Goal: Task Accomplishment & Management: Use online tool/utility

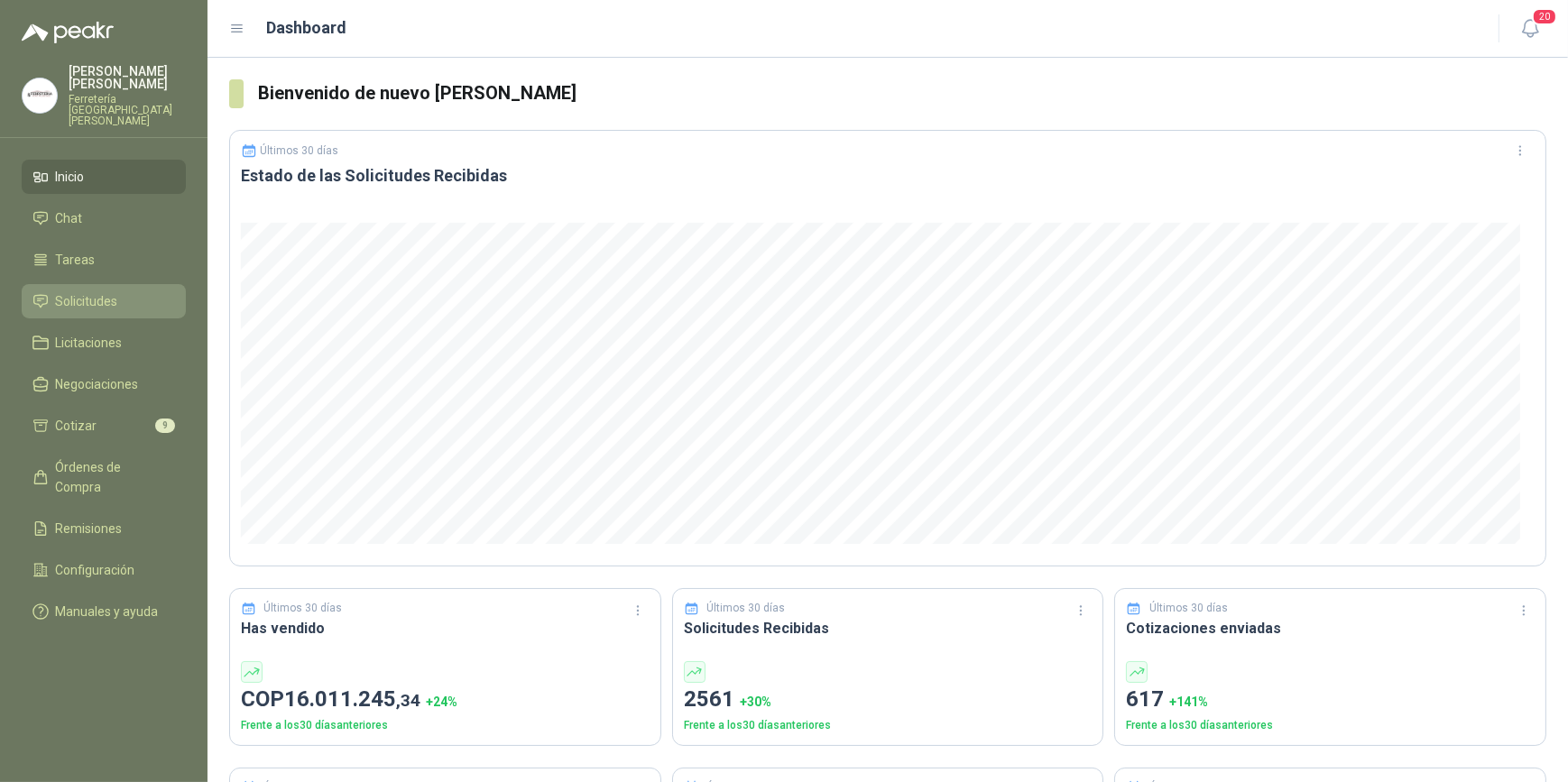
click at [108, 291] on span "Solicitudes" at bounding box center [87, 301] width 62 height 20
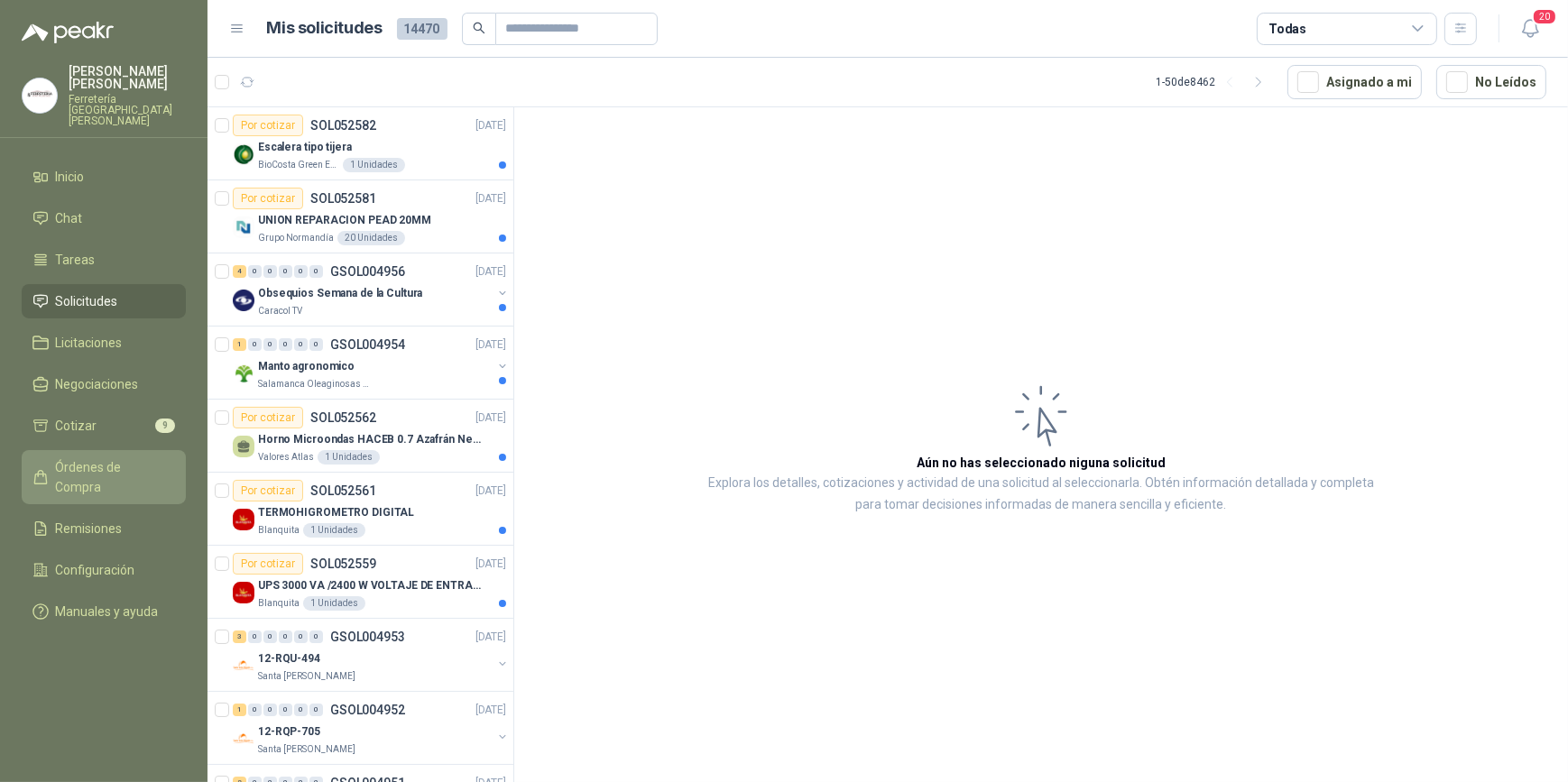
click at [101, 459] on span "Órdenes de Compra" at bounding box center [112, 477] width 113 height 40
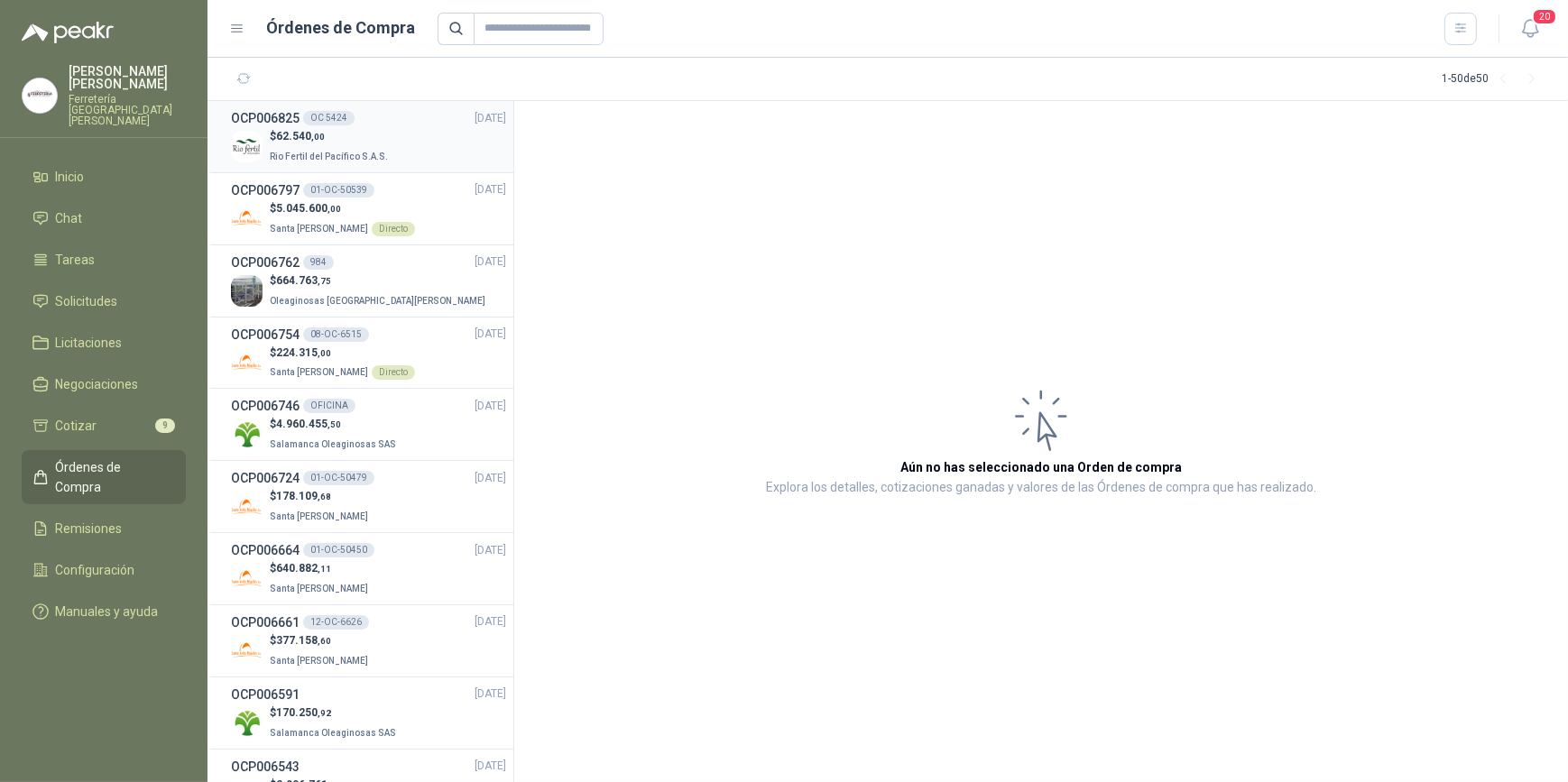
click at [357, 145] on p "Rio Fertil del Pacífico S.A.S." at bounding box center [331, 155] width 122 height 20
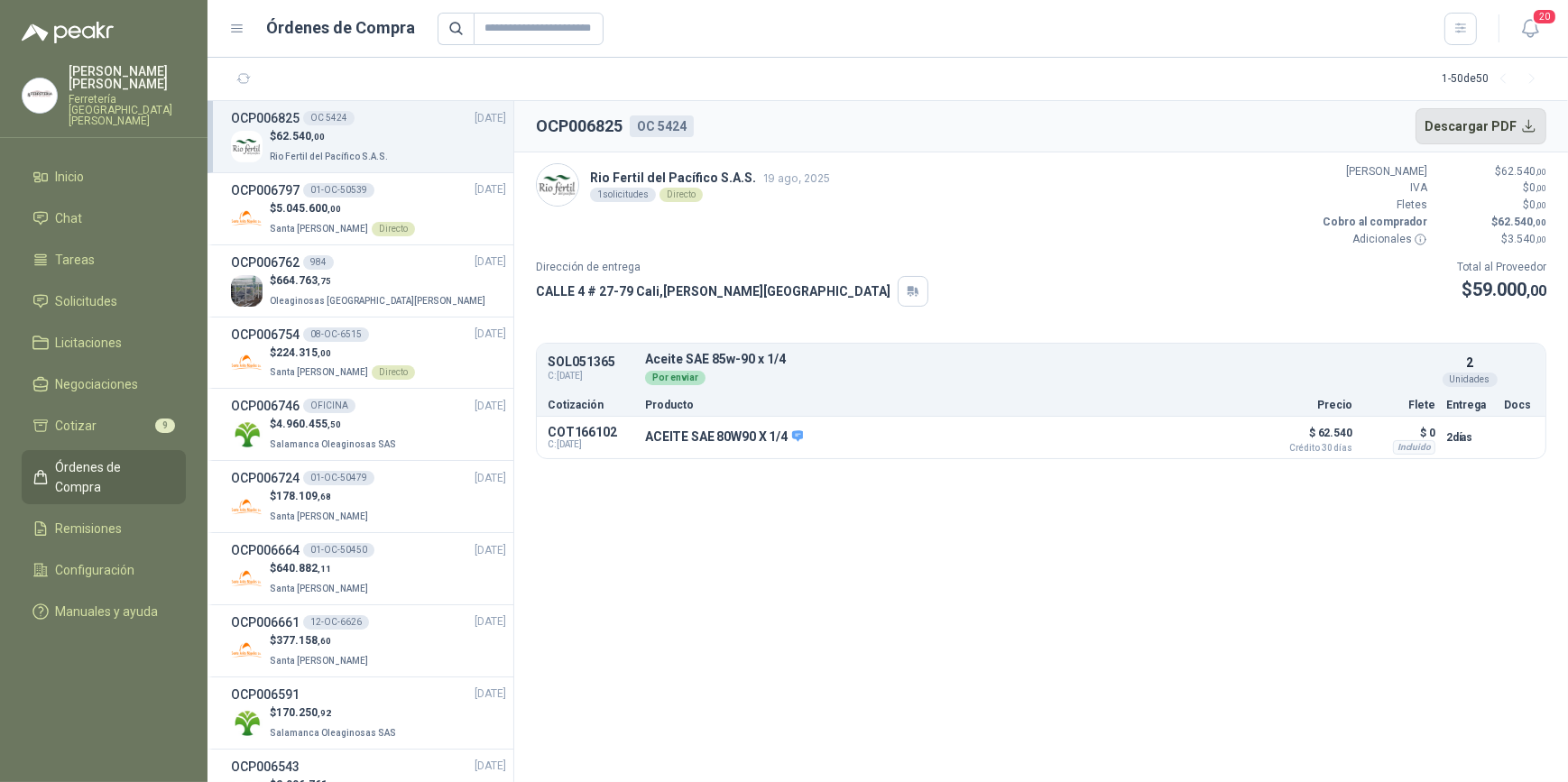
click at [1472, 121] on button "Descargar PDF" at bounding box center [1481, 126] width 132 height 36
click at [1211, 435] on button "Detalles" at bounding box center [1209, 436] width 85 height 24
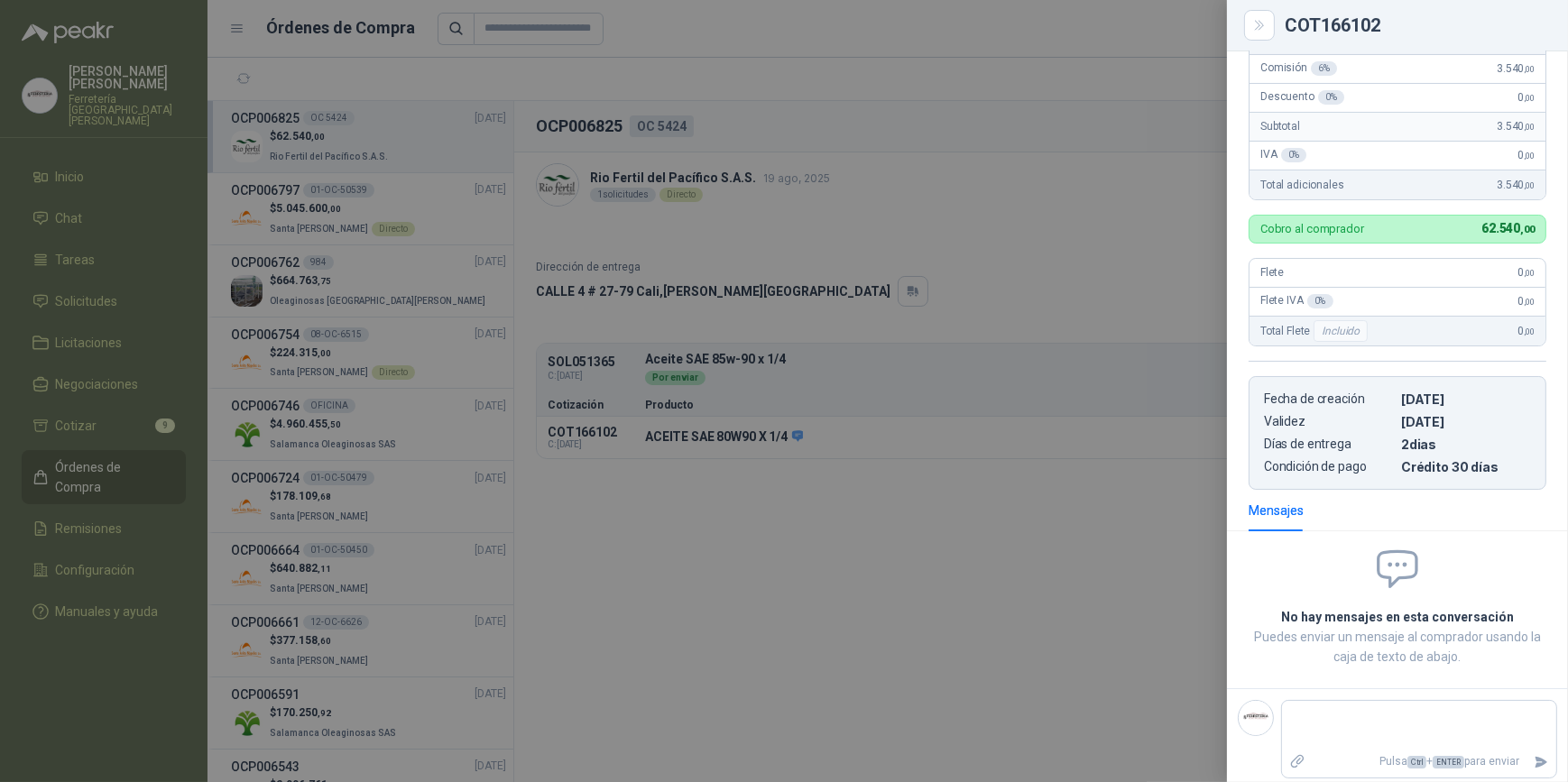
scroll to position [46, 0]
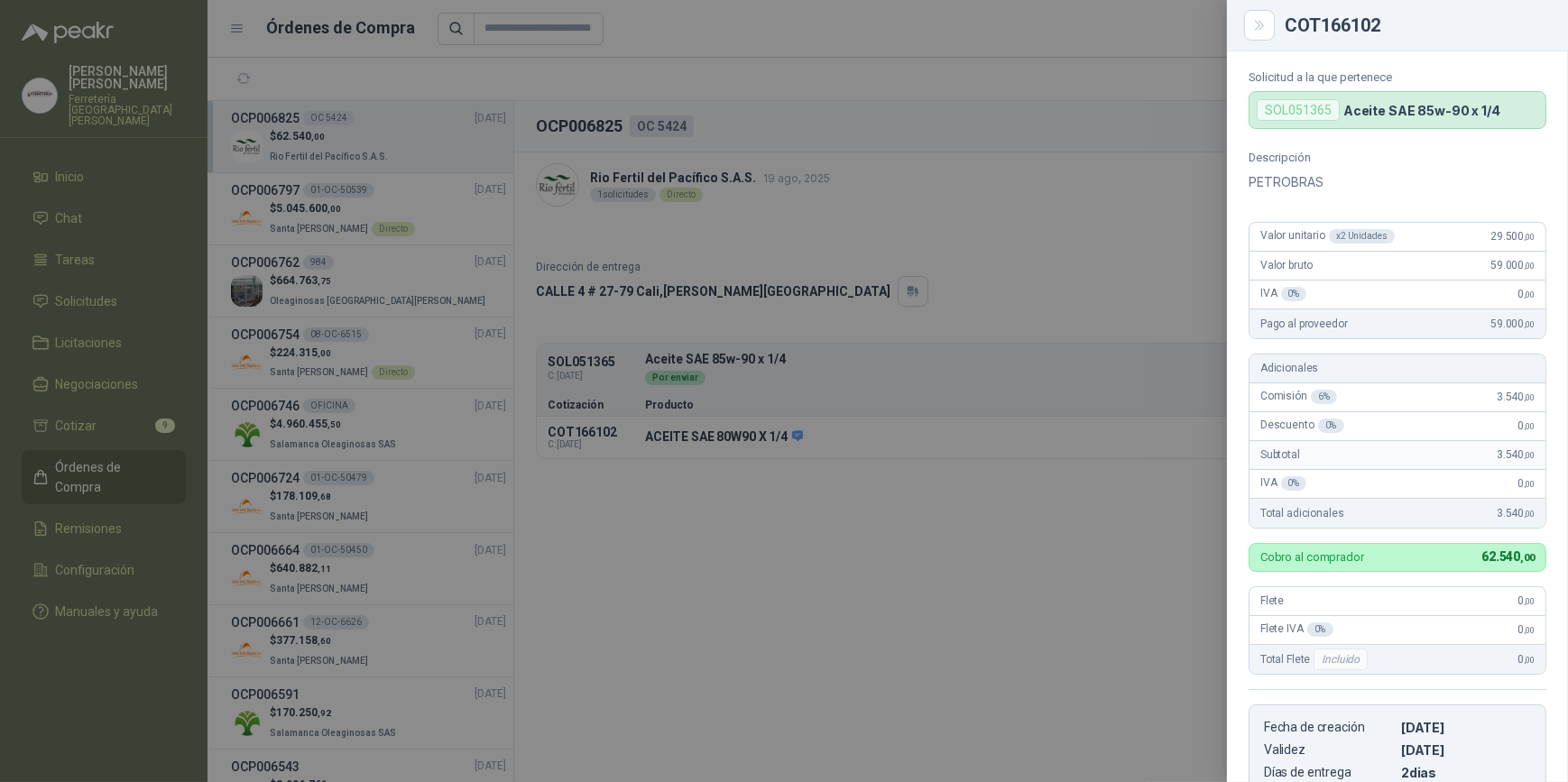
click at [845, 30] on div at bounding box center [784, 391] width 1568 height 782
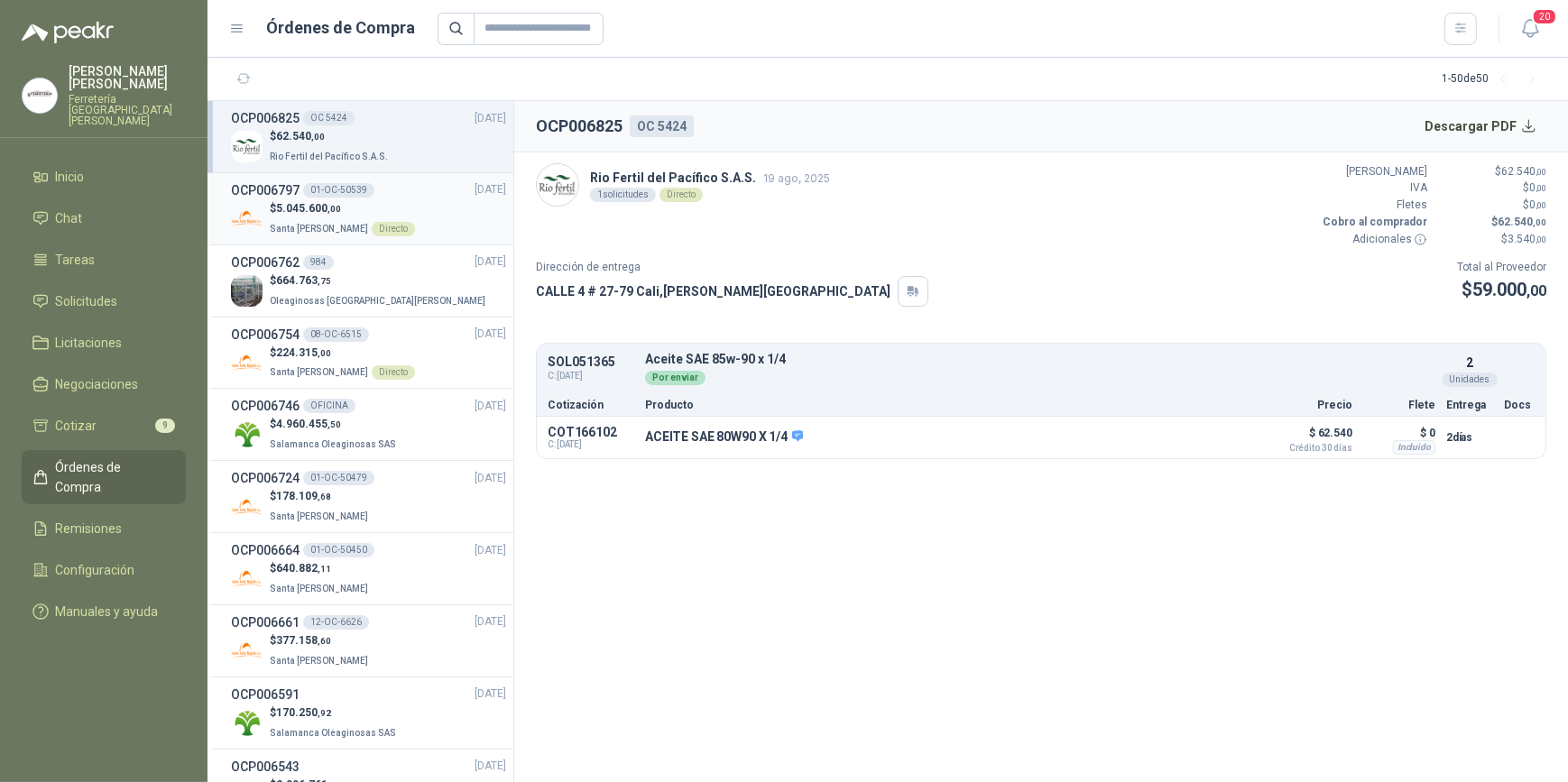
click at [337, 213] on span ",00" at bounding box center [334, 209] width 14 height 10
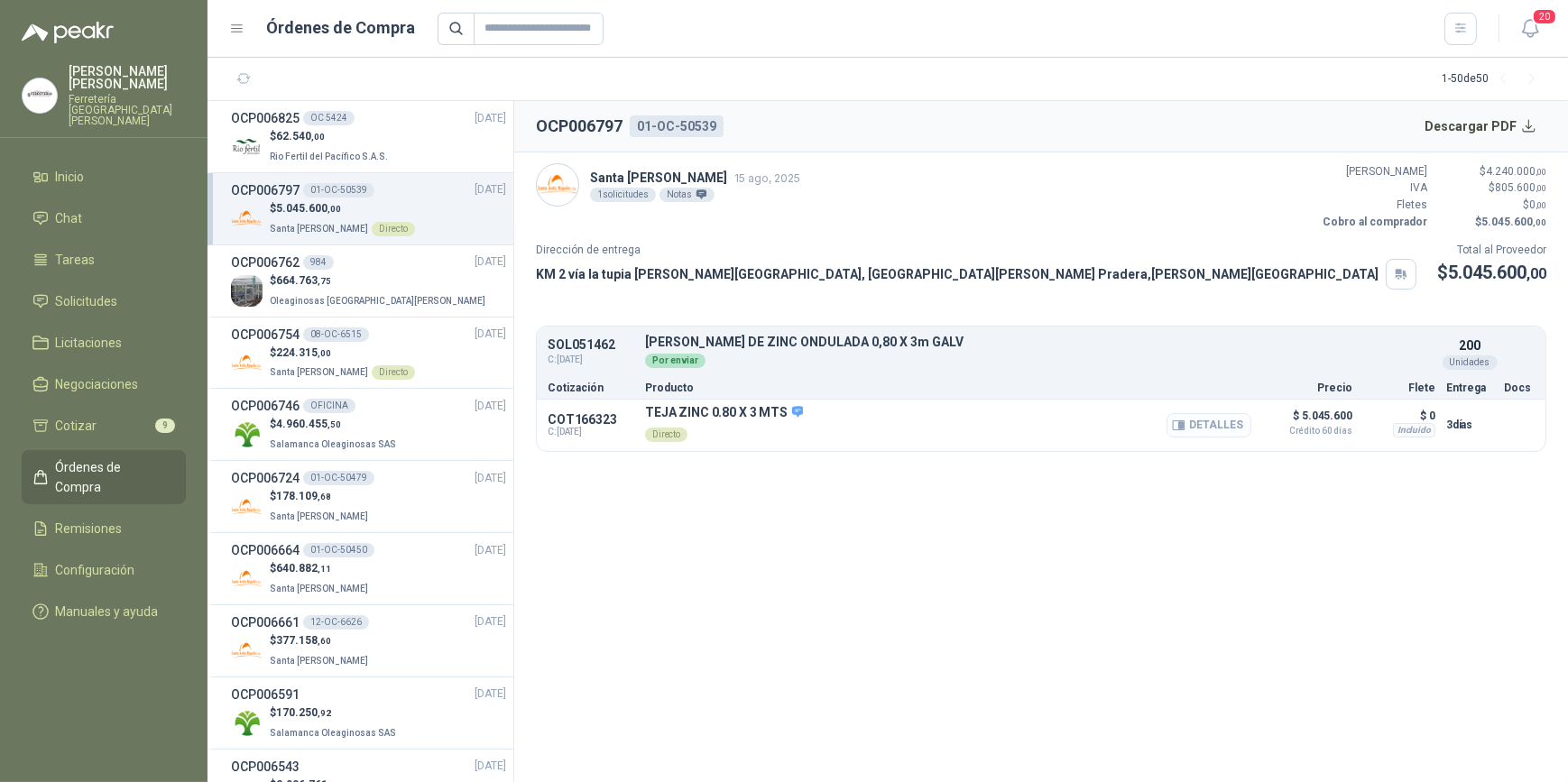
click at [1214, 427] on button "Detalles" at bounding box center [1209, 425] width 85 height 24
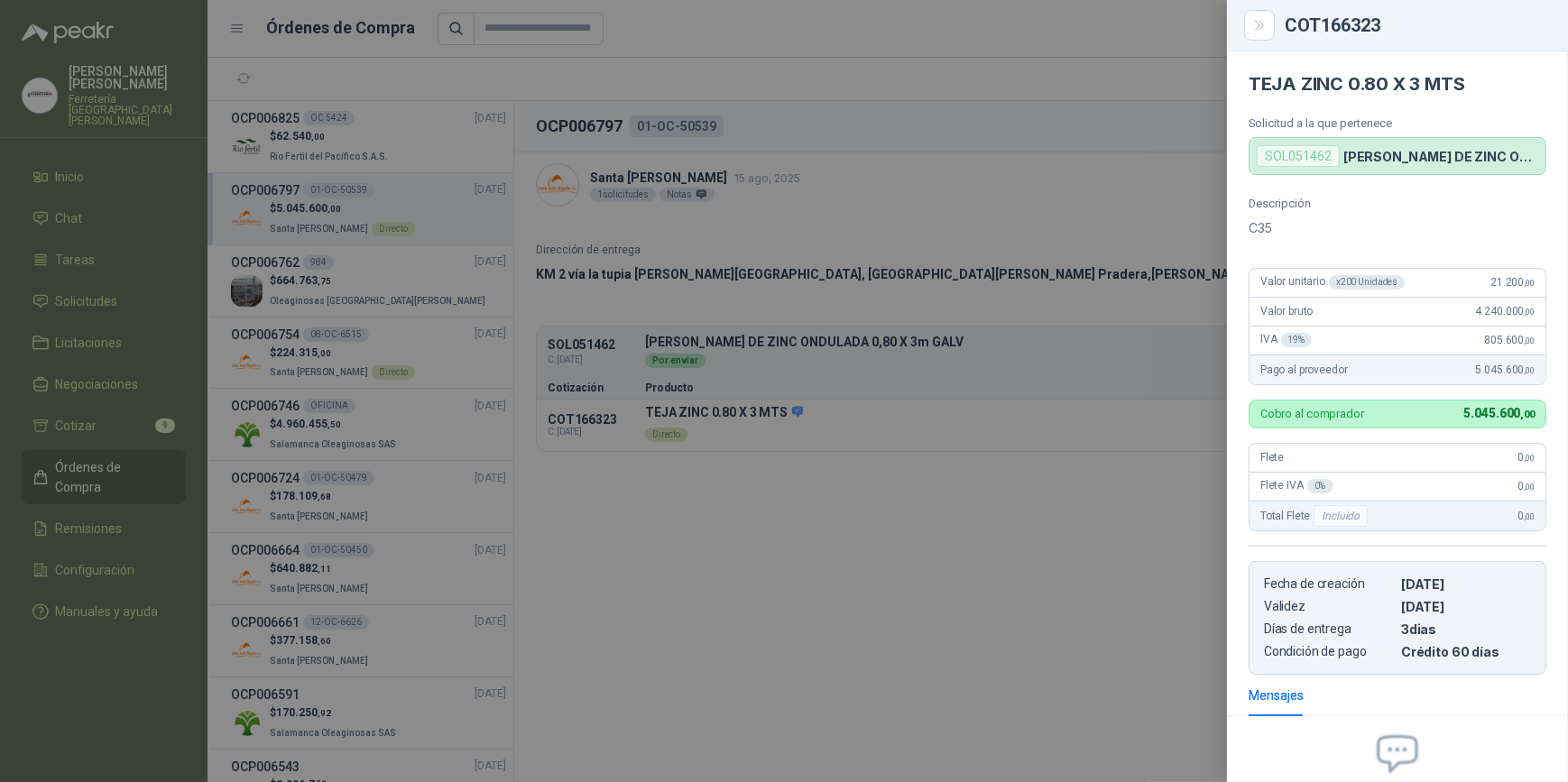
scroll to position [185, 0]
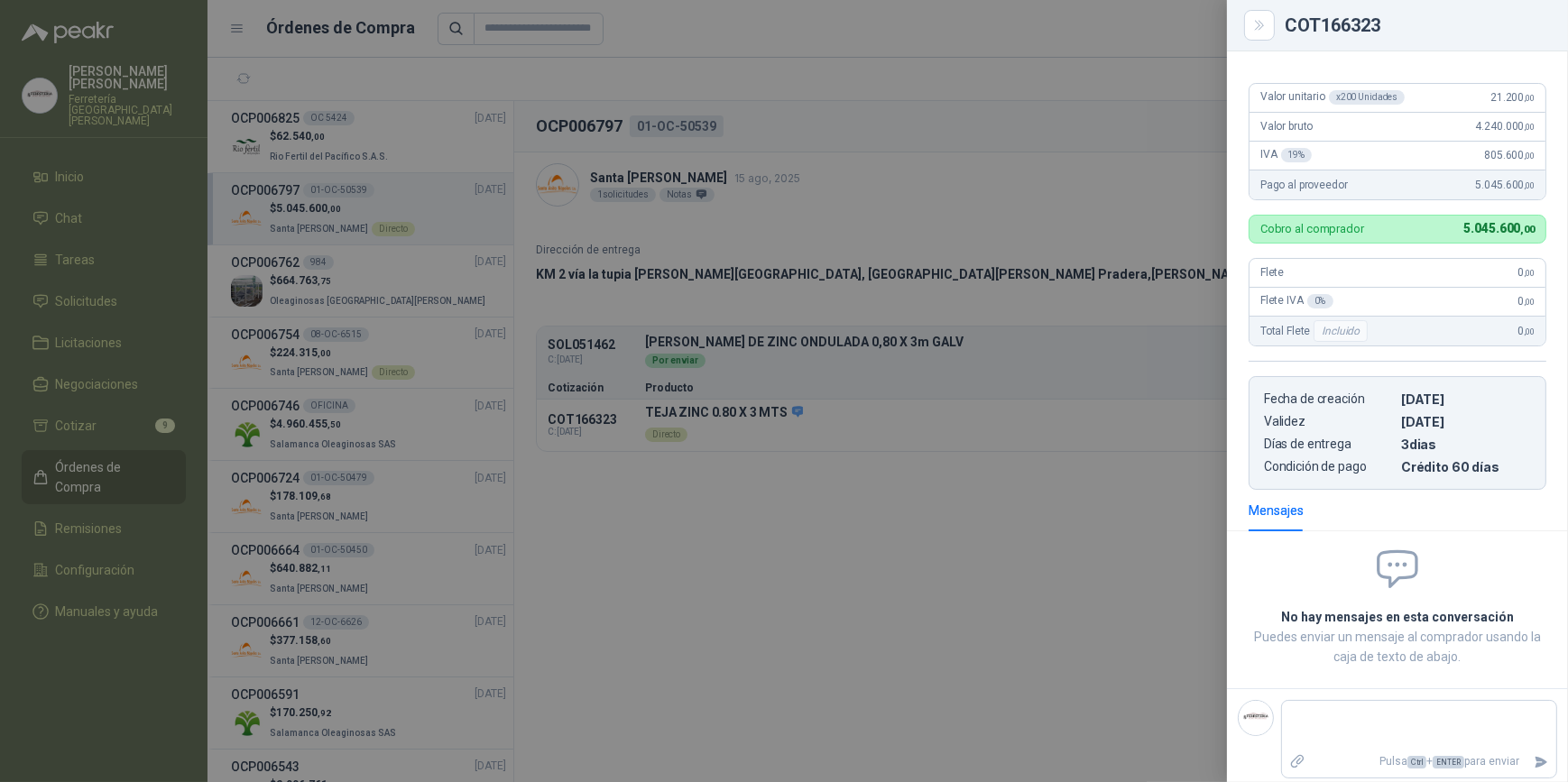
click at [95, 290] on div at bounding box center [784, 391] width 1568 height 782
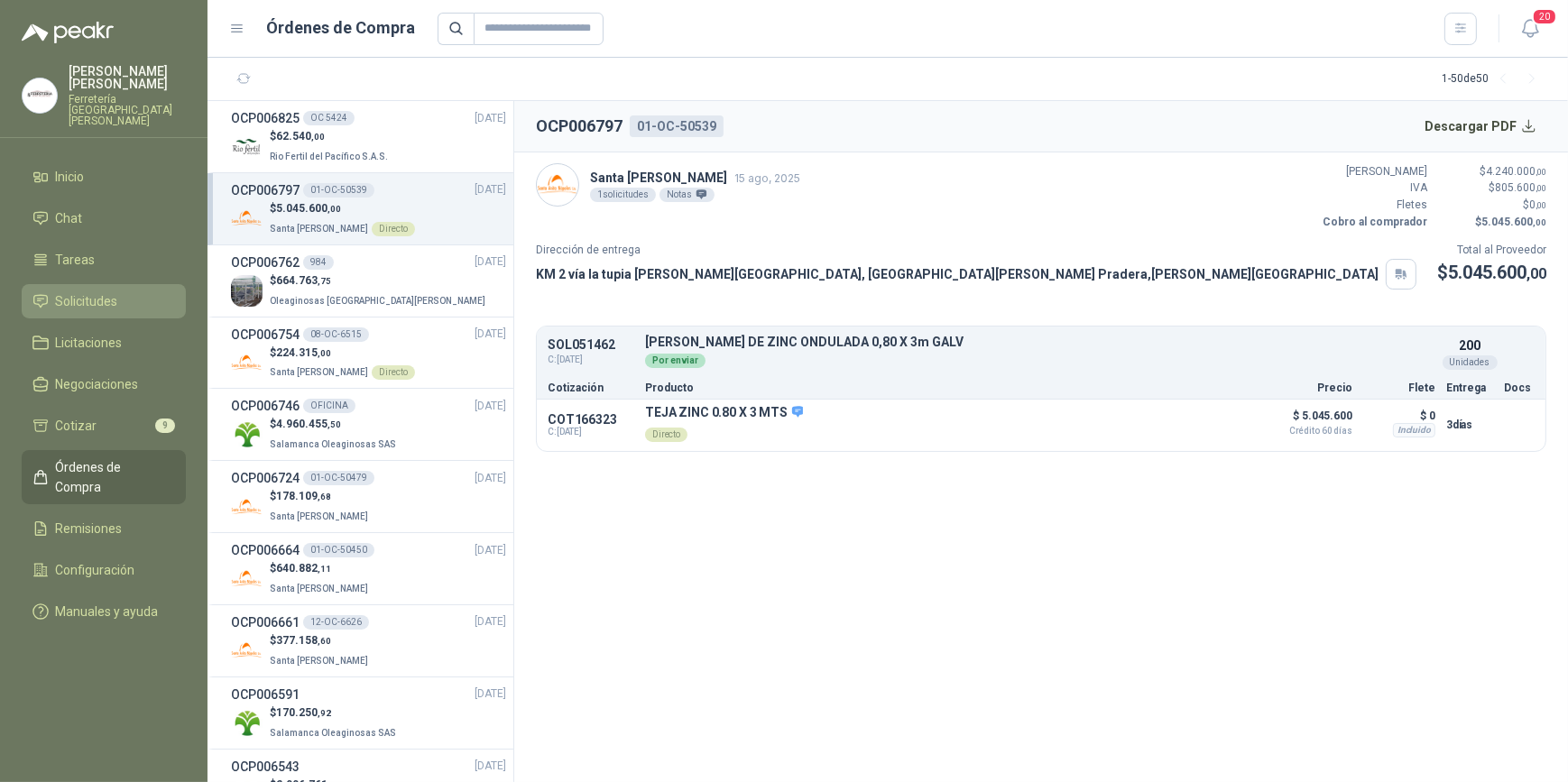
click at [96, 291] on span "Solicitudes" at bounding box center [87, 301] width 62 height 20
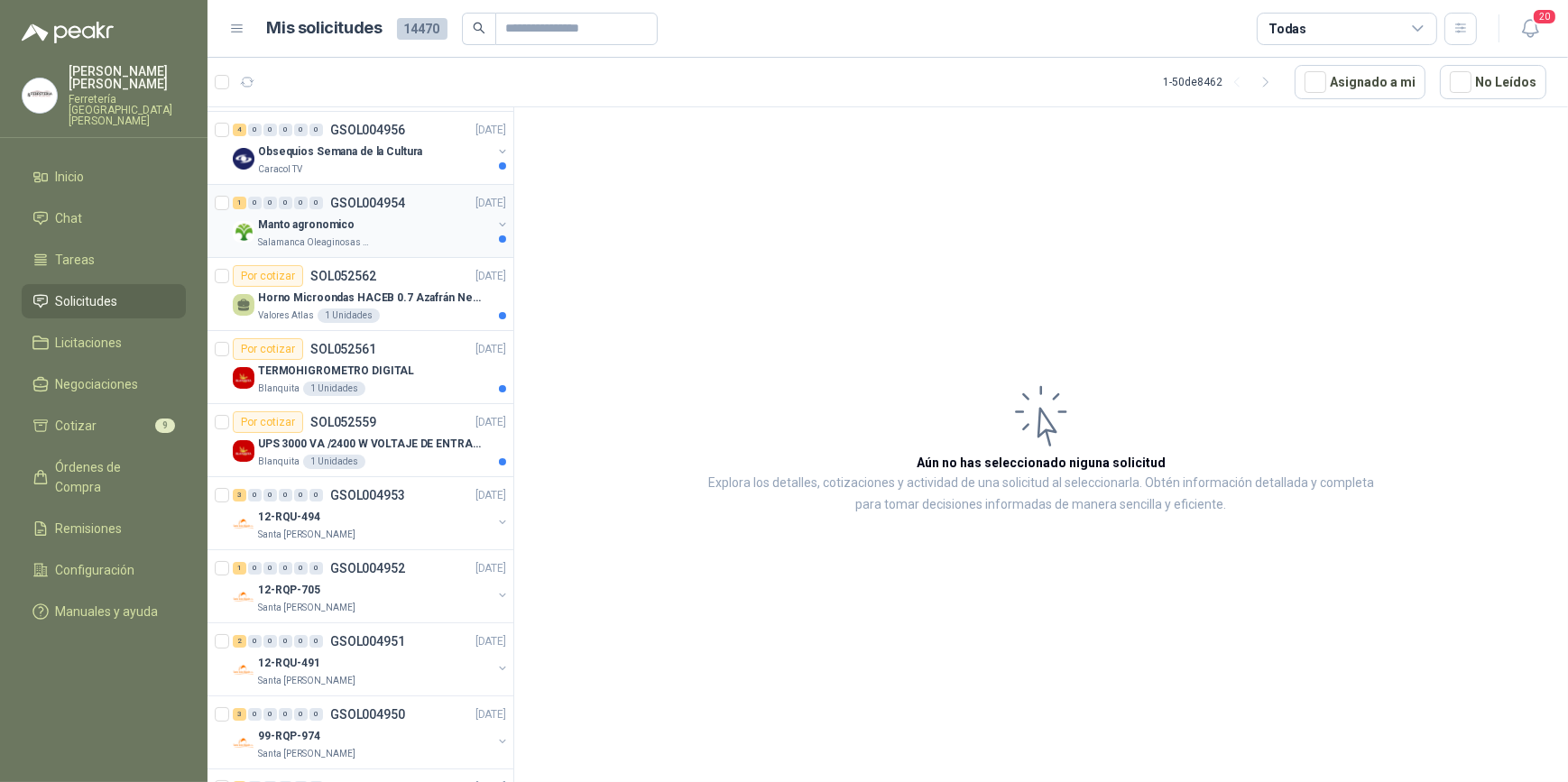
scroll to position [164, 0]
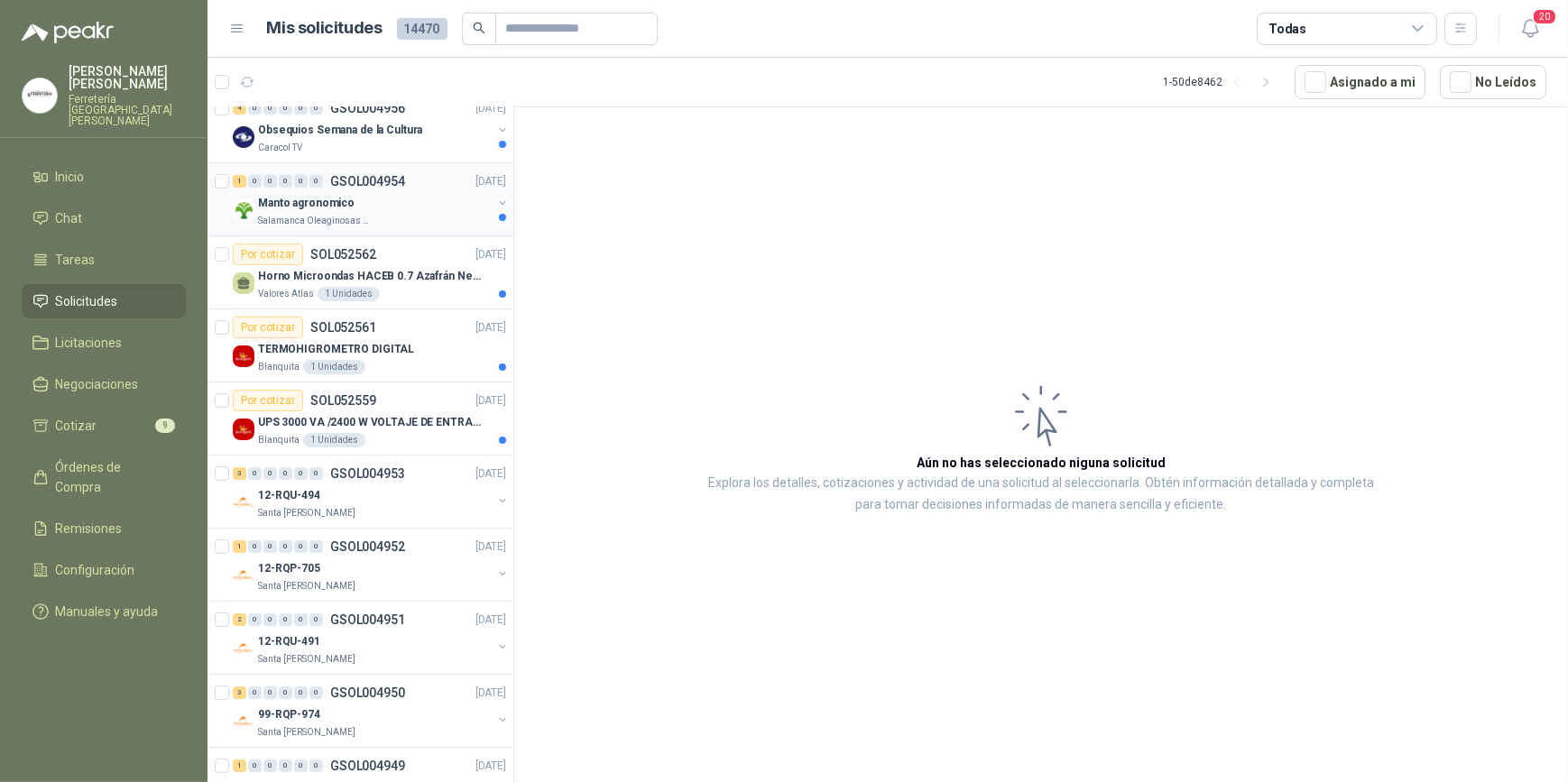
click at [375, 206] on div "Manto agronomico" at bounding box center [375, 203] width 233 height 21
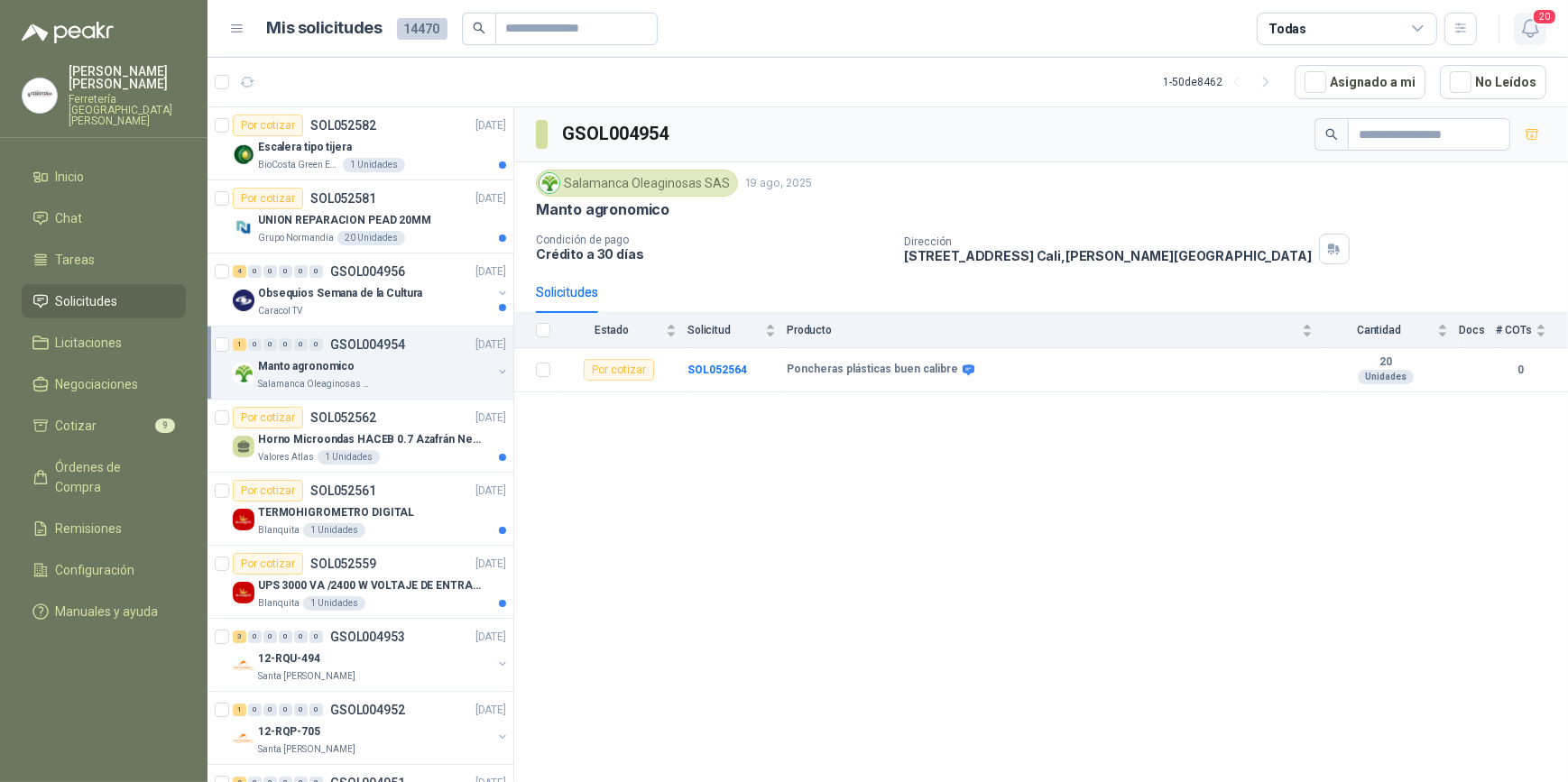
click at [1529, 21] on icon "button" at bounding box center [1530, 28] width 22 height 22
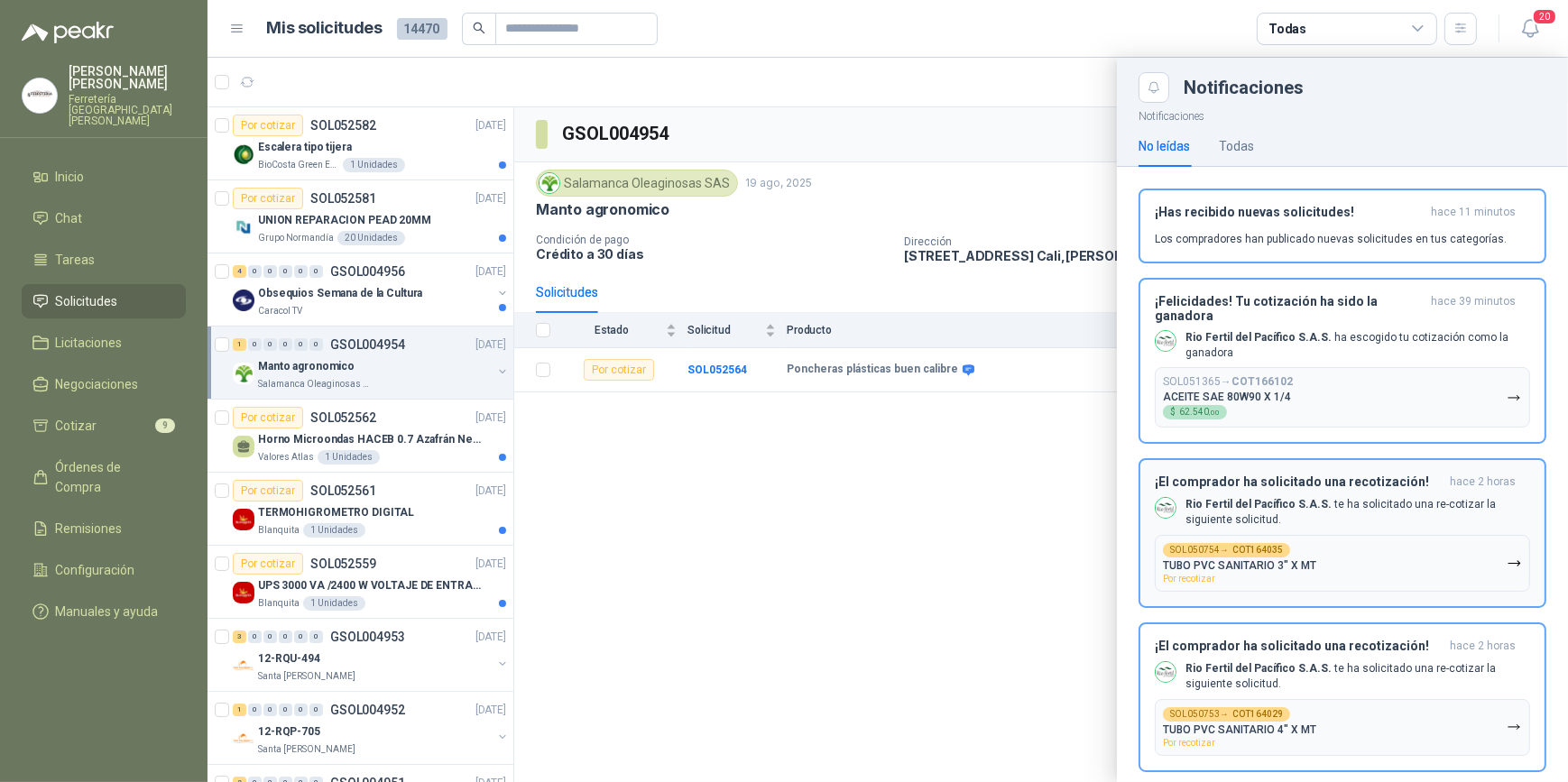
click at [1362, 496] on div "¡El comprador ha solicitado una recotización! hace 2 horas Rio Fertil del Pacíf…" at bounding box center [1342, 532] width 376 height 117
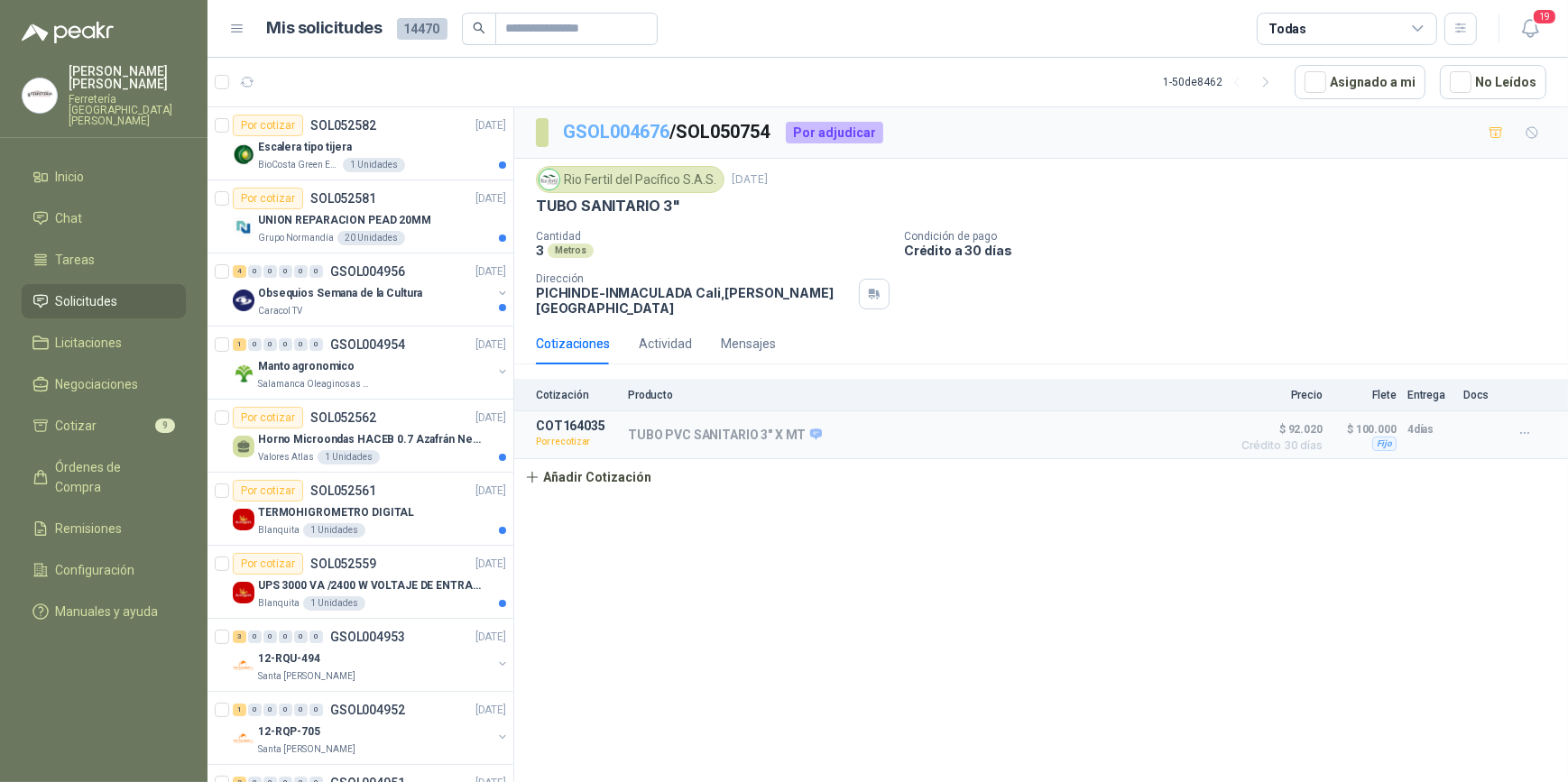
click at [611, 127] on link "GSOL004676" at bounding box center [617, 132] width 106 height 21
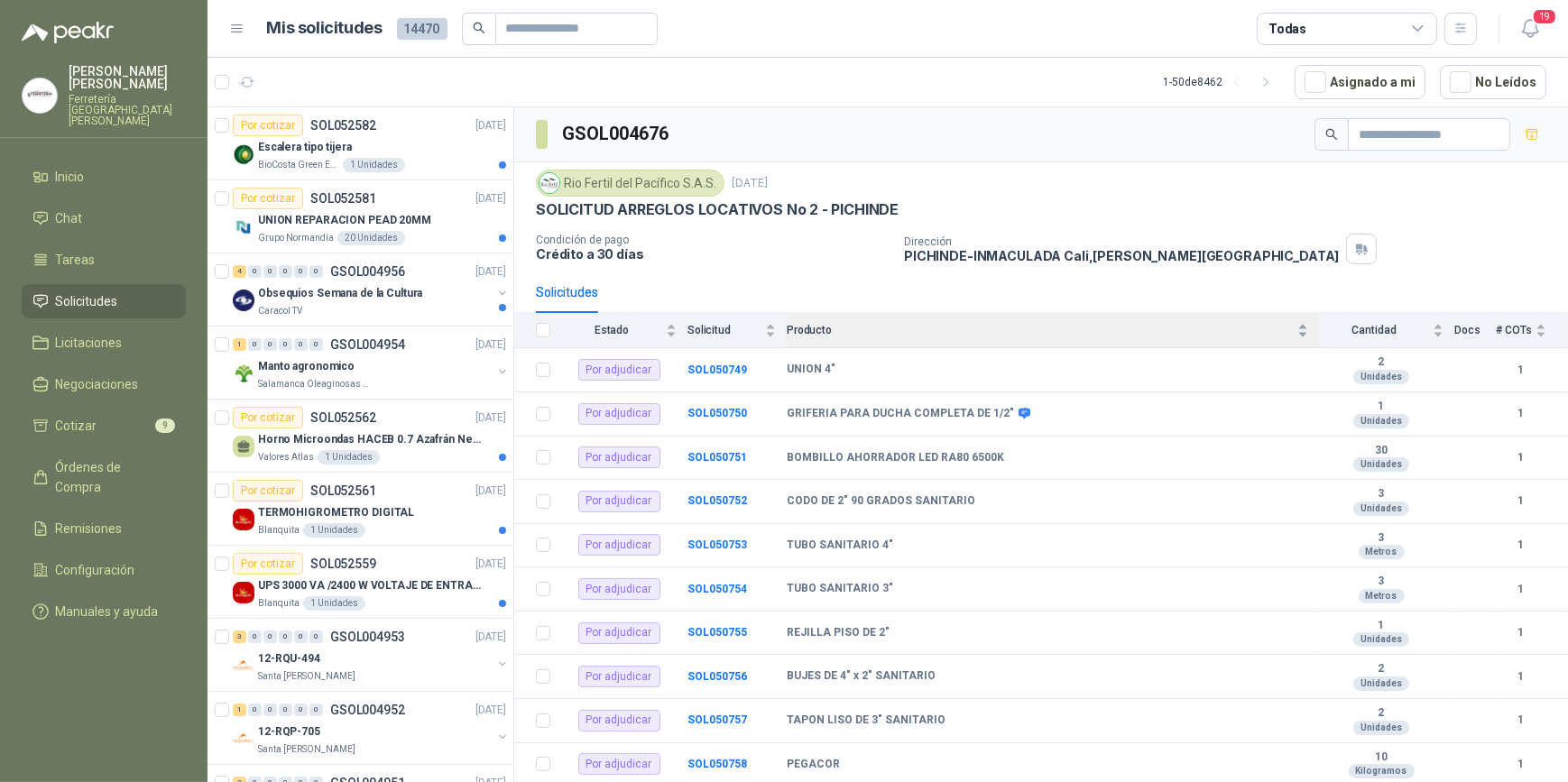
scroll to position [164, 0]
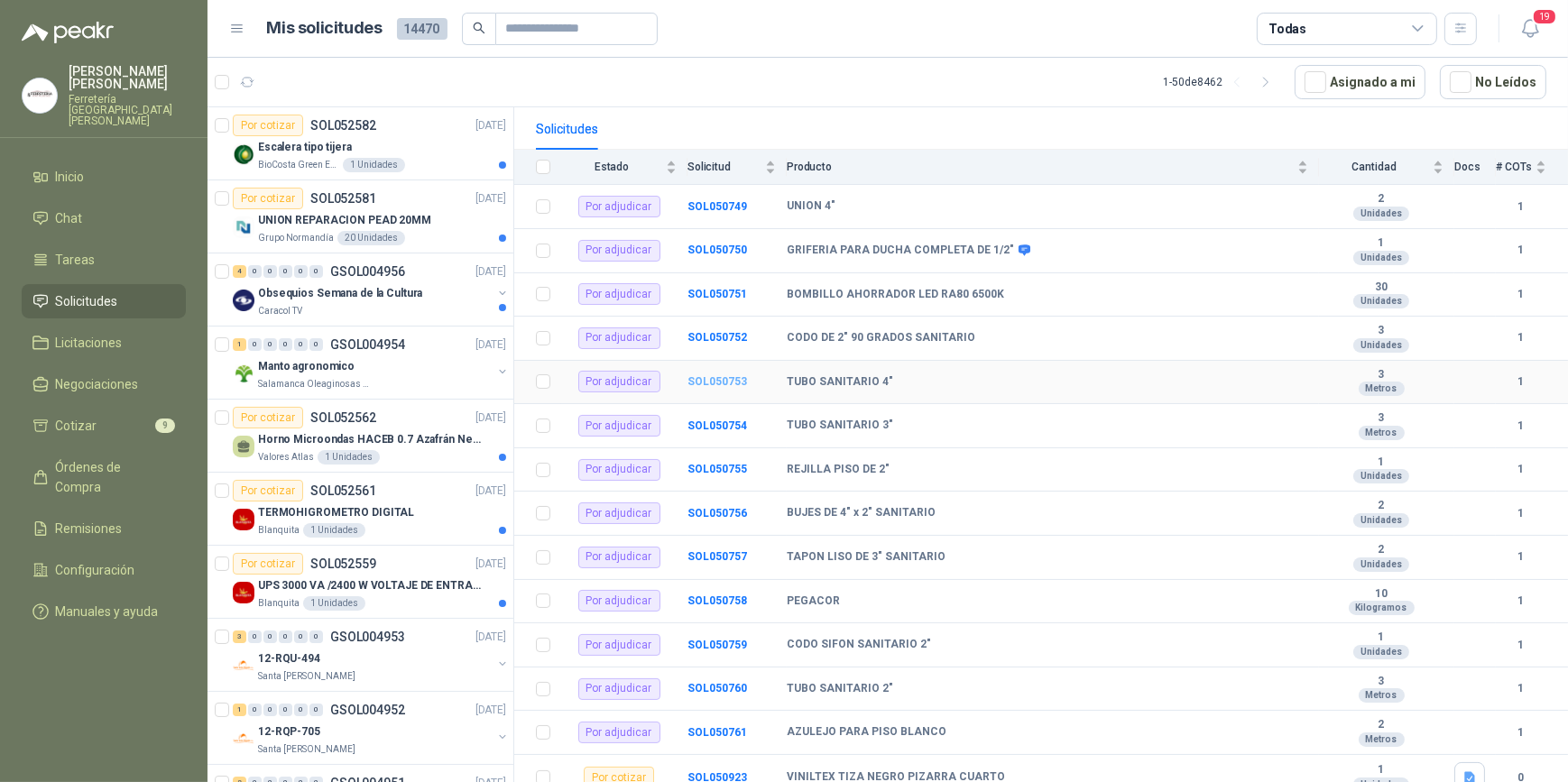
click at [711, 380] on b "SOL050753" at bounding box center [717, 381] width 60 height 13
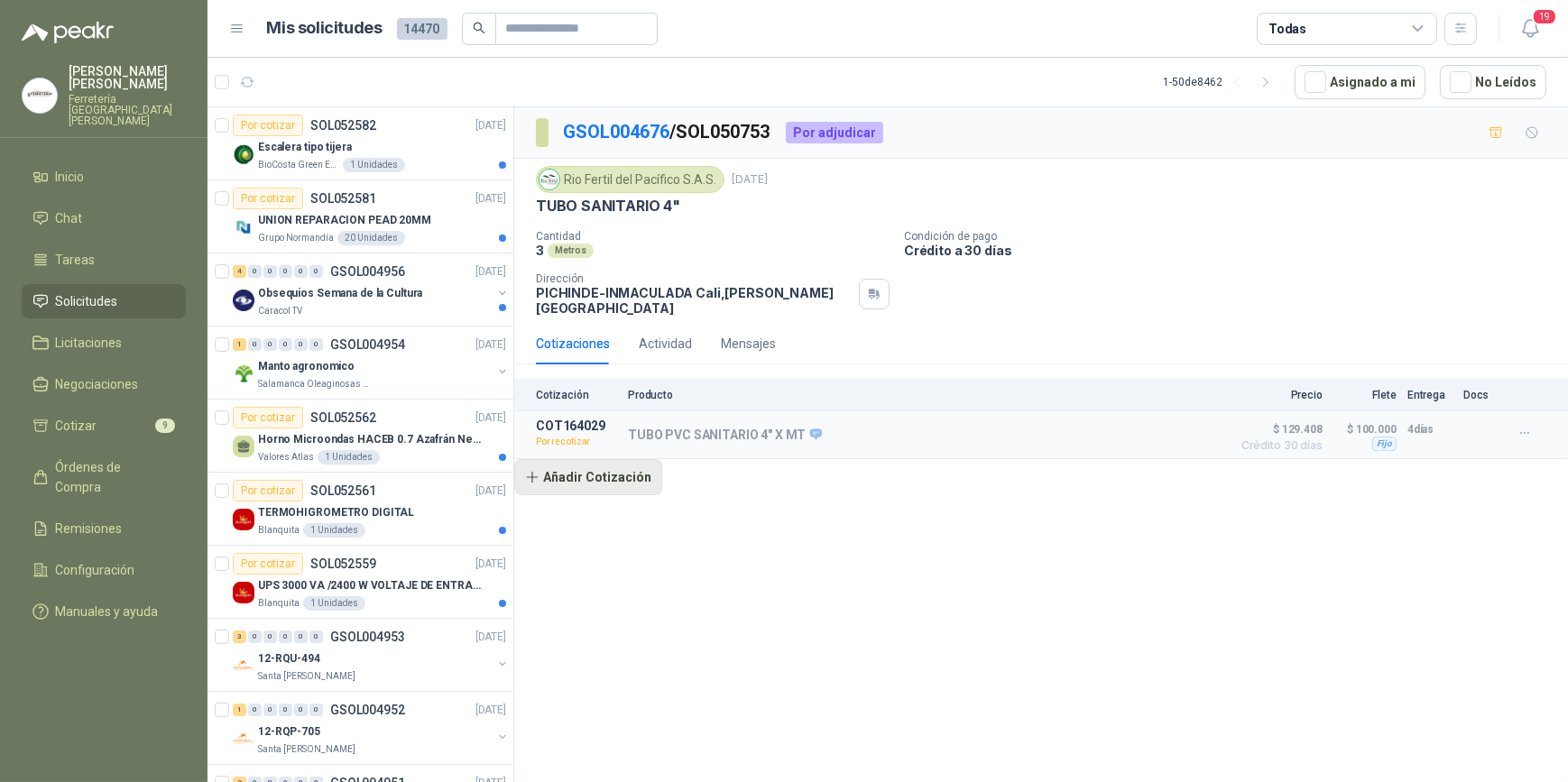
click at [623, 462] on button "Añadir Cotización" at bounding box center [588, 476] width 148 height 36
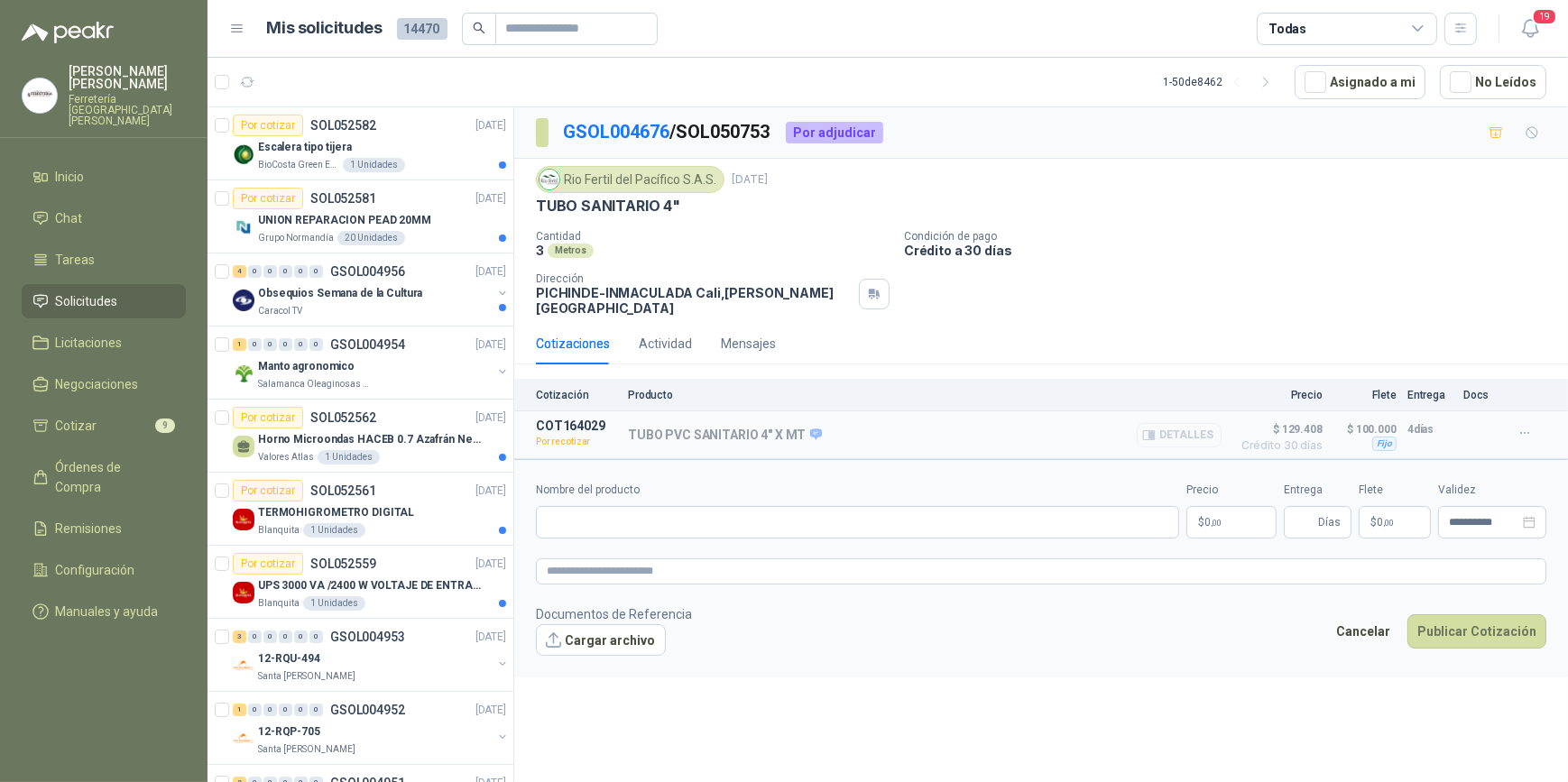
click at [1190, 423] on button "Detalles" at bounding box center [1179, 435] width 85 height 24
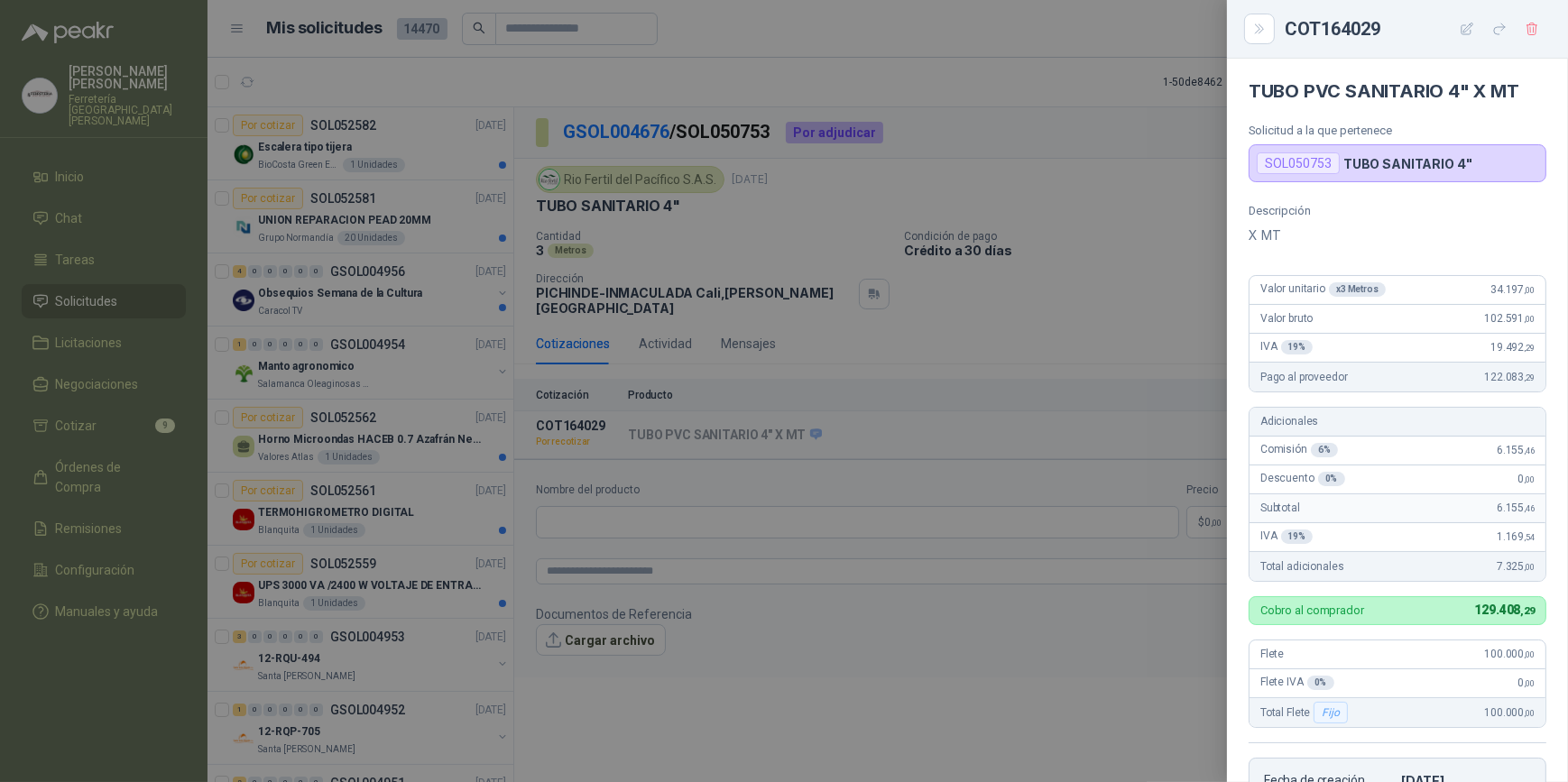
click at [1017, 516] on div at bounding box center [784, 391] width 1568 height 782
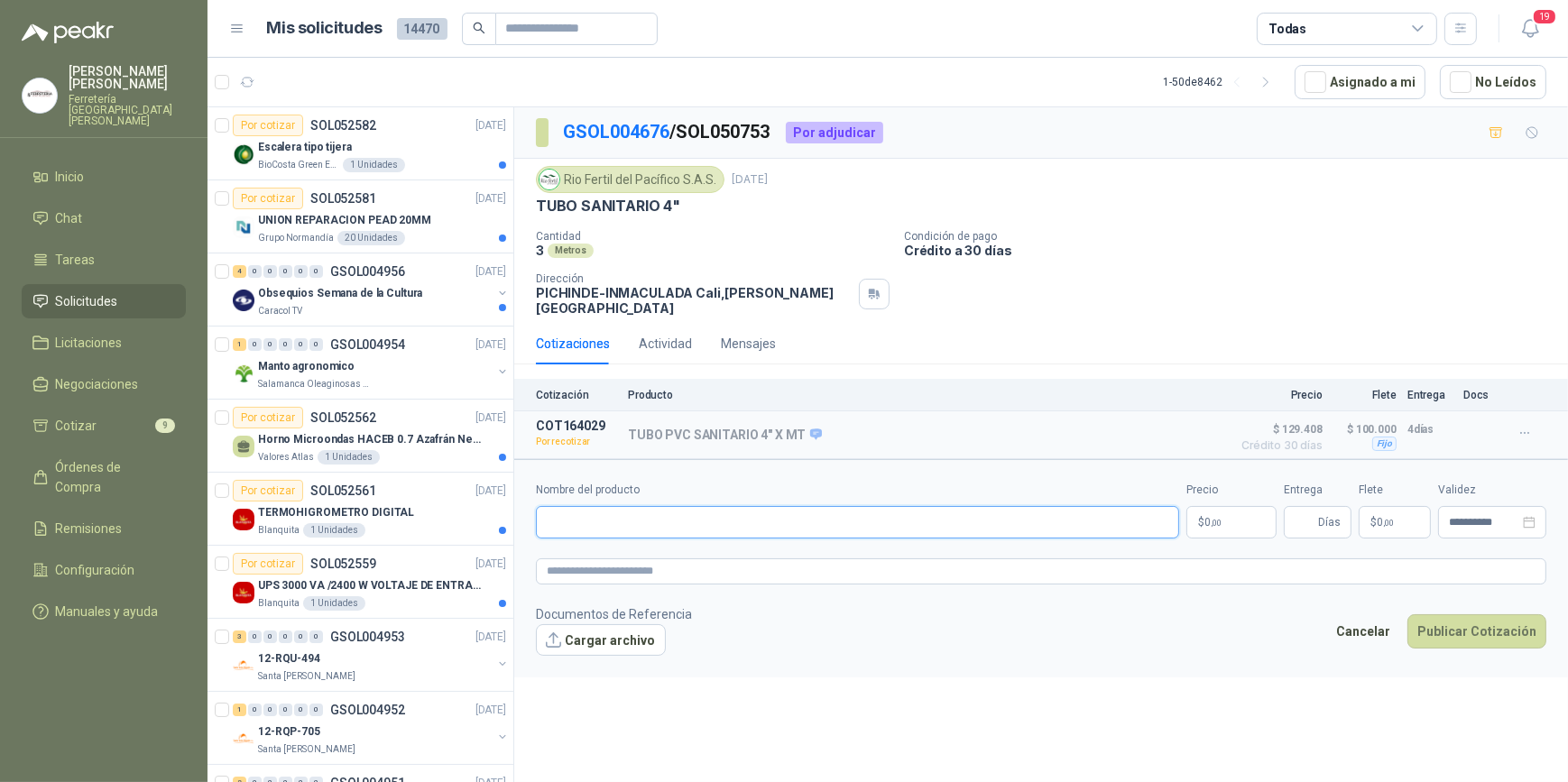
click at [610, 511] on input "Nombre del producto" at bounding box center [858, 523] width 644 height 33
type input "*"
type input "**********"
click at [1185, 423] on button "Detalles" at bounding box center [1179, 435] width 85 height 24
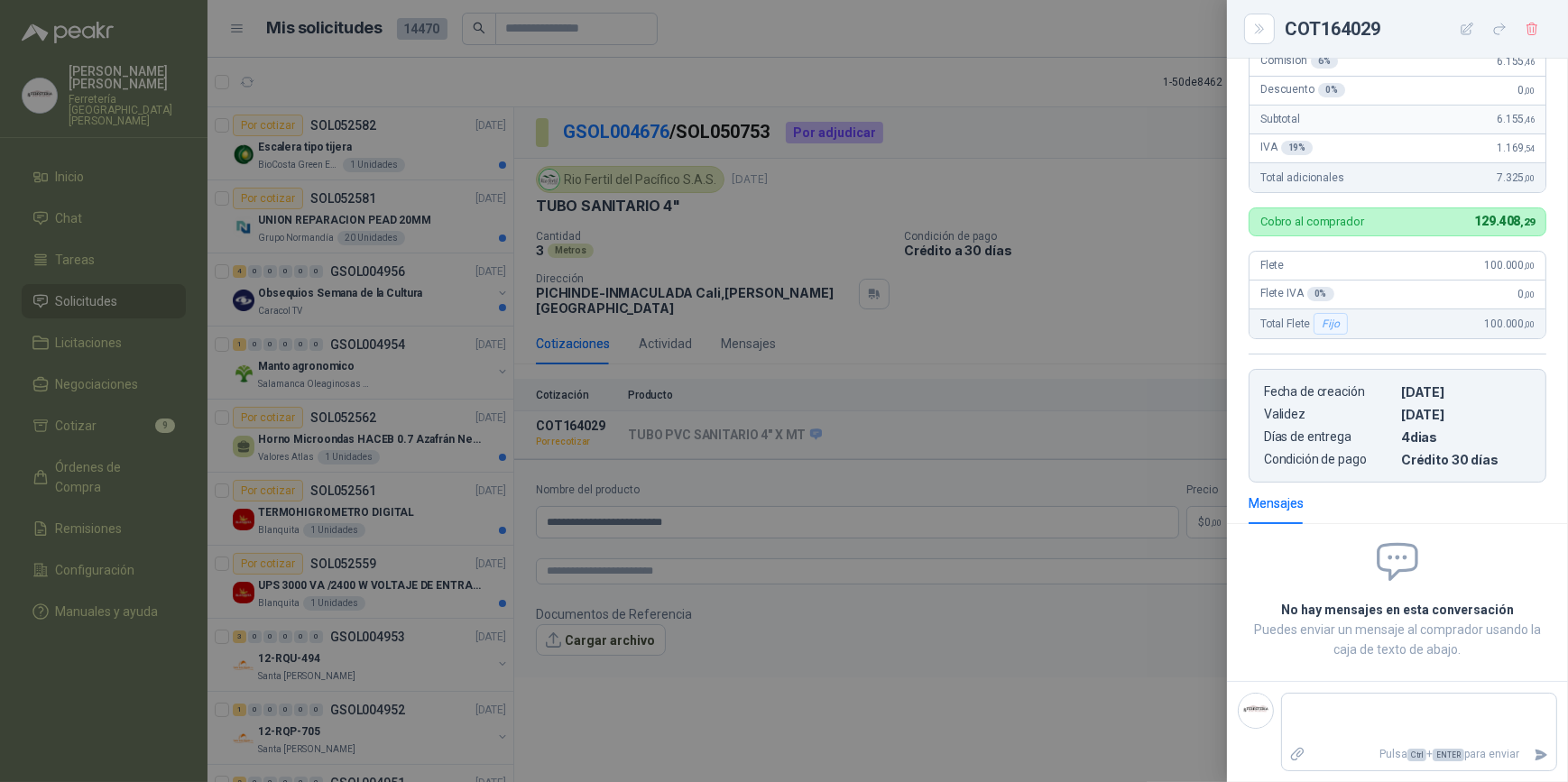
scroll to position [0, 0]
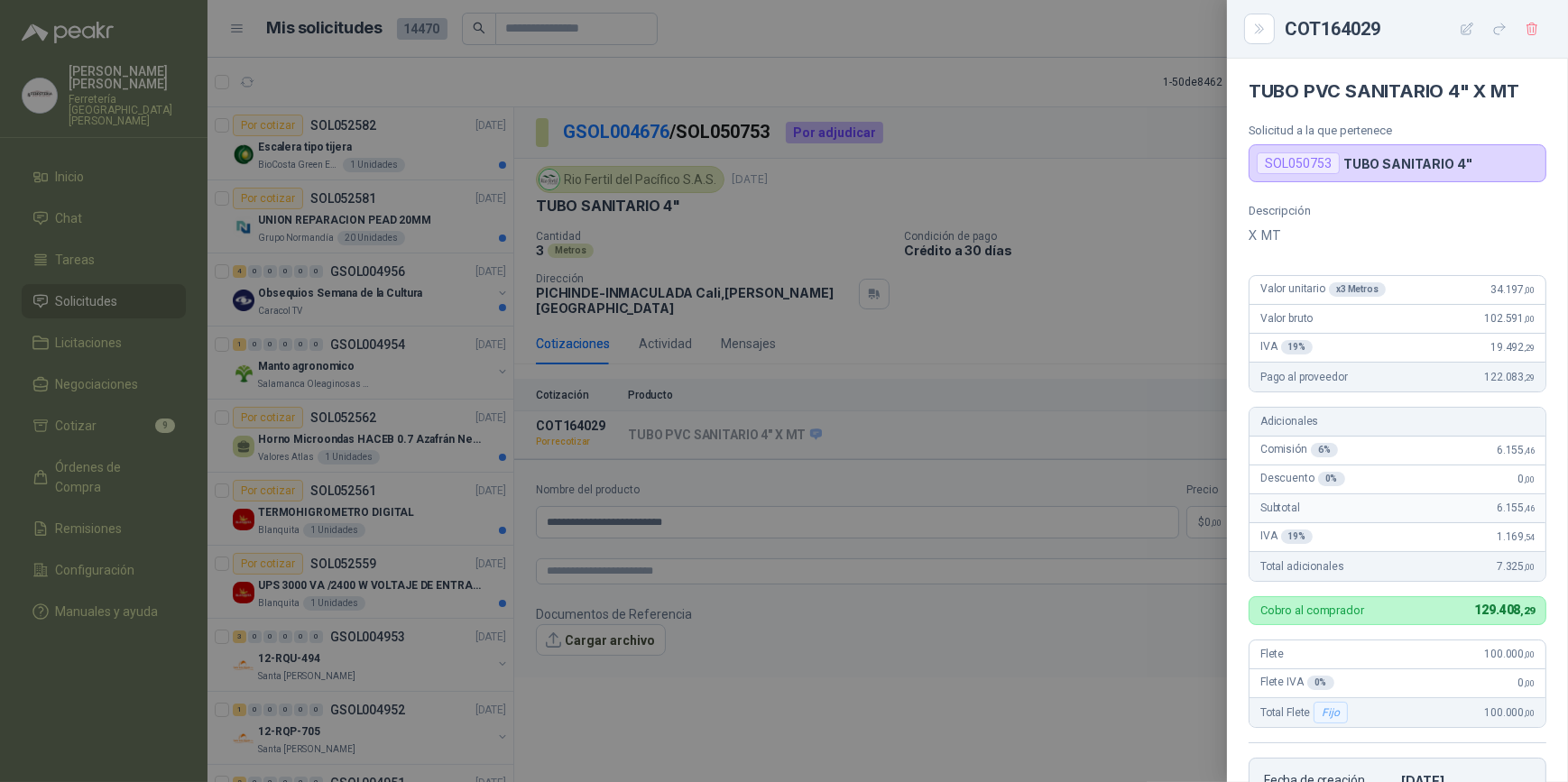
click at [1070, 553] on div at bounding box center [784, 391] width 1568 height 782
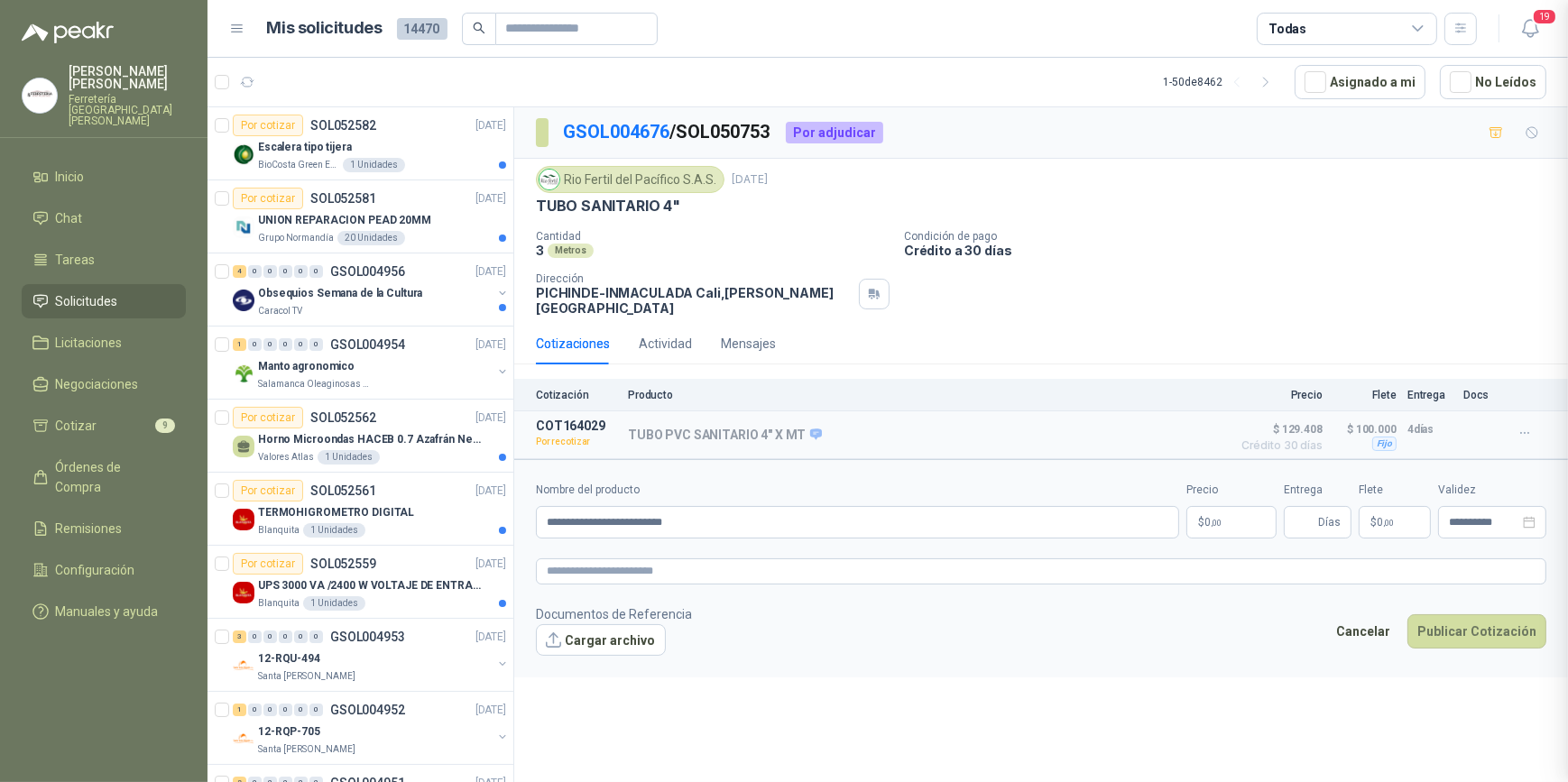
scroll to position [390, 0]
click at [1227, 515] on body "ALEXANDER BRIÑEZ SANCHEZ Ferretería Industrial del Valle Inicio Chat Tareas Sol…" at bounding box center [784, 391] width 1568 height 782
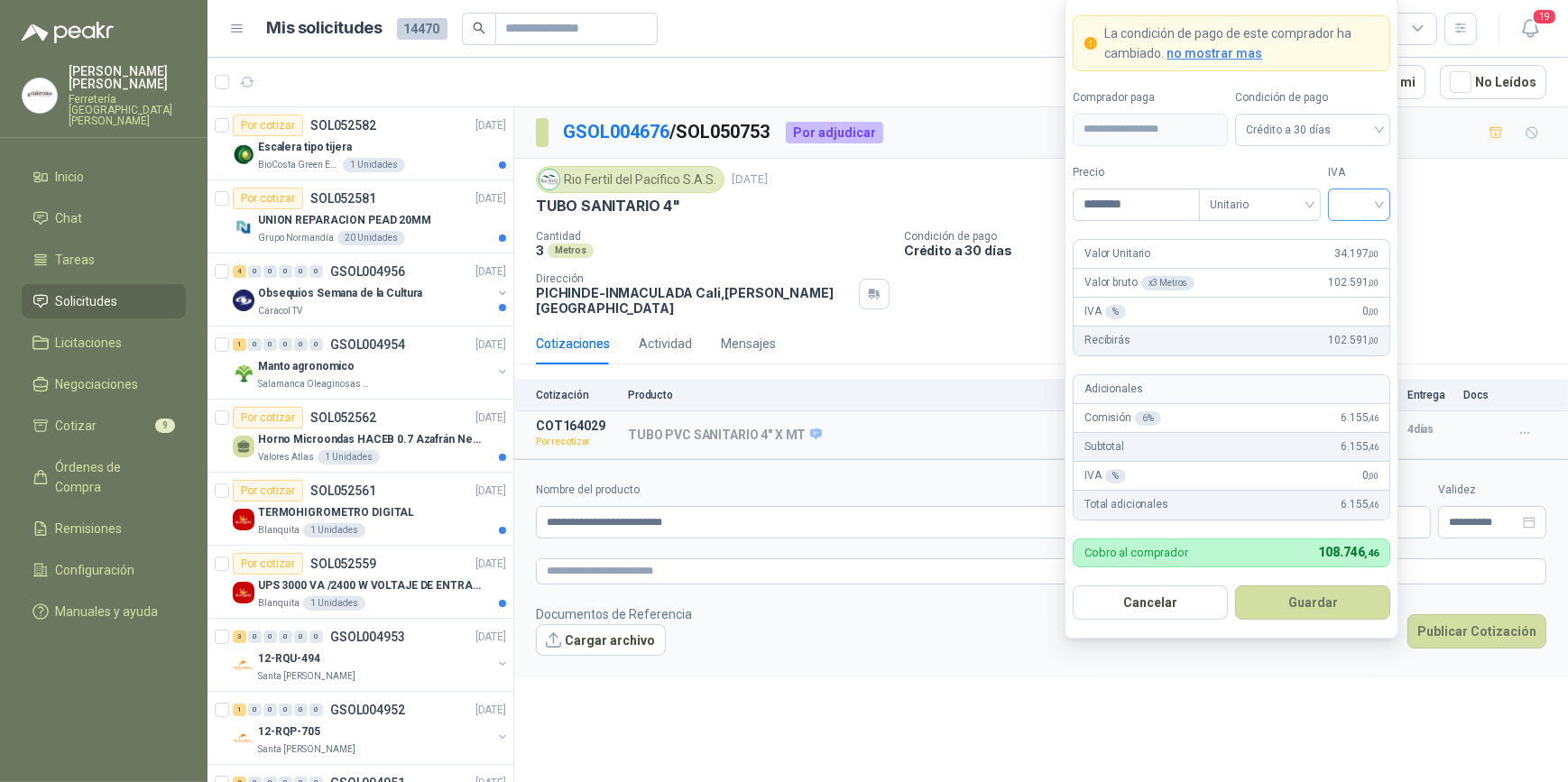
type input "********"
click at [1373, 206] on input "search" at bounding box center [1359, 203] width 41 height 27
click at [1346, 232] on div "19%" at bounding box center [1359, 242] width 33 height 20
click at [1306, 605] on button "Guardar" at bounding box center [1312, 602] width 155 height 34
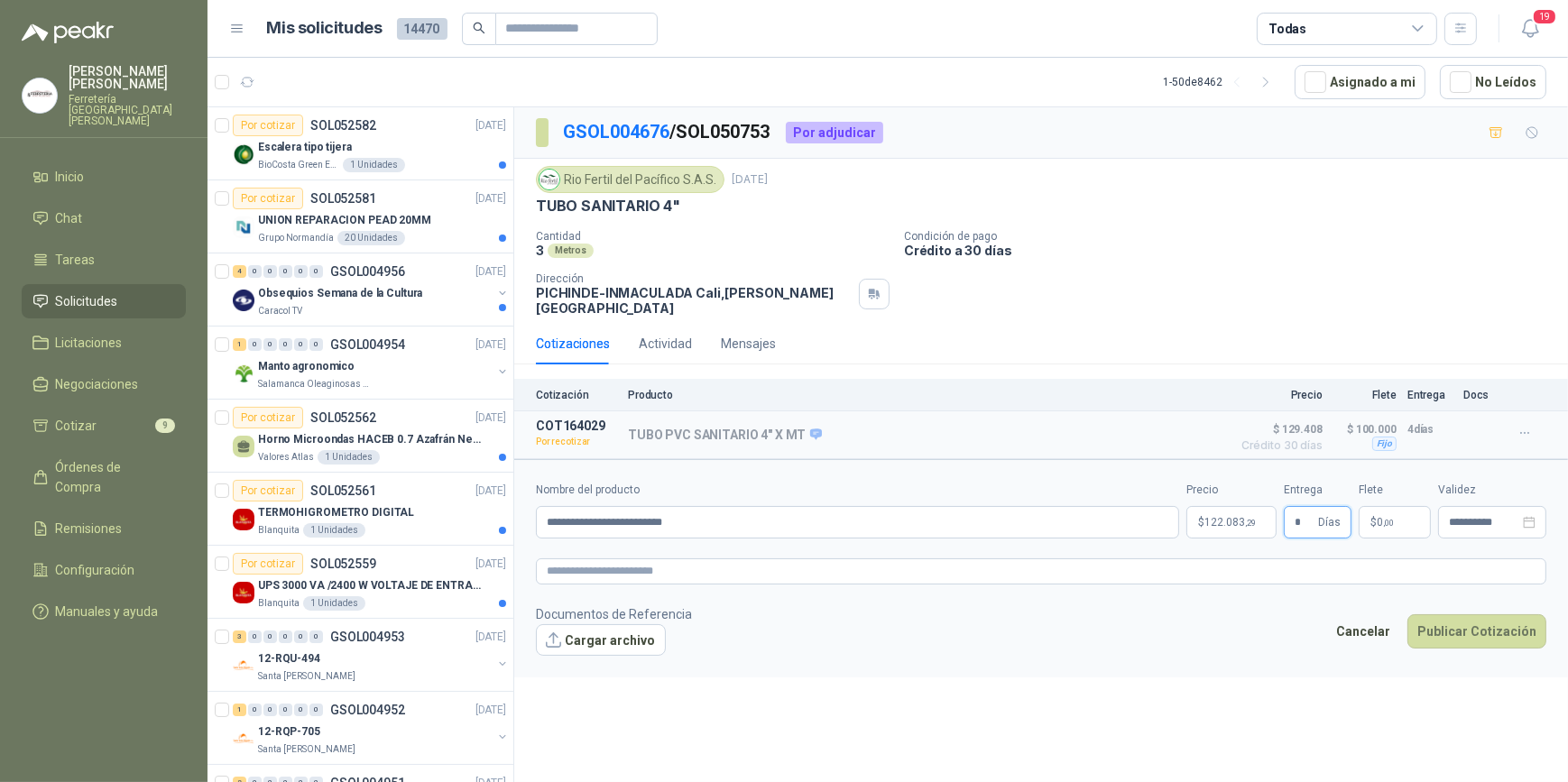
type input "*"
click at [1406, 514] on p "$ 0 ,00" at bounding box center [1395, 523] width 73 height 33
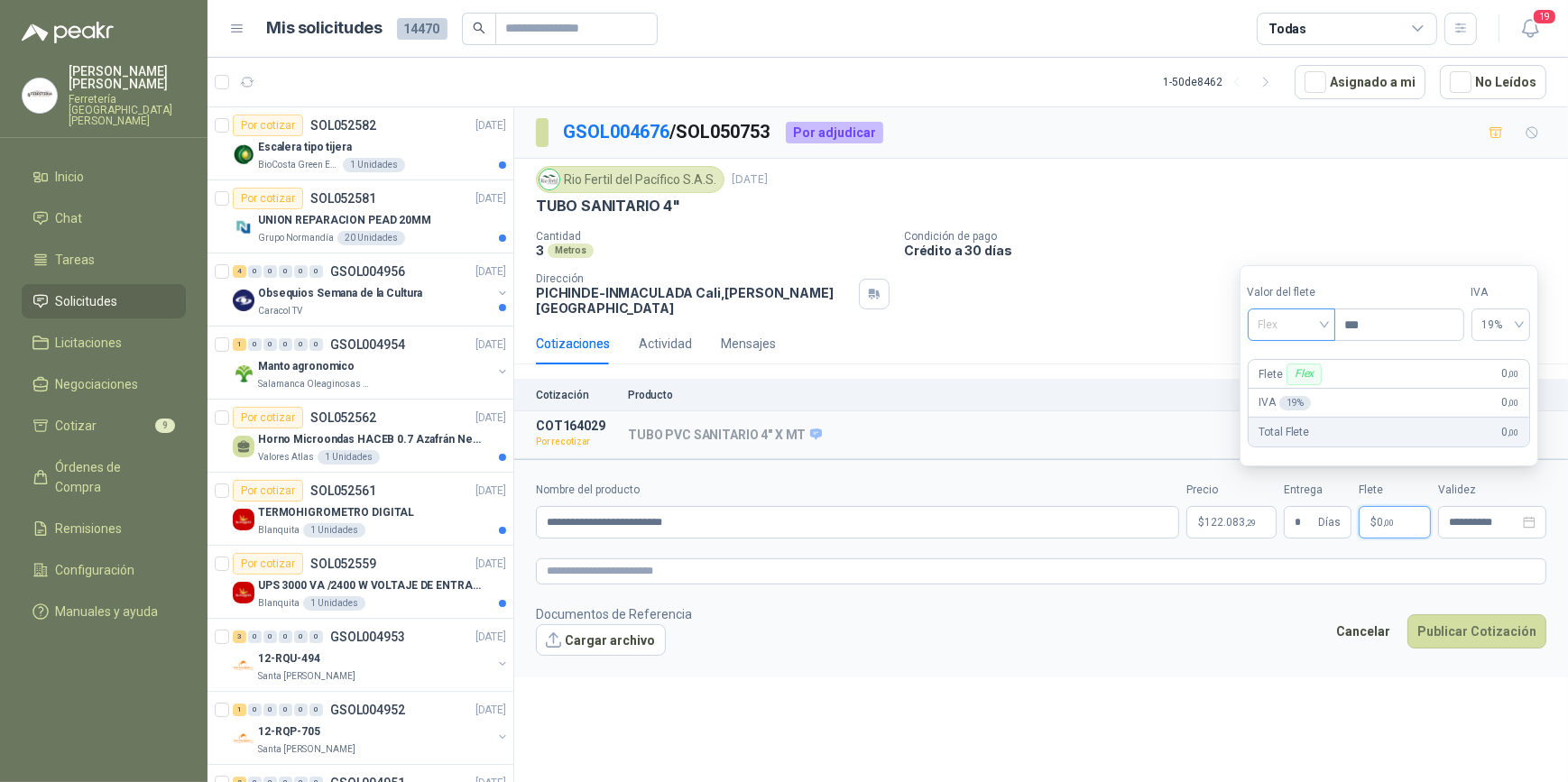
click at [1324, 324] on span "Flex" at bounding box center [1291, 325] width 66 height 27
click at [1303, 396] on div "Incluido" at bounding box center [1294, 392] width 64 height 20
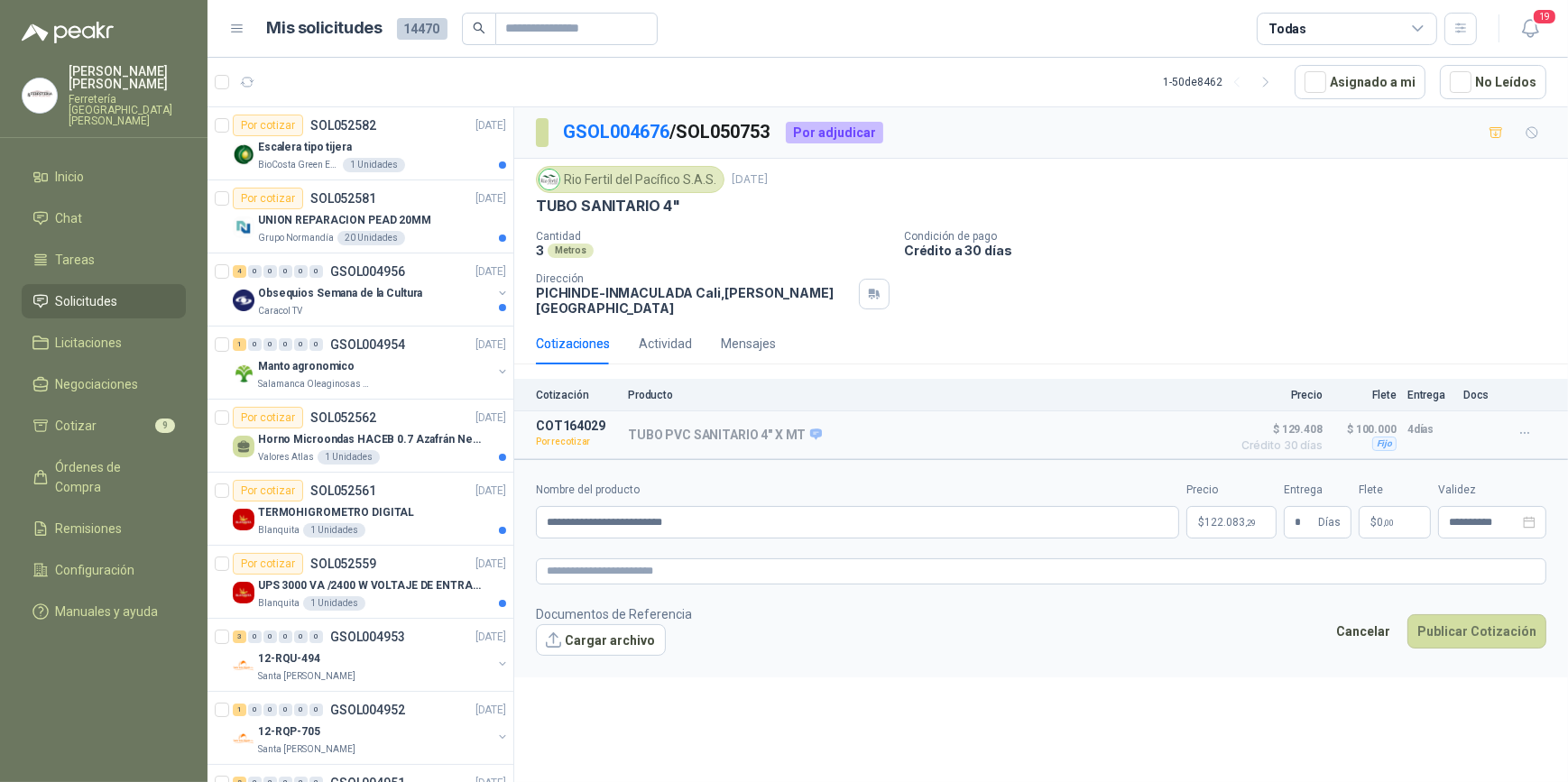
click at [1402, 577] on form "**********" at bounding box center [1040, 568] width 1054 height 219
click at [1480, 619] on button "Publicar Cotización" at bounding box center [1477, 631] width 139 height 34
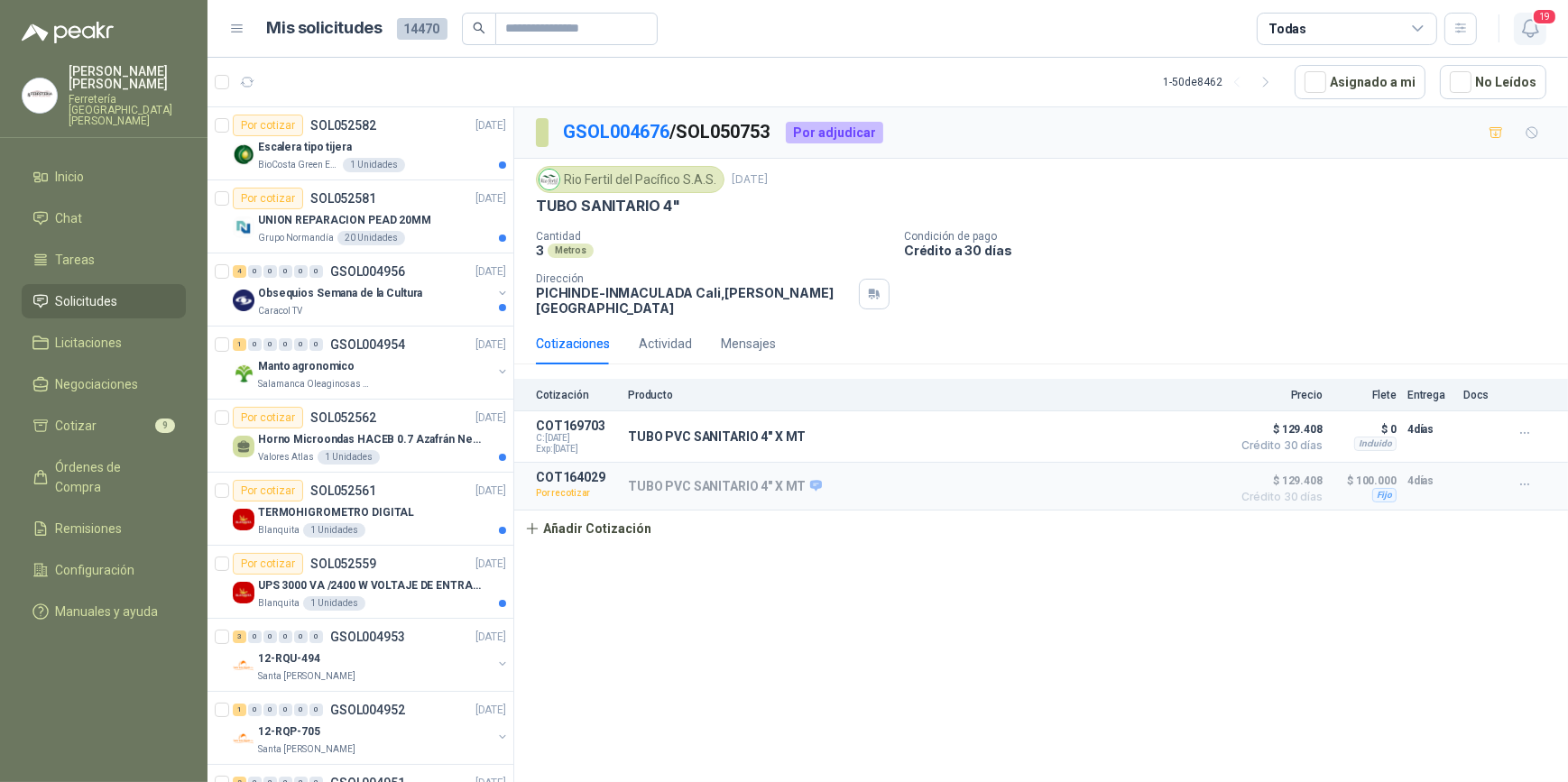
click at [1526, 25] on icon "button" at bounding box center [1530, 28] width 22 height 22
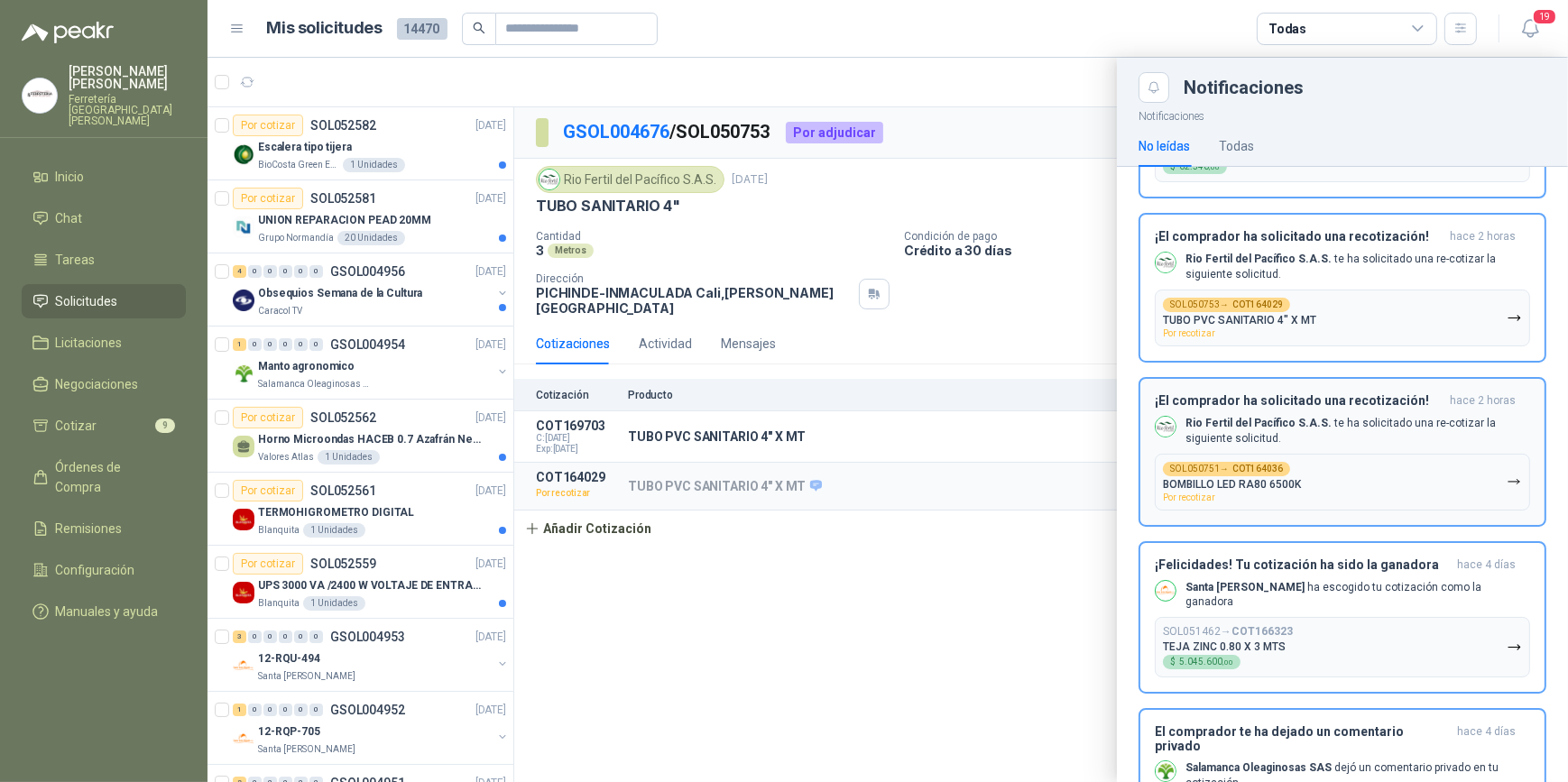
scroll to position [164, 0]
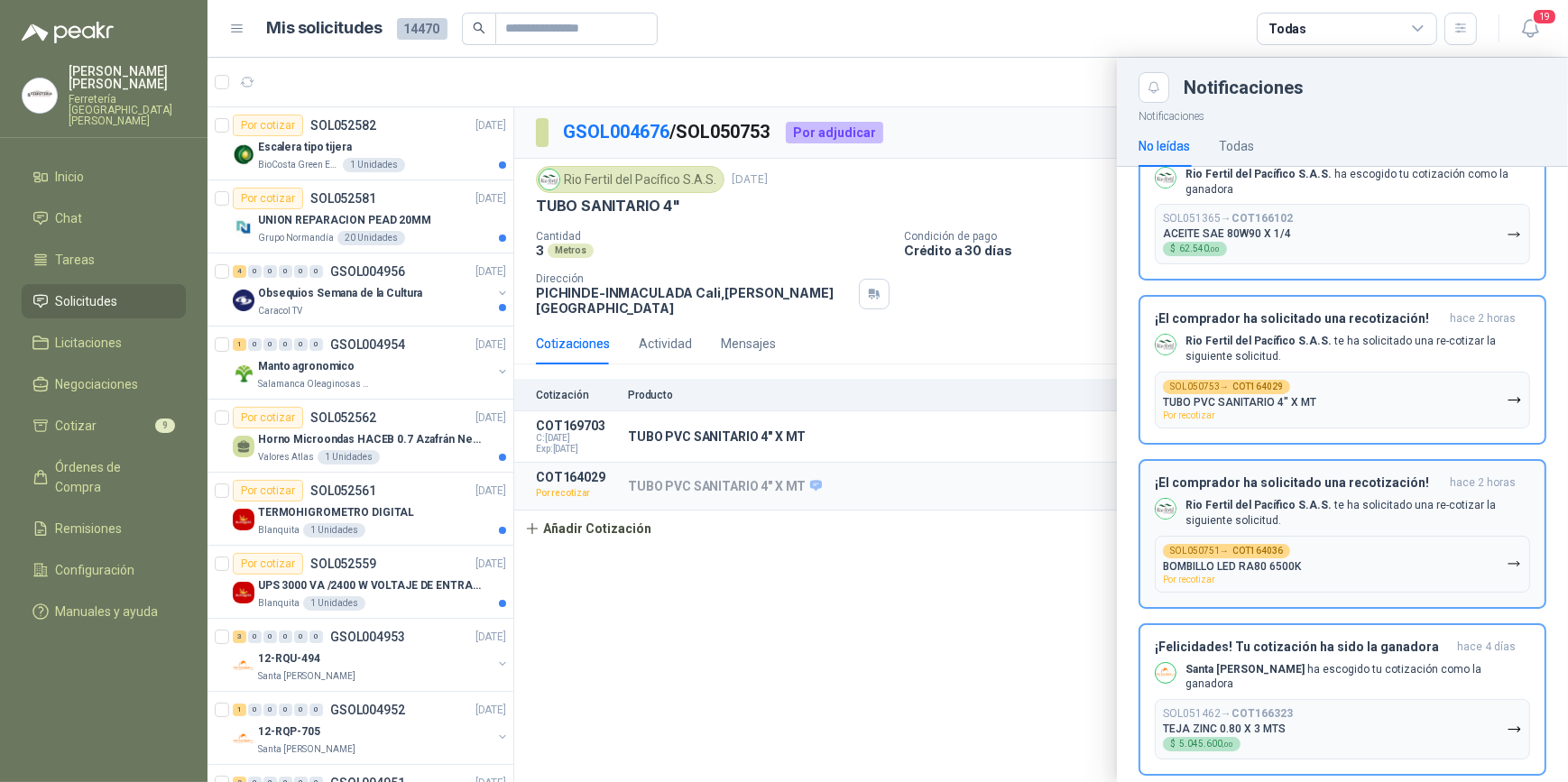
click at [1508, 565] on icon "button" at bounding box center [1513, 564] width 11 height 5
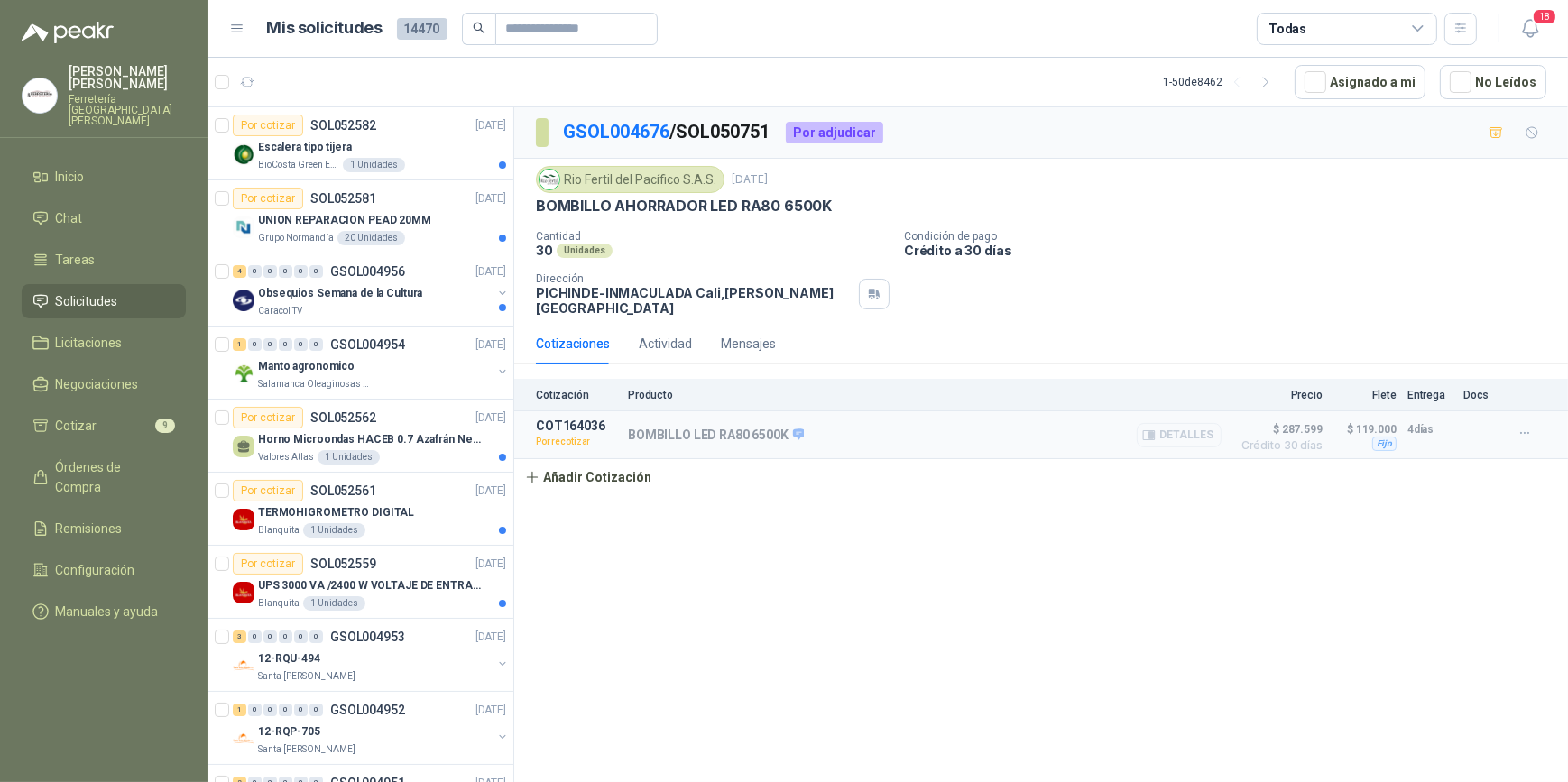
click at [1169, 423] on button "Detalles" at bounding box center [1179, 435] width 85 height 24
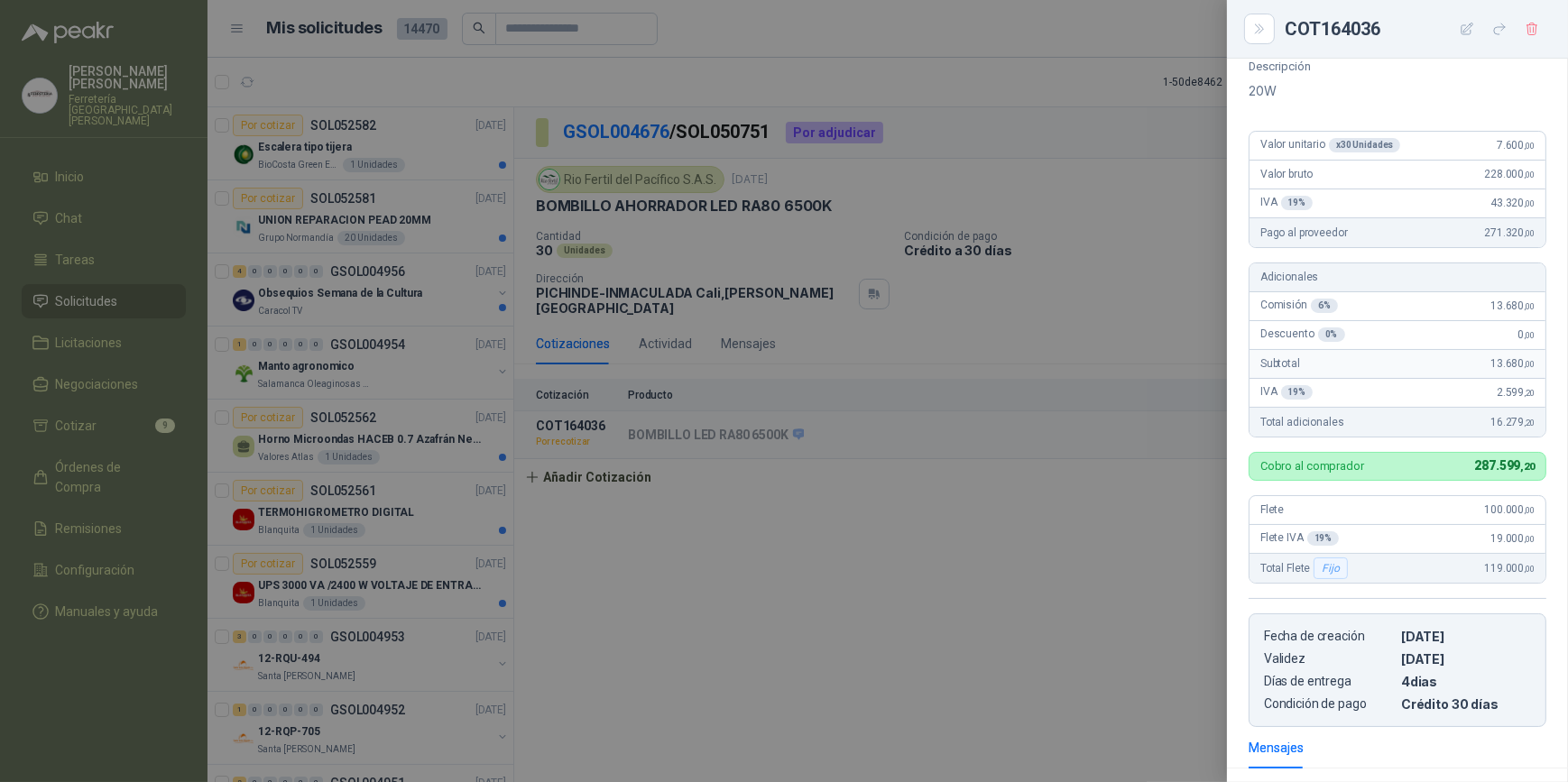
click at [1075, 441] on div at bounding box center [784, 391] width 1568 height 782
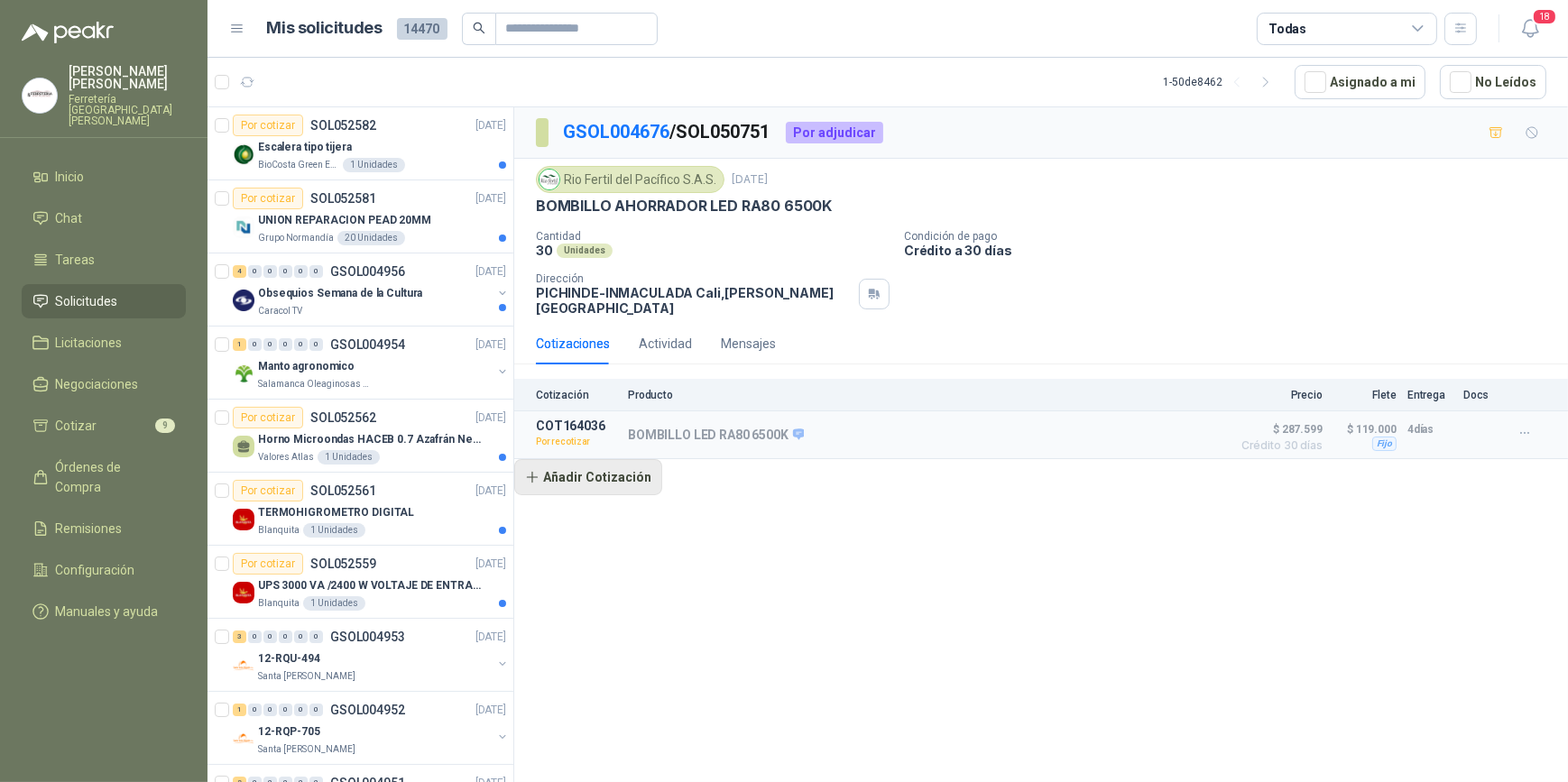
click at [615, 468] on button "Añadir Cotización" at bounding box center [588, 476] width 148 height 36
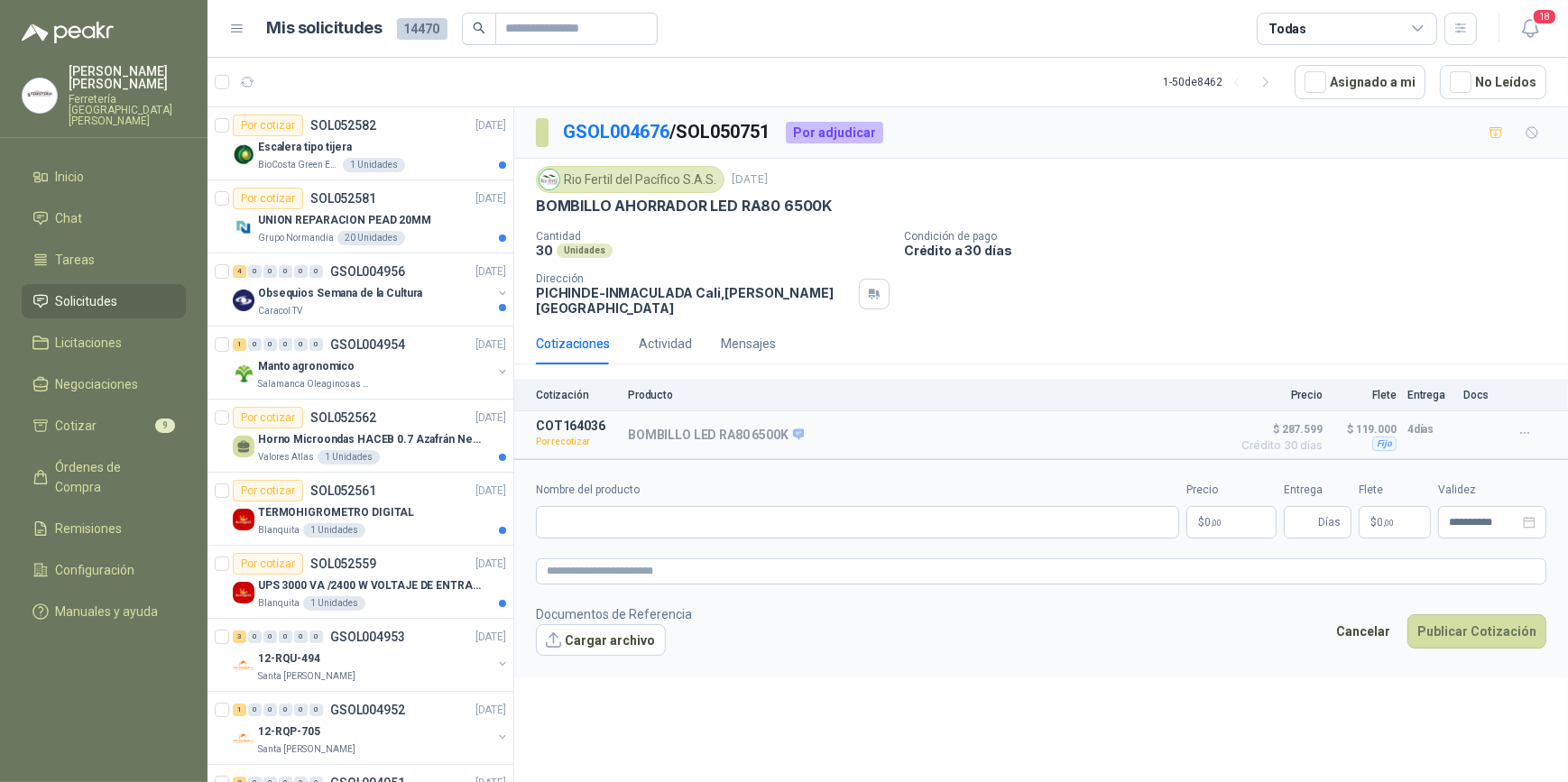
click at [1216, 509] on body "ALEXANDER BRIÑEZ SANCHEZ Ferretería Industrial del Valle Inicio Chat Tareas Sol…" at bounding box center [784, 391] width 1568 height 782
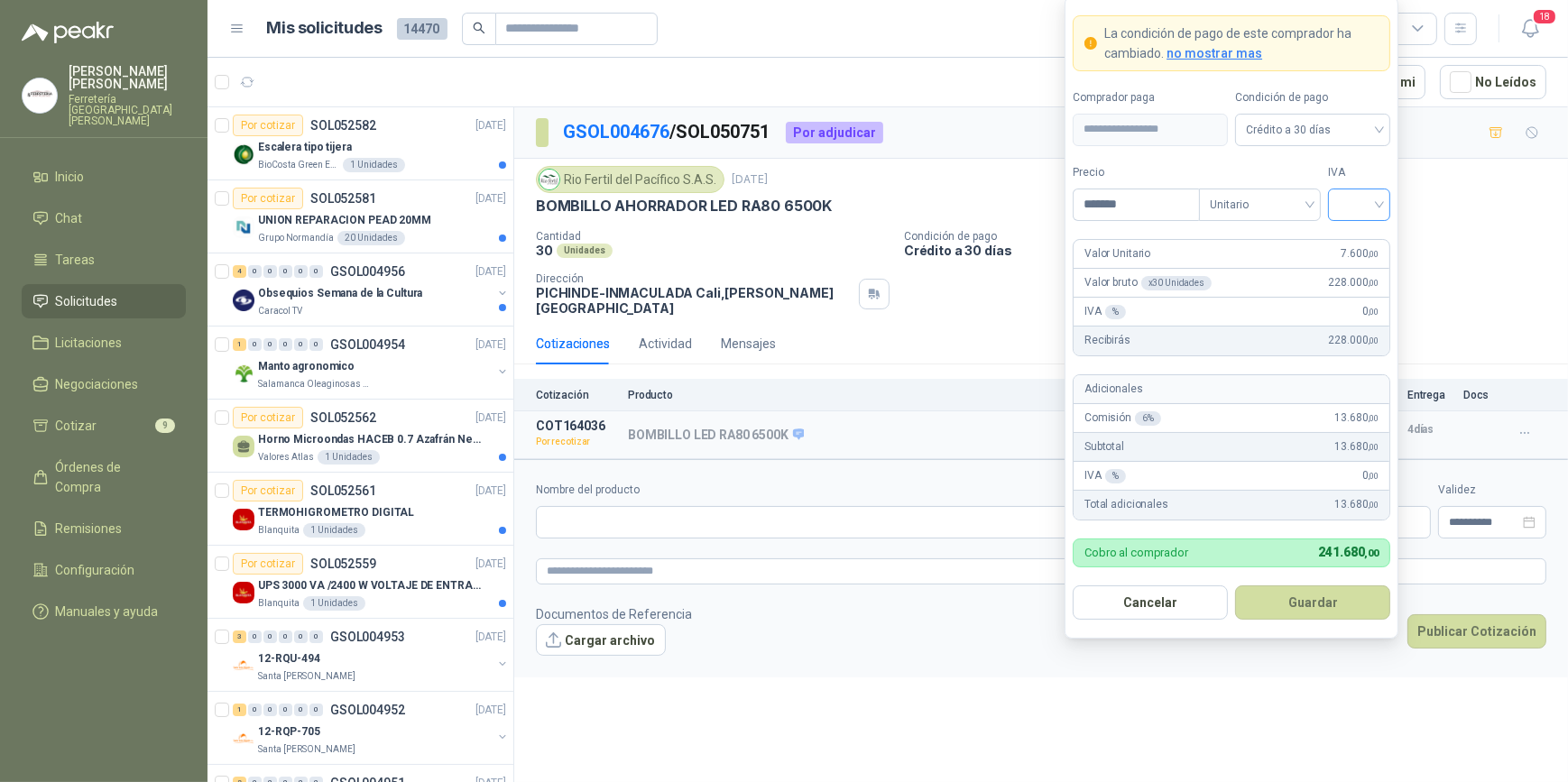
type input "*******"
click at [1375, 206] on input "search" at bounding box center [1359, 203] width 41 height 27
click at [1363, 239] on div "19%" at bounding box center [1359, 242] width 33 height 20
click at [1319, 603] on button "Guardar" at bounding box center [1312, 602] width 155 height 34
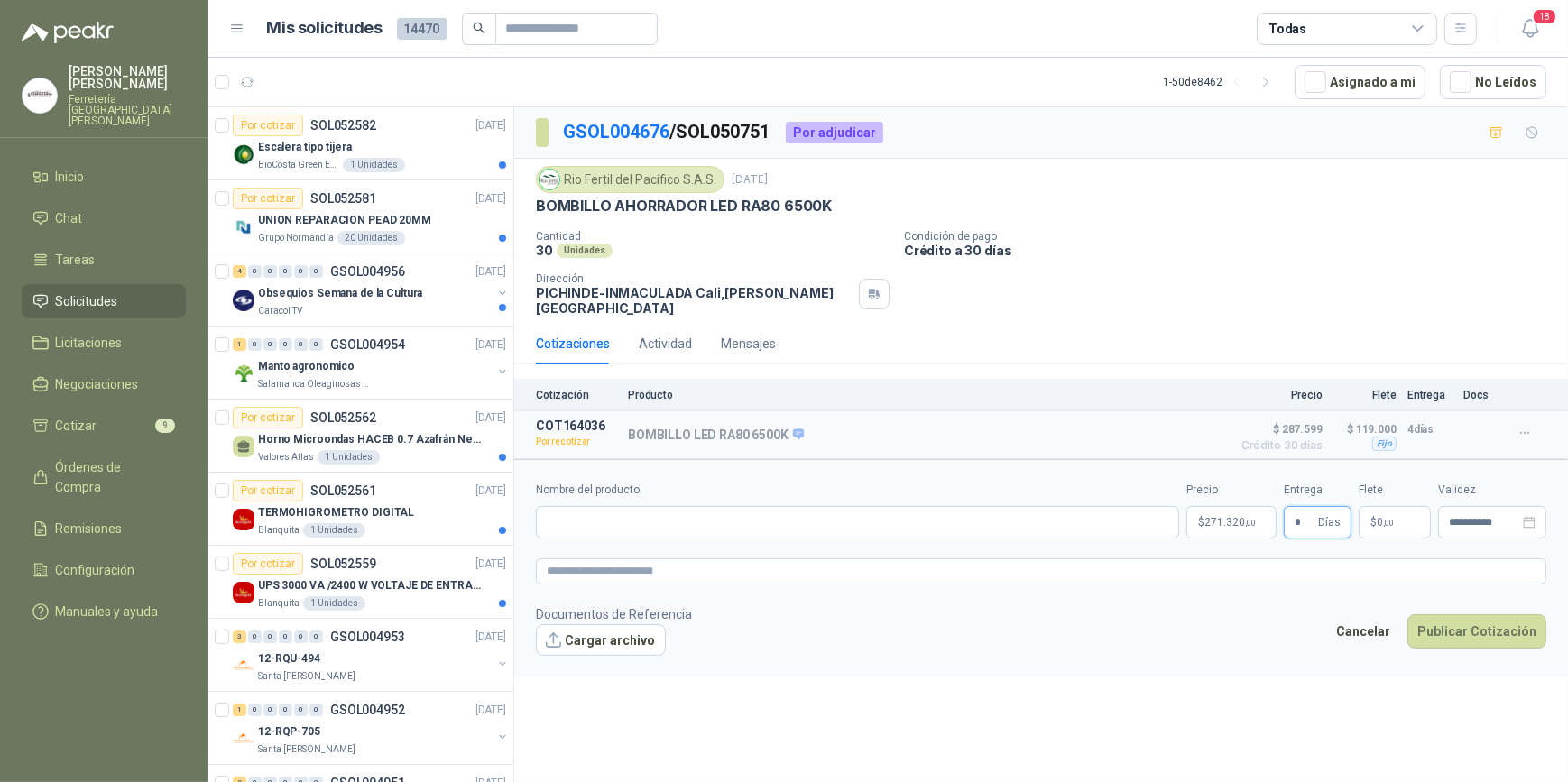
type input "*"
click at [1413, 514] on p "$ 0 ,00" at bounding box center [1395, 523] width 73 height 33
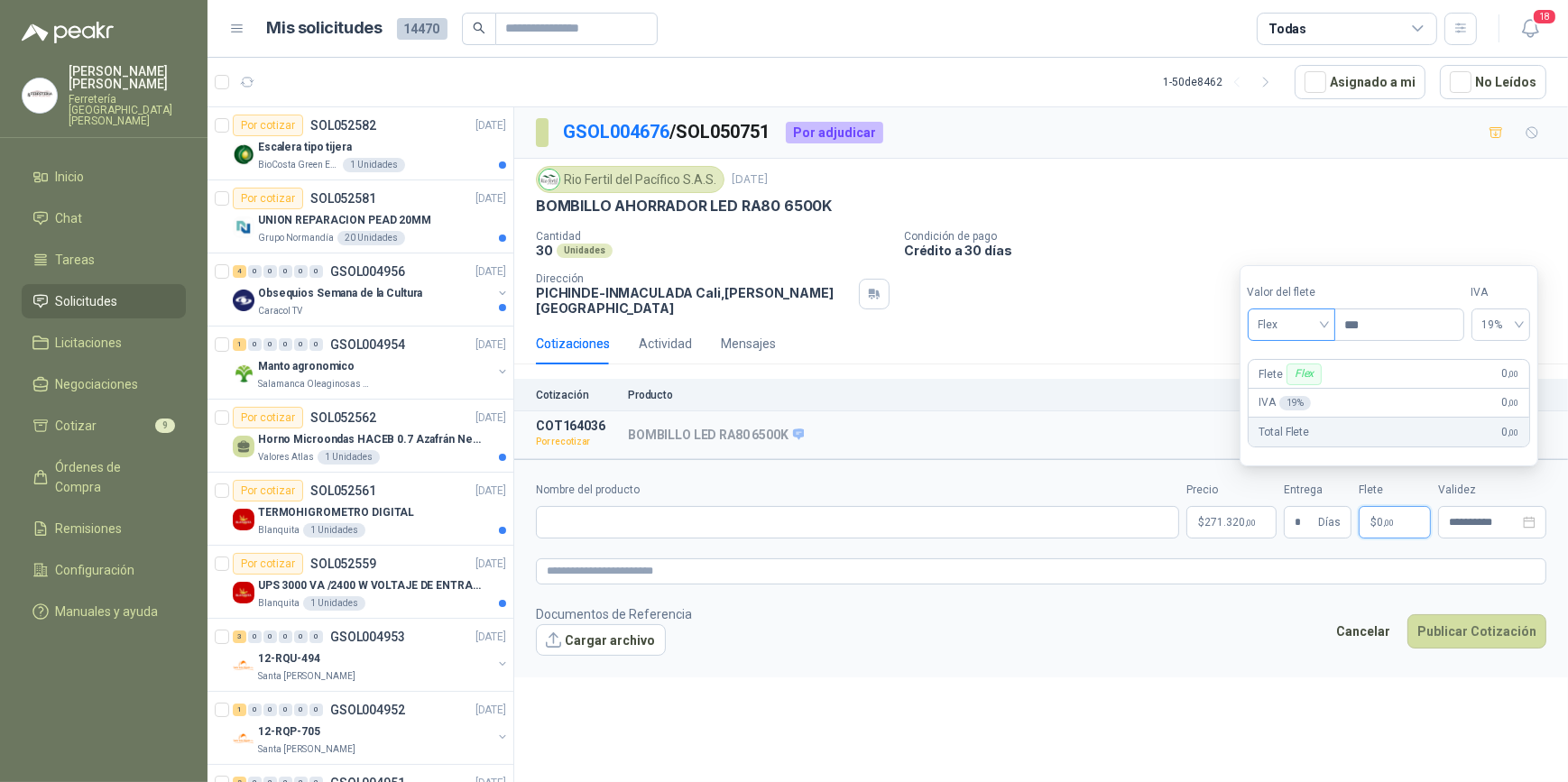
click at [1332, 324] on div "Flex" at bounding box center [1291, 325] width 87 height 33
click at [1295, 394] on div "Incluido" at bounding box center [1294, 392] width 64 height 20
click at [1323, 605] on footer "Documentos de Referencia Cargar archivo Cancelar Publicar Cotización" at bounding box center [1041, 631] width 1010 height 52
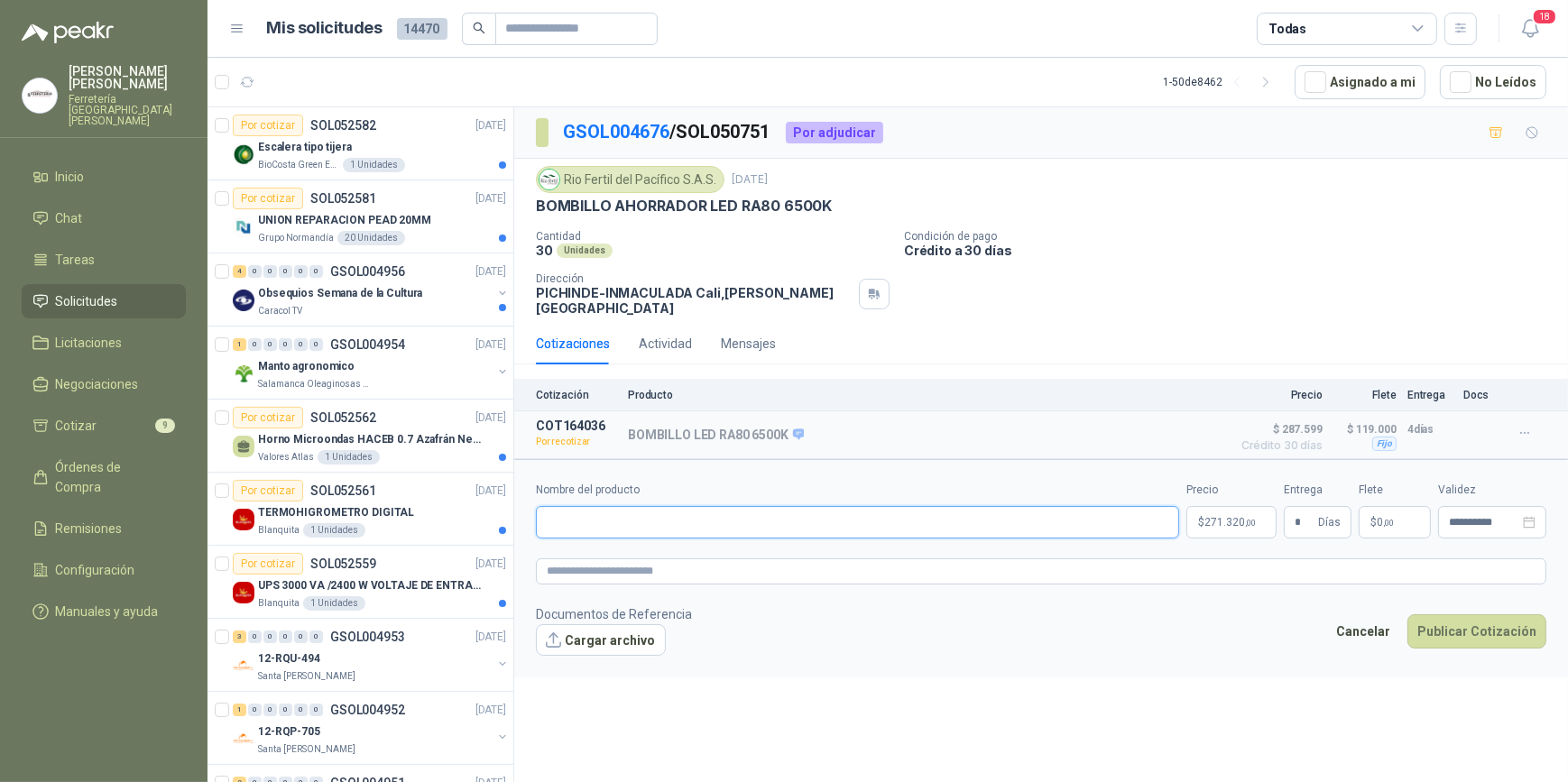
click at [560, 517] on input "Nombre del producto" at bounding box center [858, 523] width 644 height 33
type input "*"
type input "**********"
click at [1496, 615] on button "Publicar Cotización" at bounding box center [1477, 631] width 139 height 34
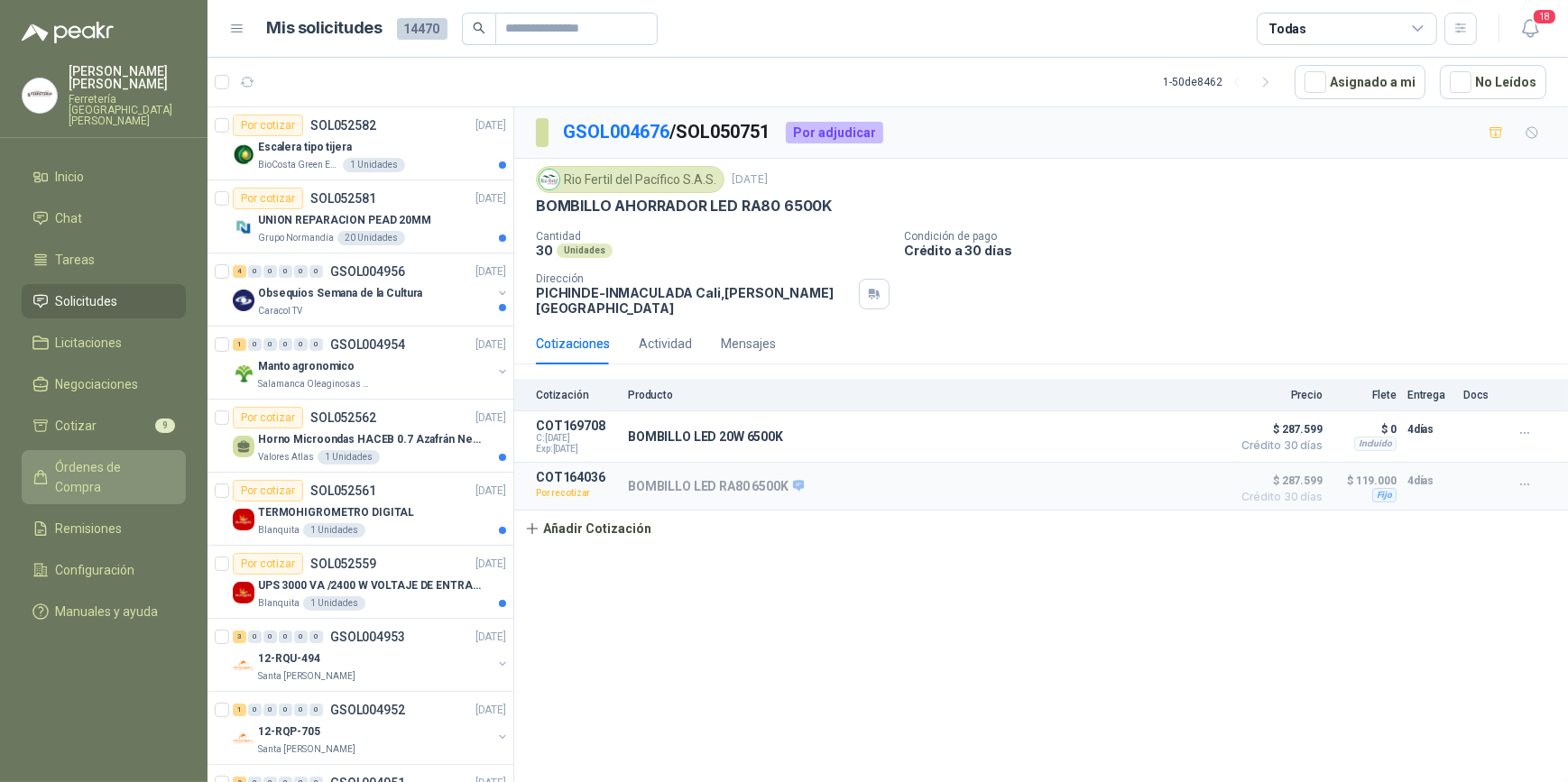
click at [118, 459] on span "Órdenes de Compra" at bounding box center [112, 477] width 113 height 40
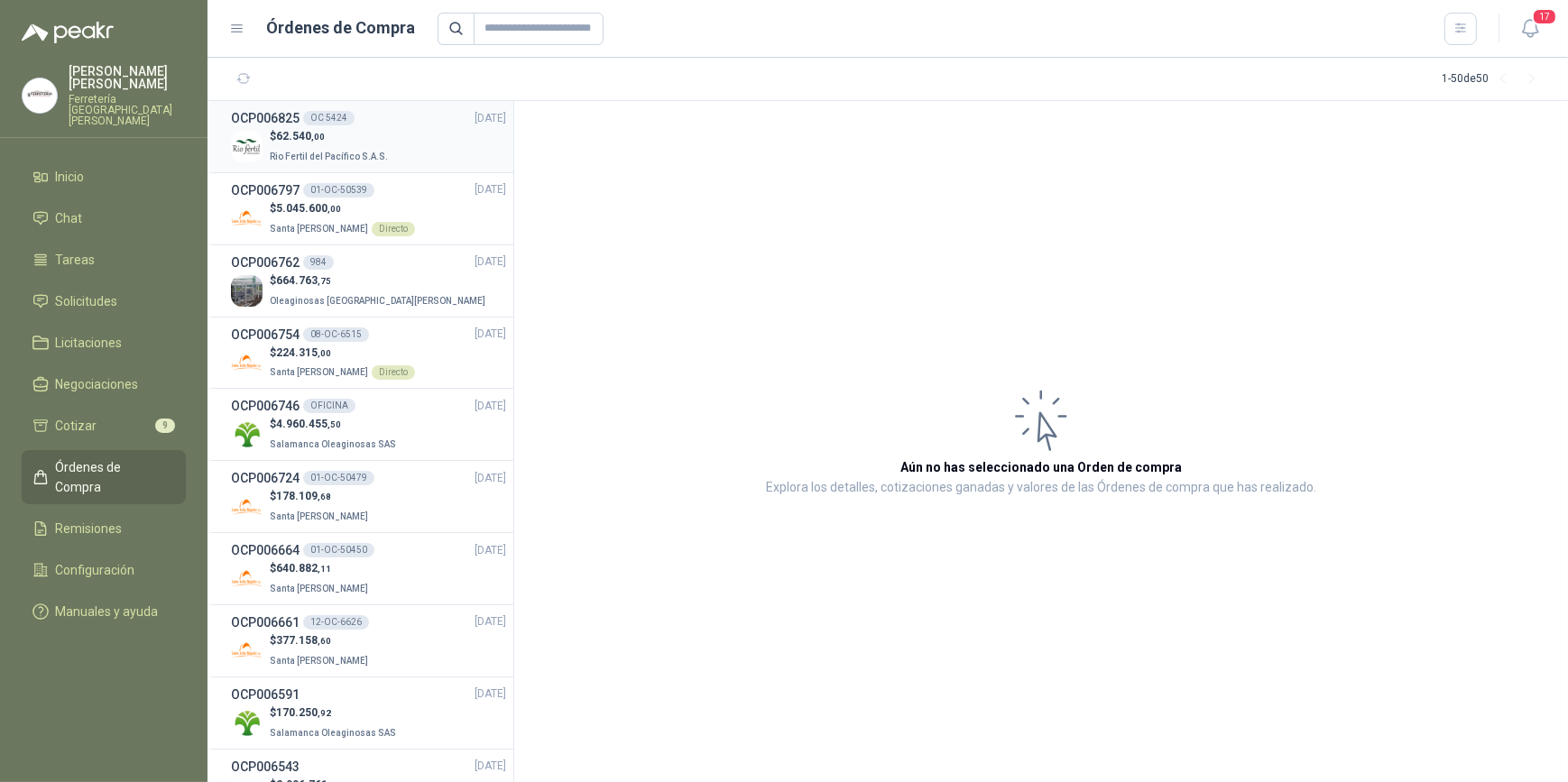
click at [302, 150] on p "Rio Fertil del Pacífico S.A.S." at bounding box center [331, 155] width 122 height 20
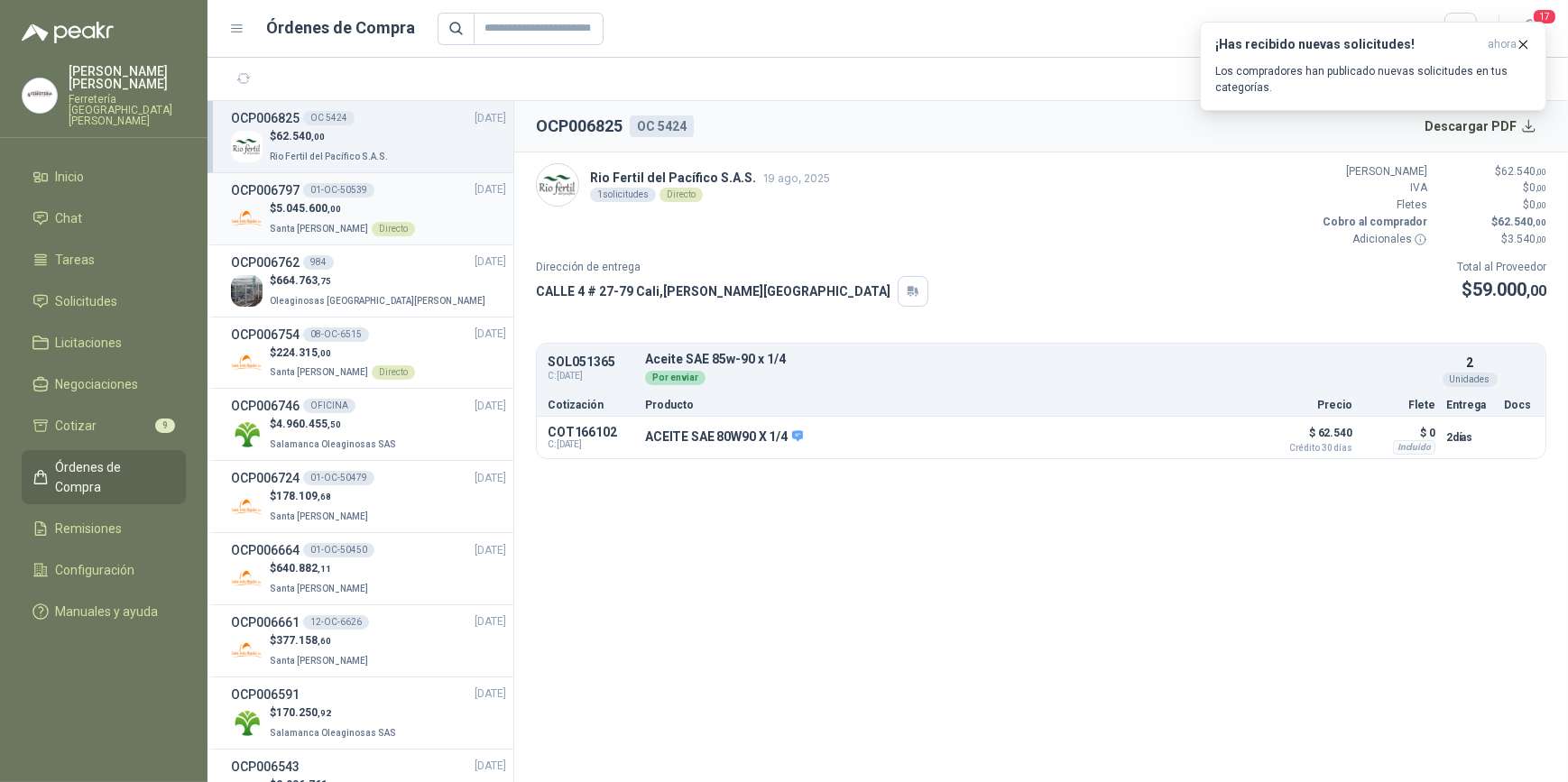
click at [415, 202] on div "$ 5.045.600 ,00 Santa Anita Napoles Directo" at bounding box center [369, 219] width 275 height 37
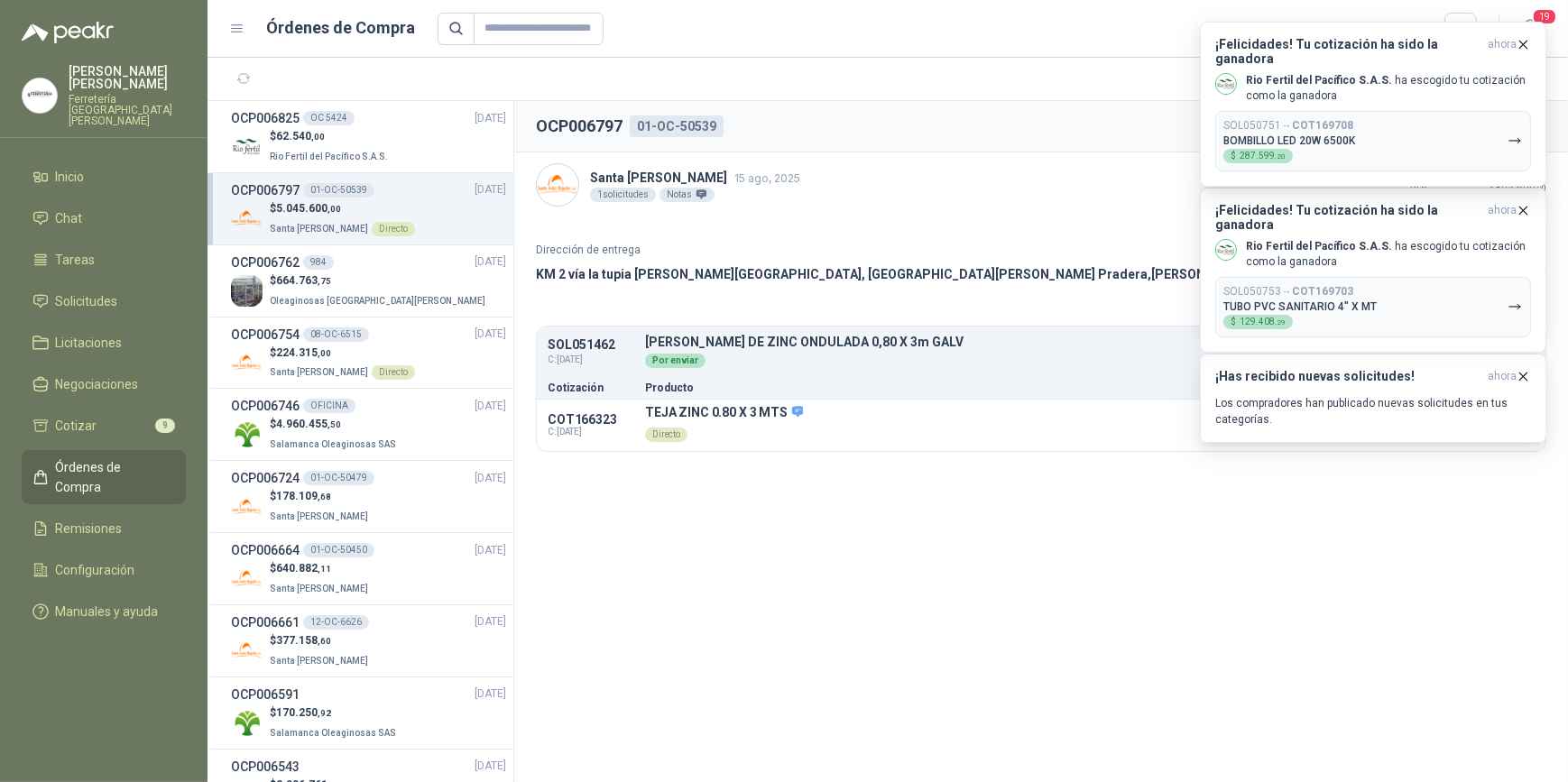
click at [126, 458] on span "Órdenes de Compra" at bounding box center [112, 477] width 113 height 40
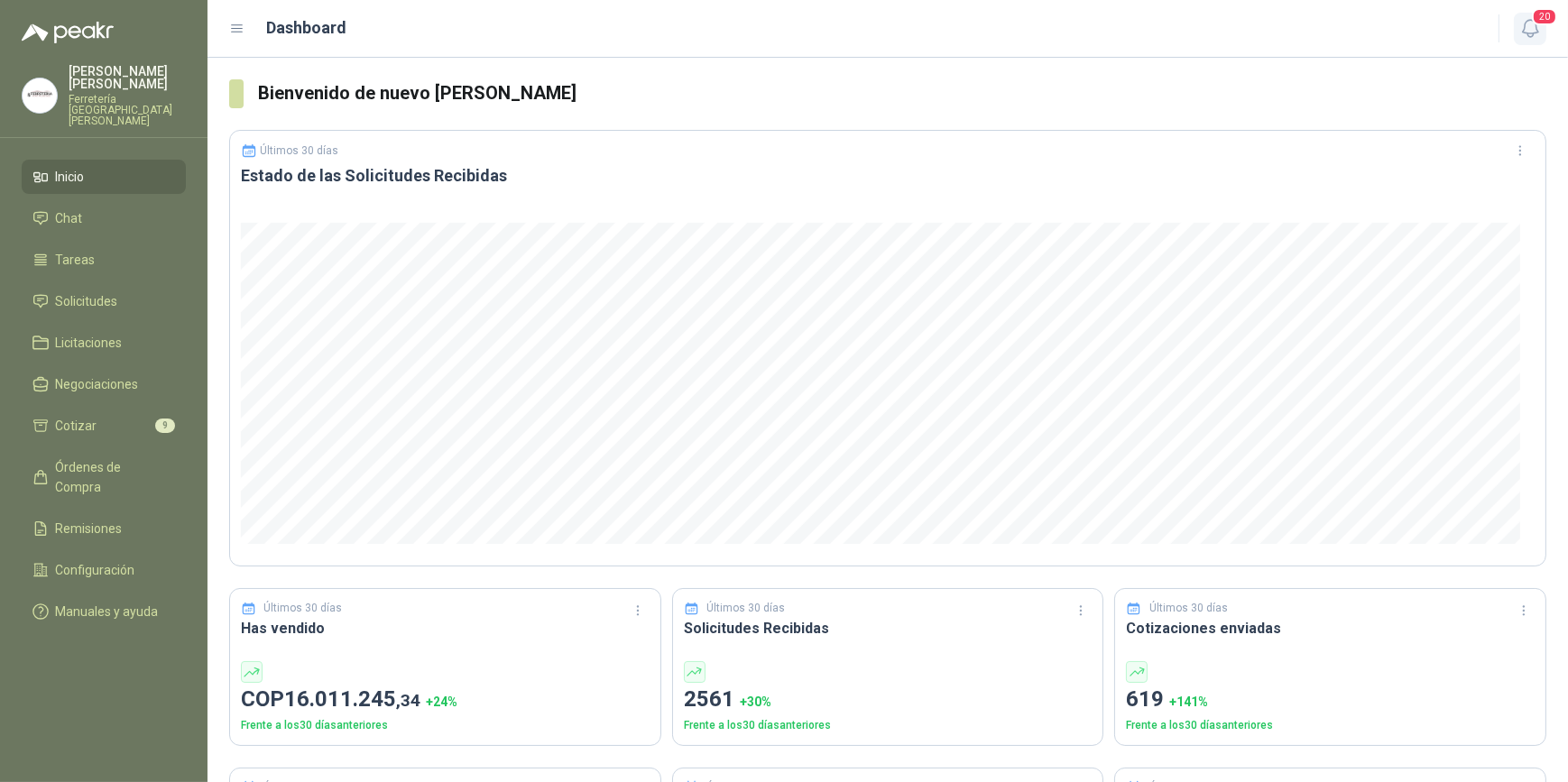
click at [1529, 26] on icon "button" at bounding box center [1530, 28] width 22 height 22
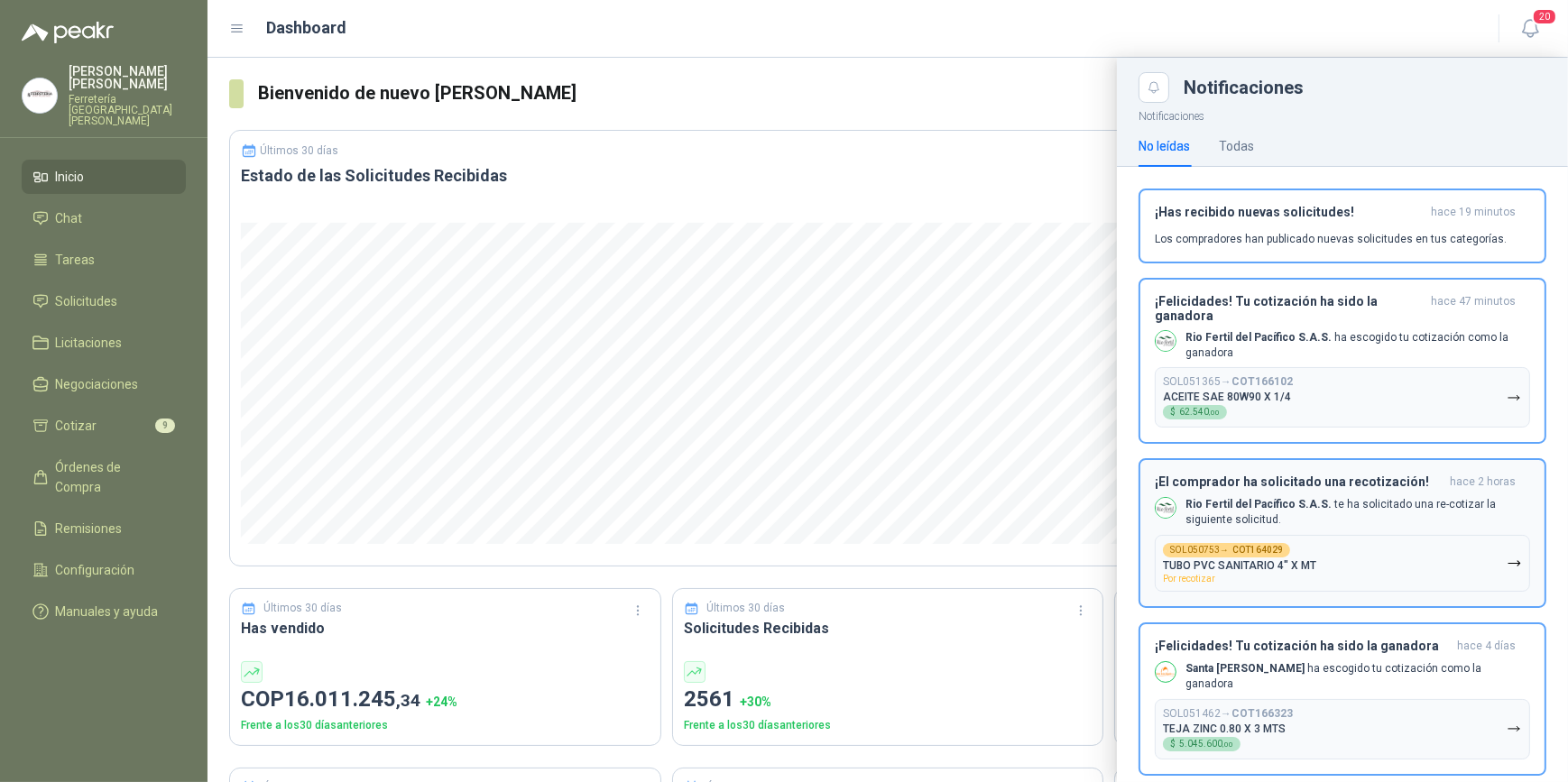
click at [1507, 562] on icon "button" at bounding box center [1515, 563] width 15 height 15
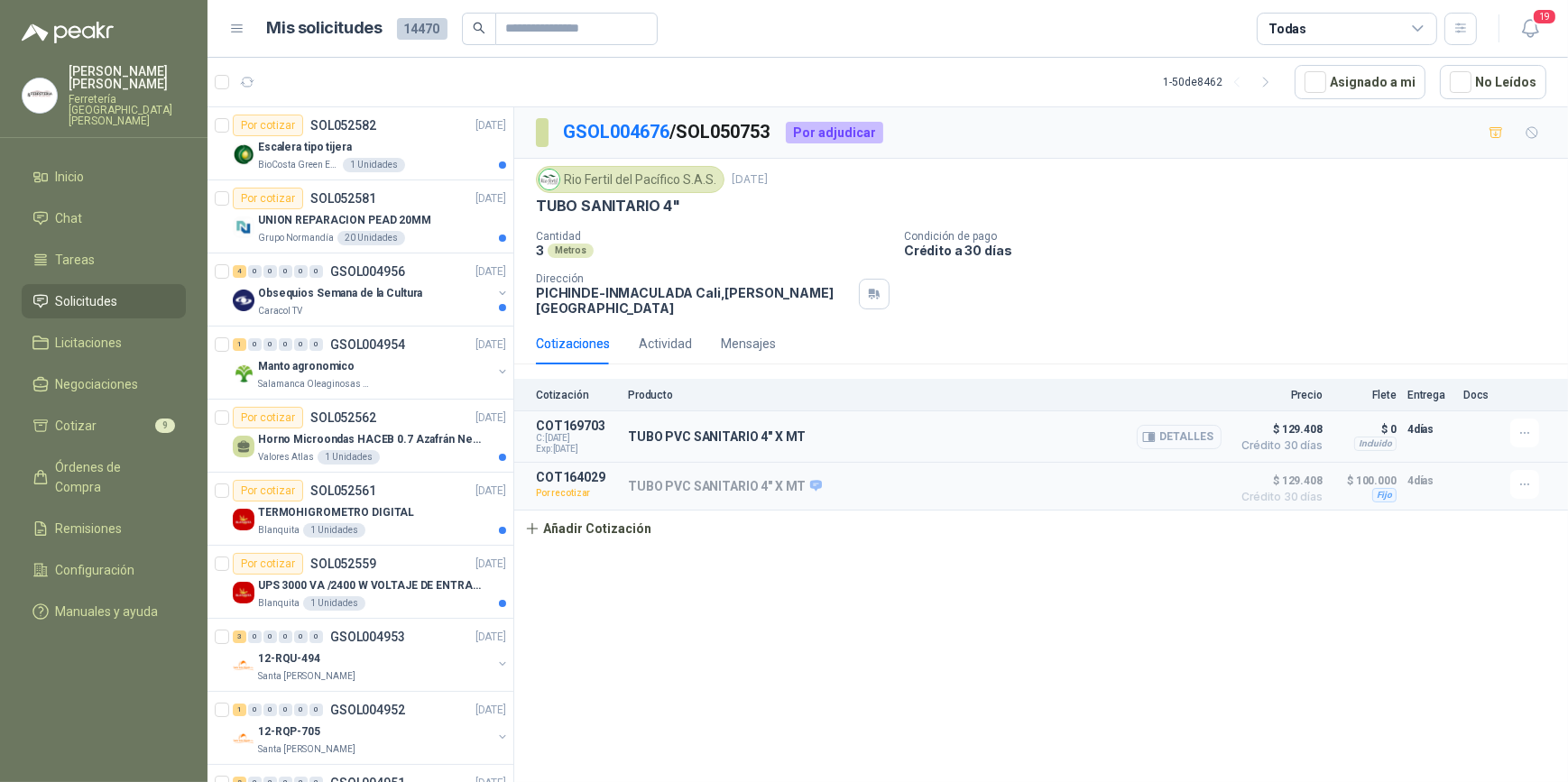
click at [1176, 425] on button "Detalles" at bounding box center [1179, 436] width 85 height 24
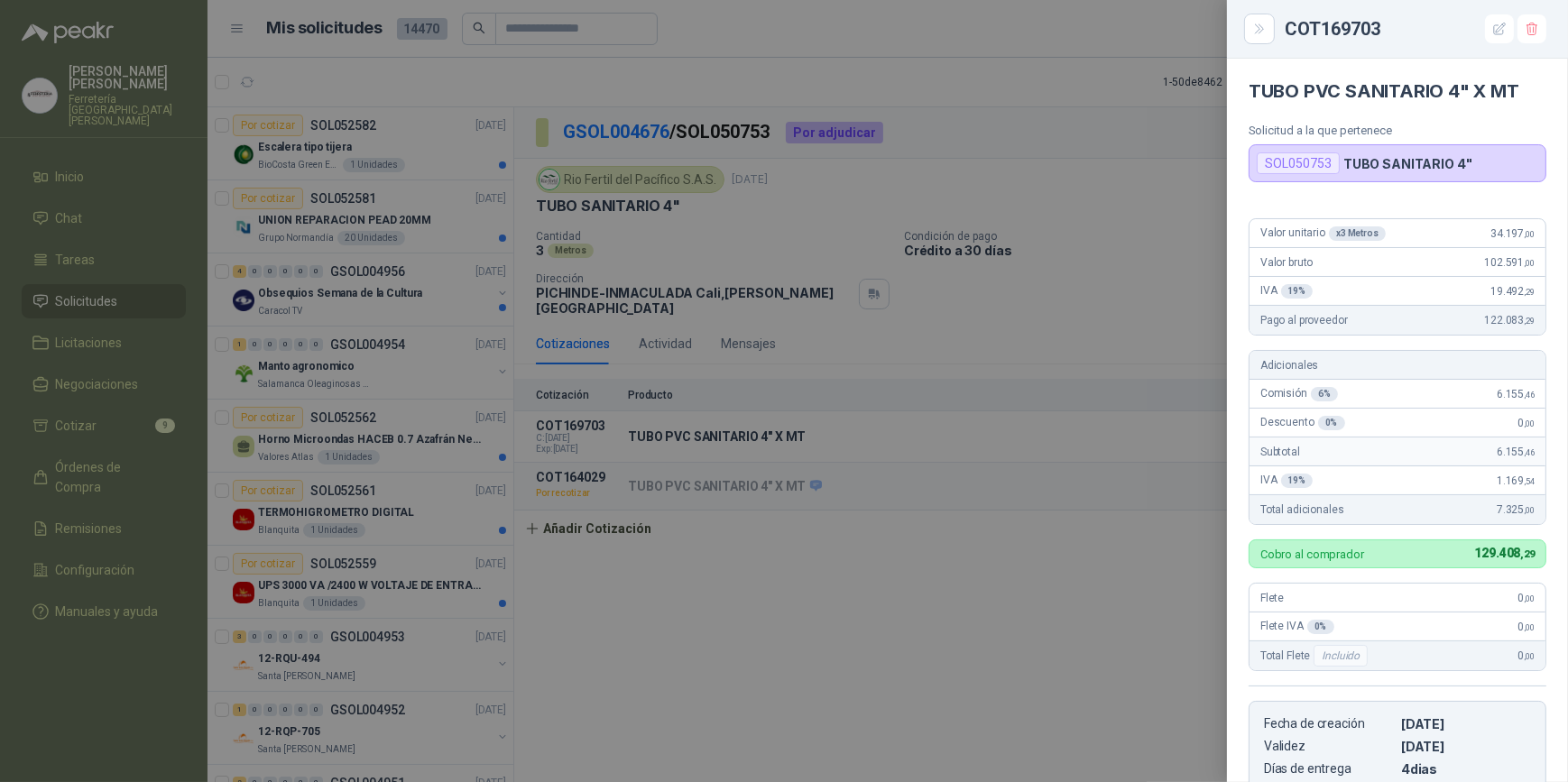
click at [1019, 575] on div at bounding box center [784, 391] width 1568 height 782
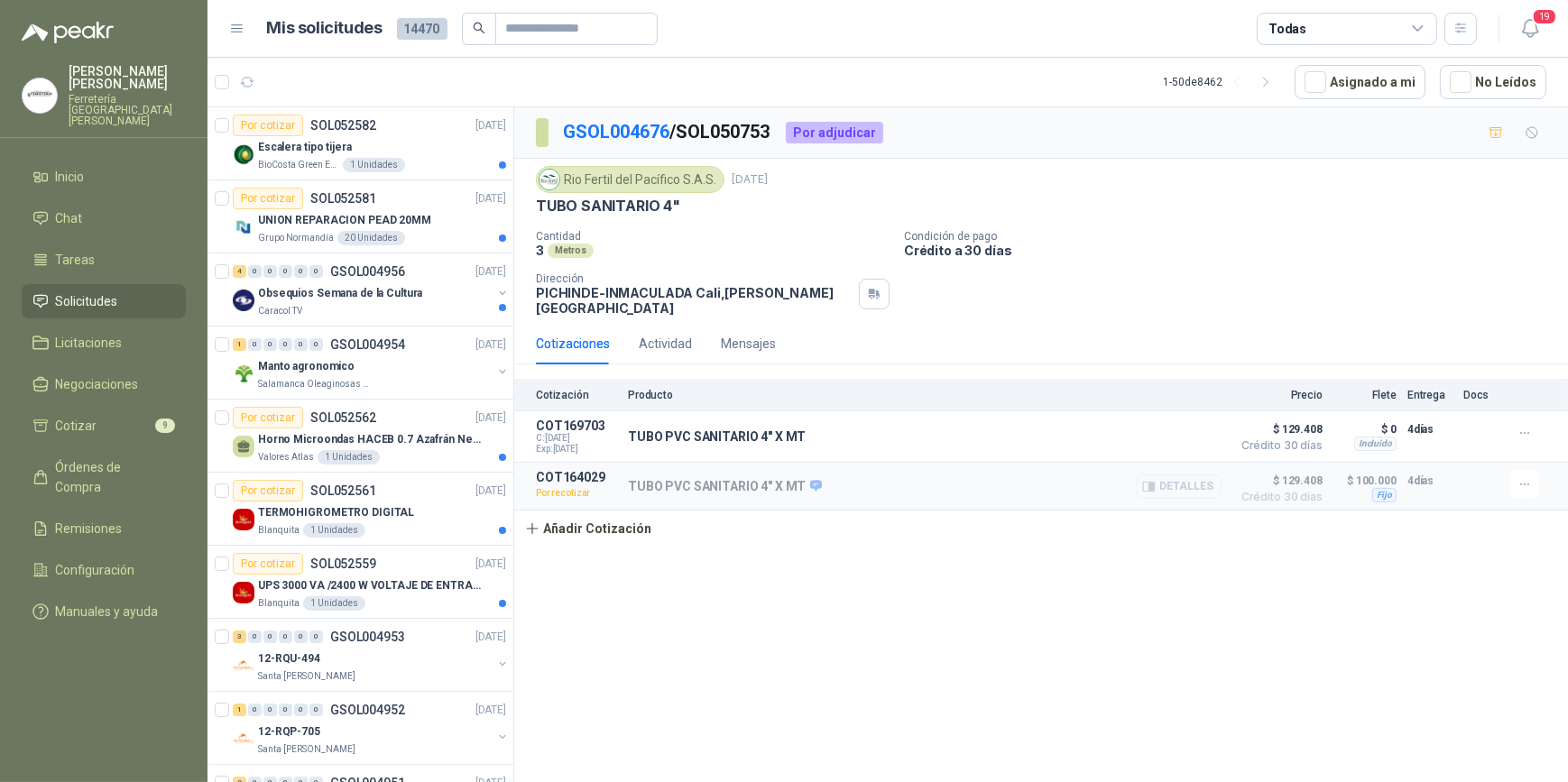
click at [1187, 474] on button "Detalles" at bounding box center [1179, 486] width 85 height 24
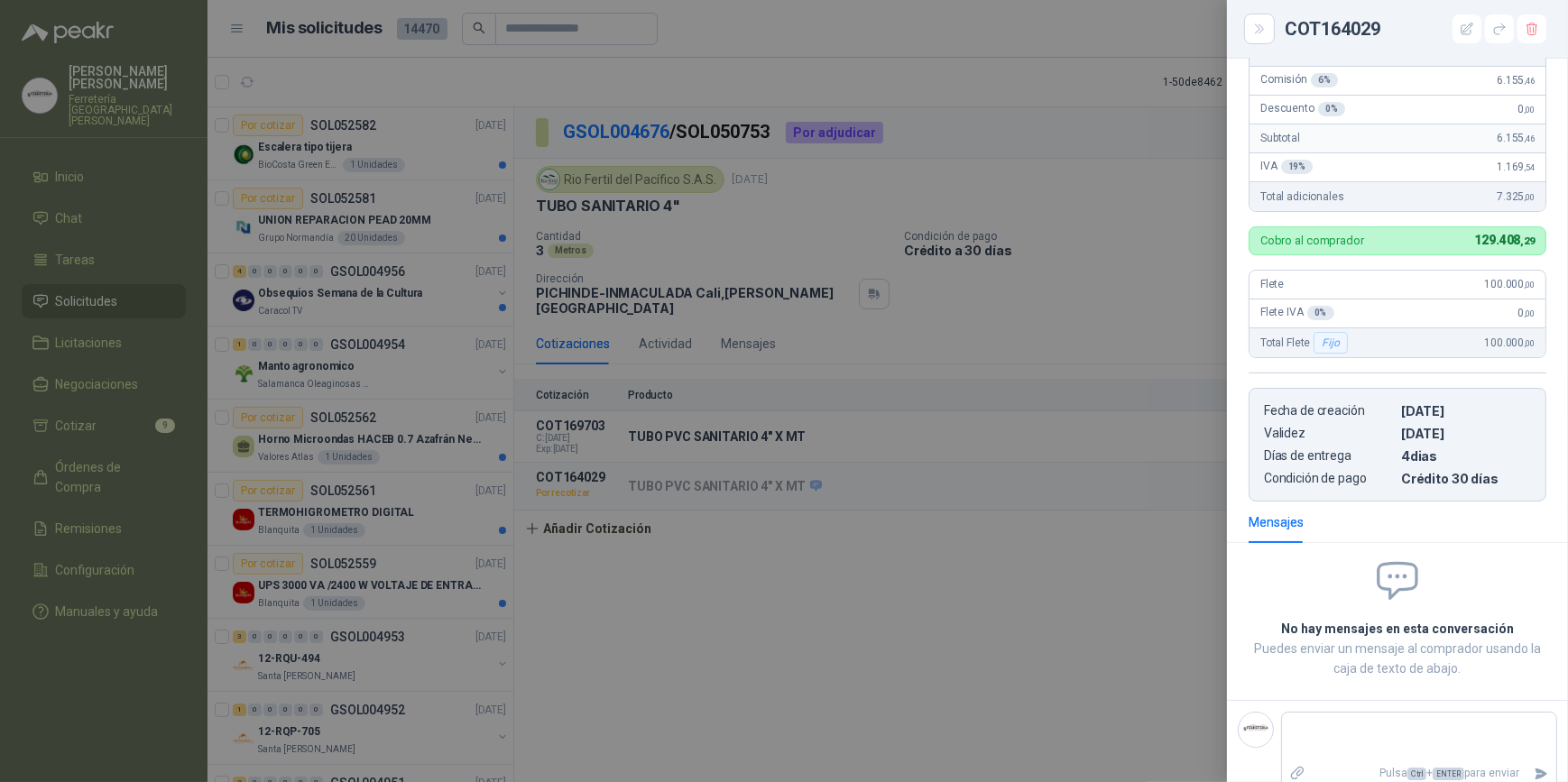
scroll to position [390, 0]
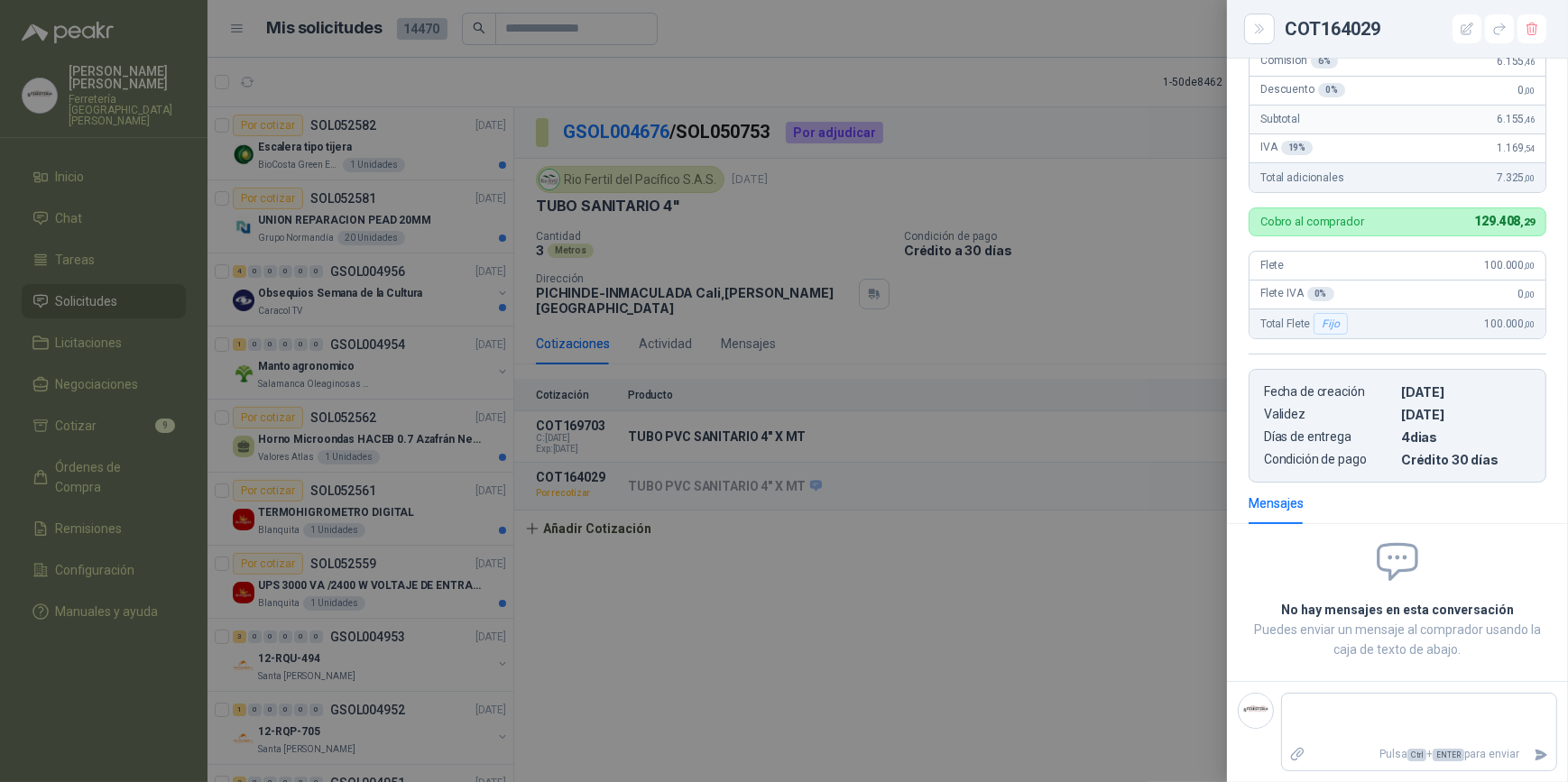
click at [1070, 573] on div at bounding box center [784, 391] width 1568 height 782
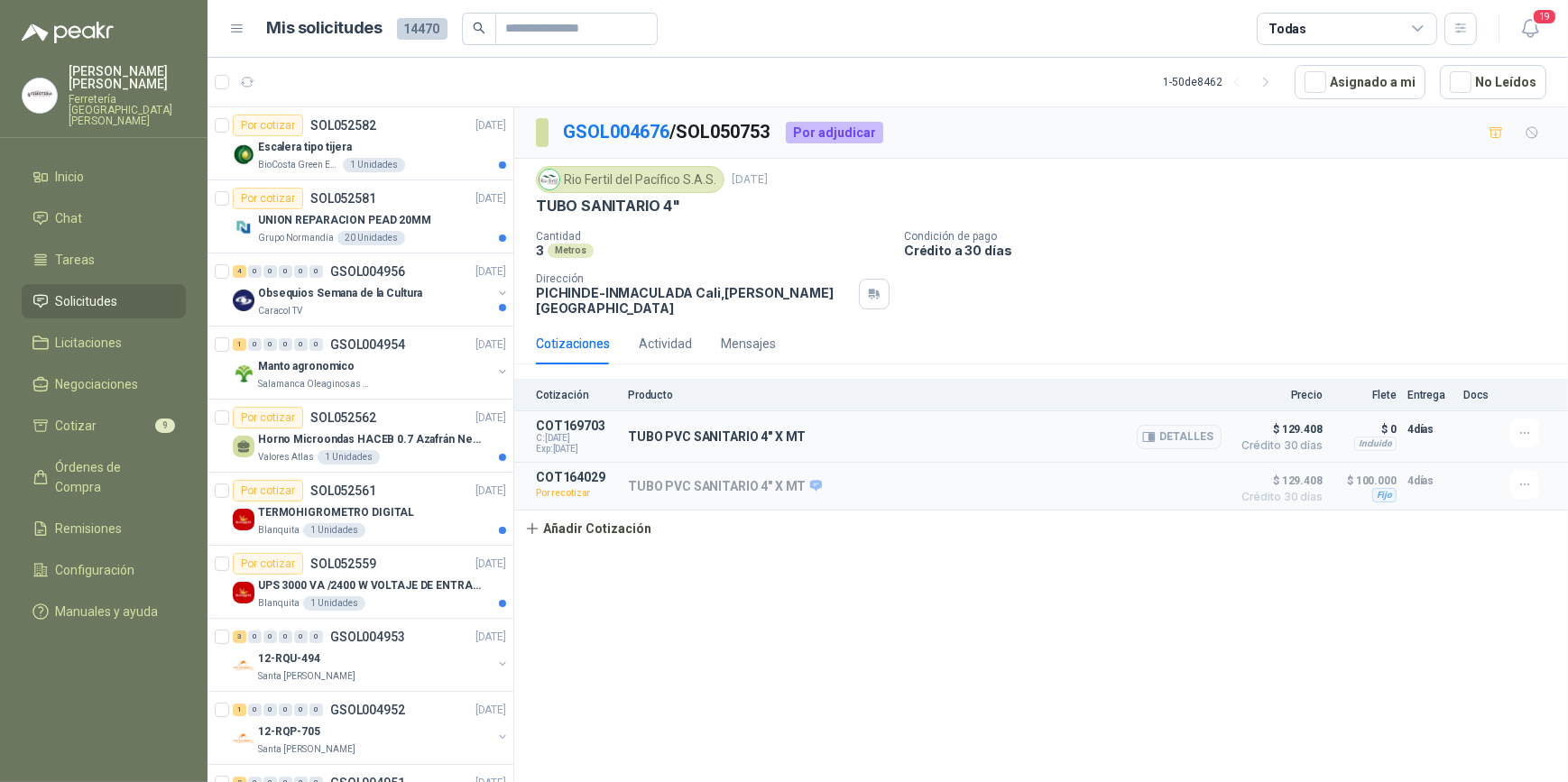
click at [890, 423] on div "TUBO PVC SANITARIO 4" X MT Detalles" at bounding box center [924, 436] width 593 height 36
click at [1189, 425] on button "Detalles" at bounding box center [1179, 436] width 85 height 24
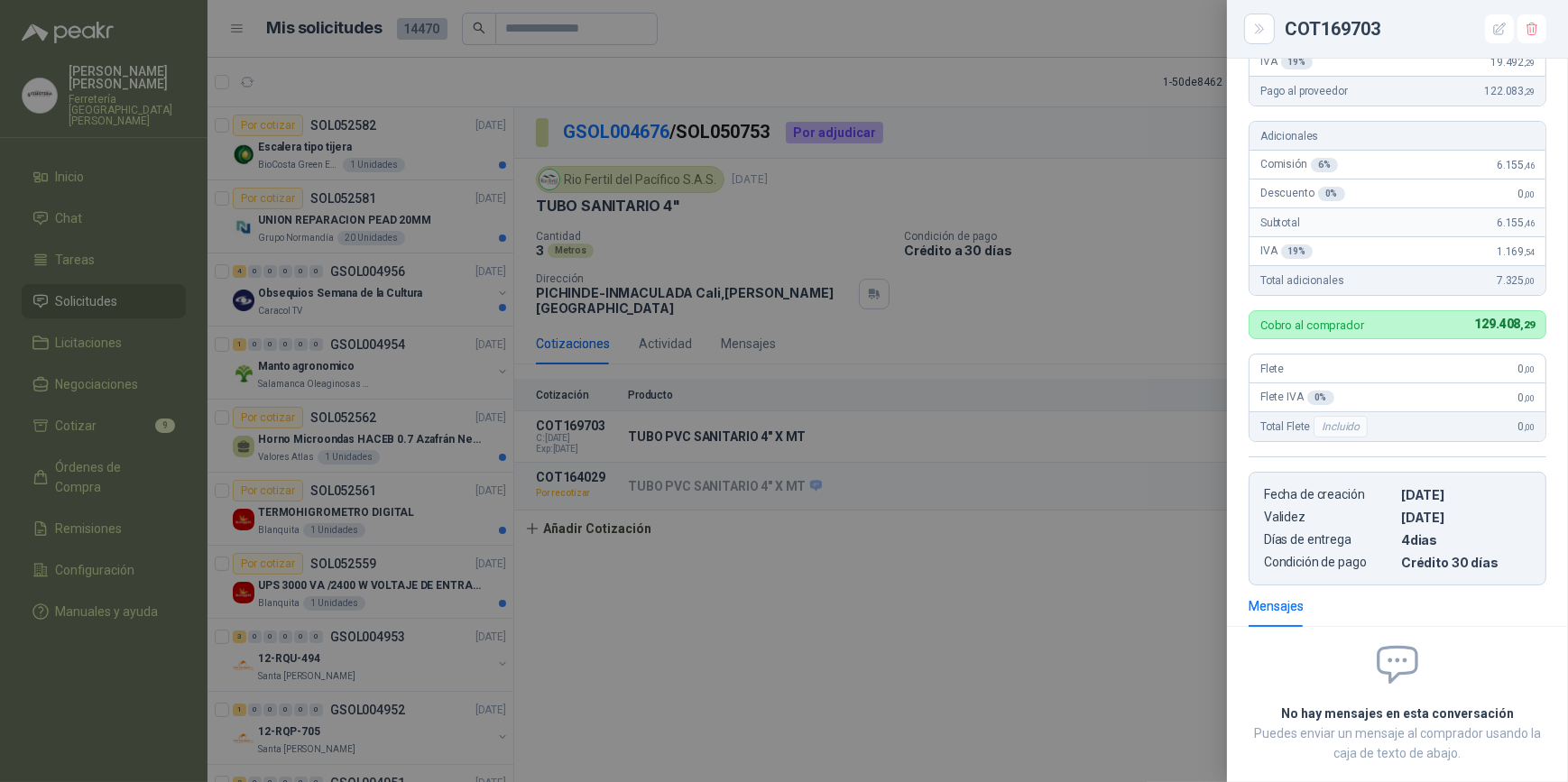
scroll to position [246, 0]
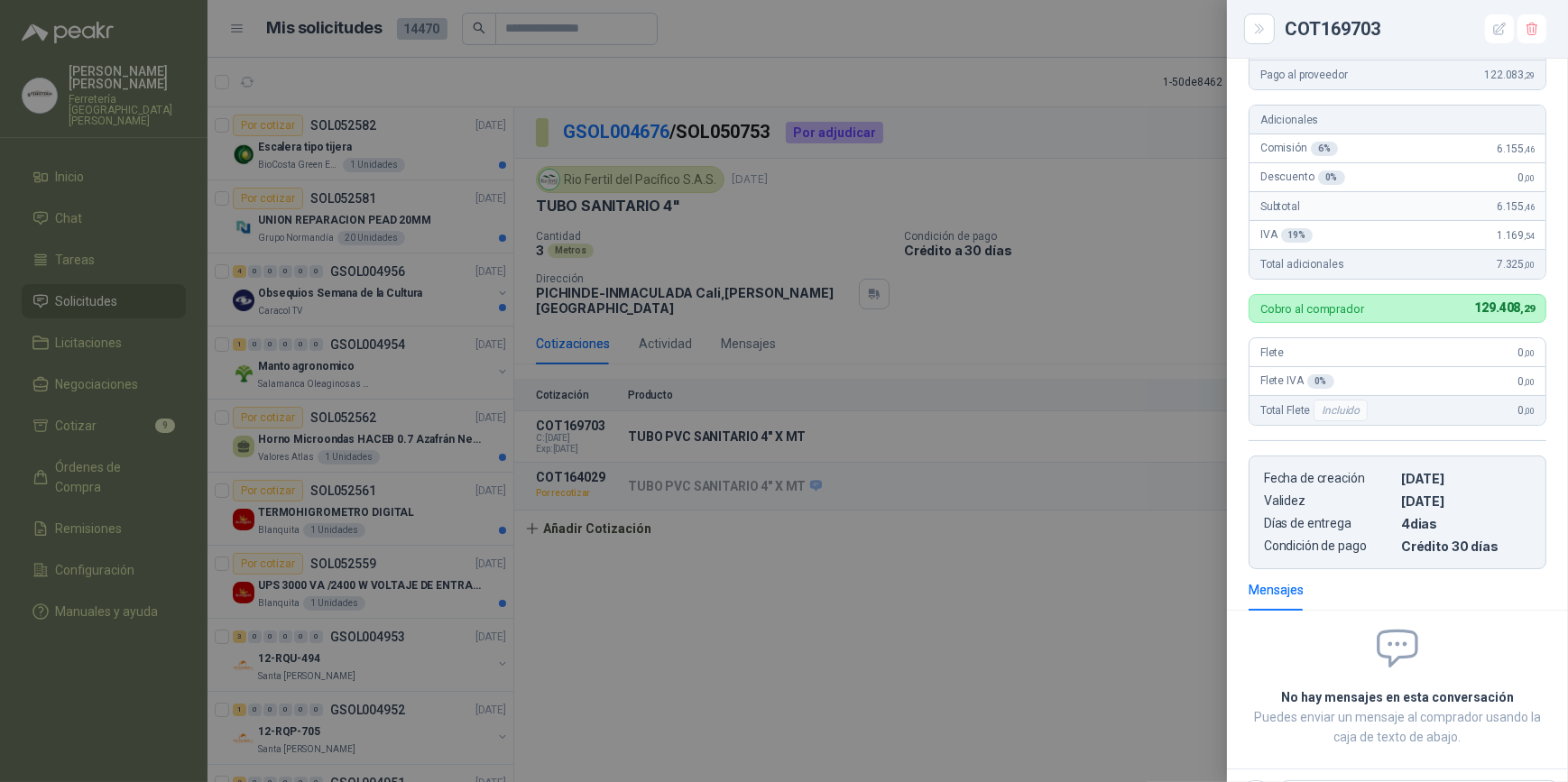
click at [1352, 411] on div "Incluido" at bounding box center [1341, 410] width 54 height 21
click at [826, 557] on div at bounding box center [784, 391] width 1568 height 782
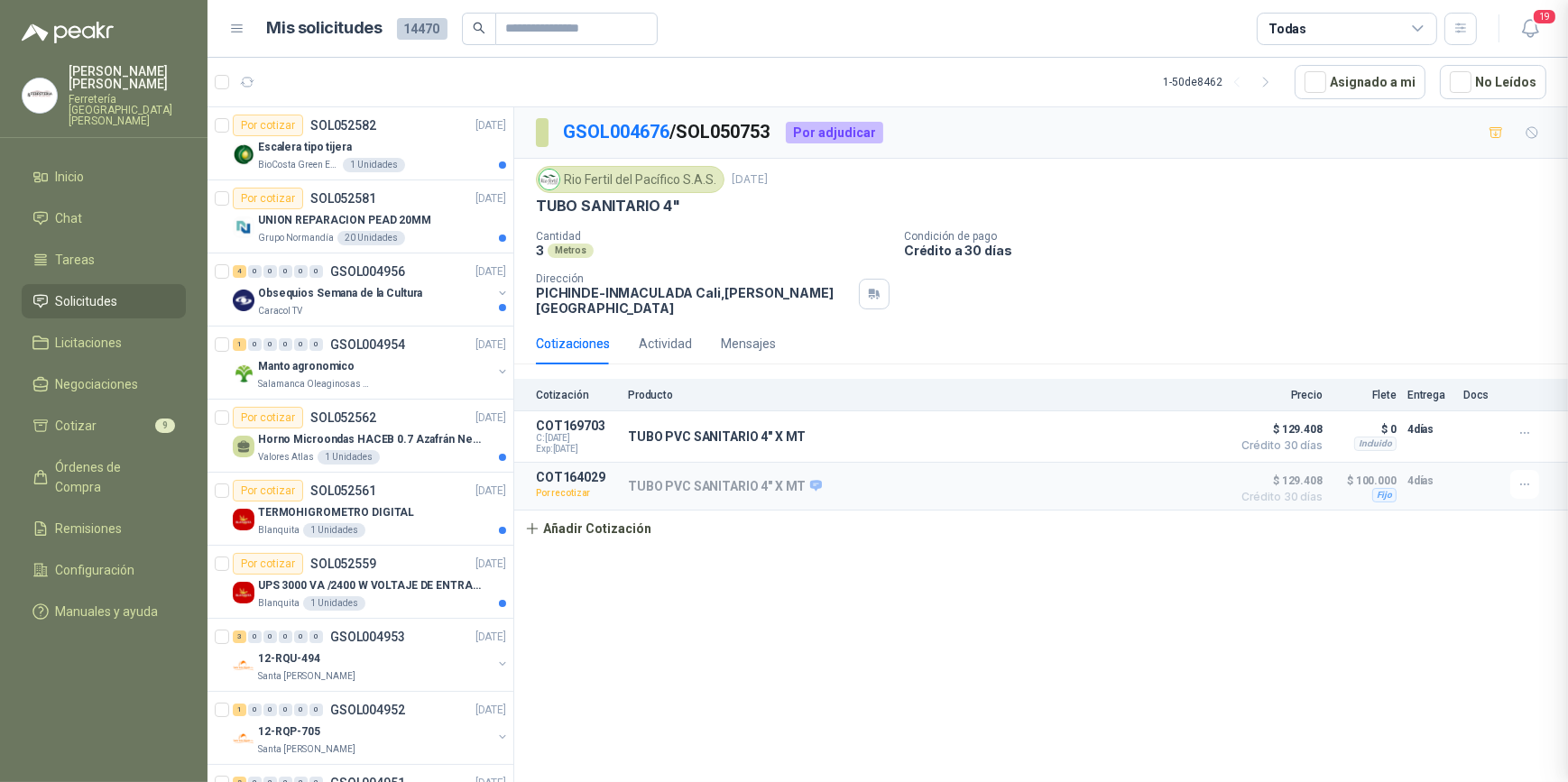
scroll to position [332, 0]
click at [1525, 426] on icon "button" at bounding box center [1525, 434] width 15 height 15
click at [1442, 343] on button "Editar" at bounding box center [1488, 348] width 144 height 29
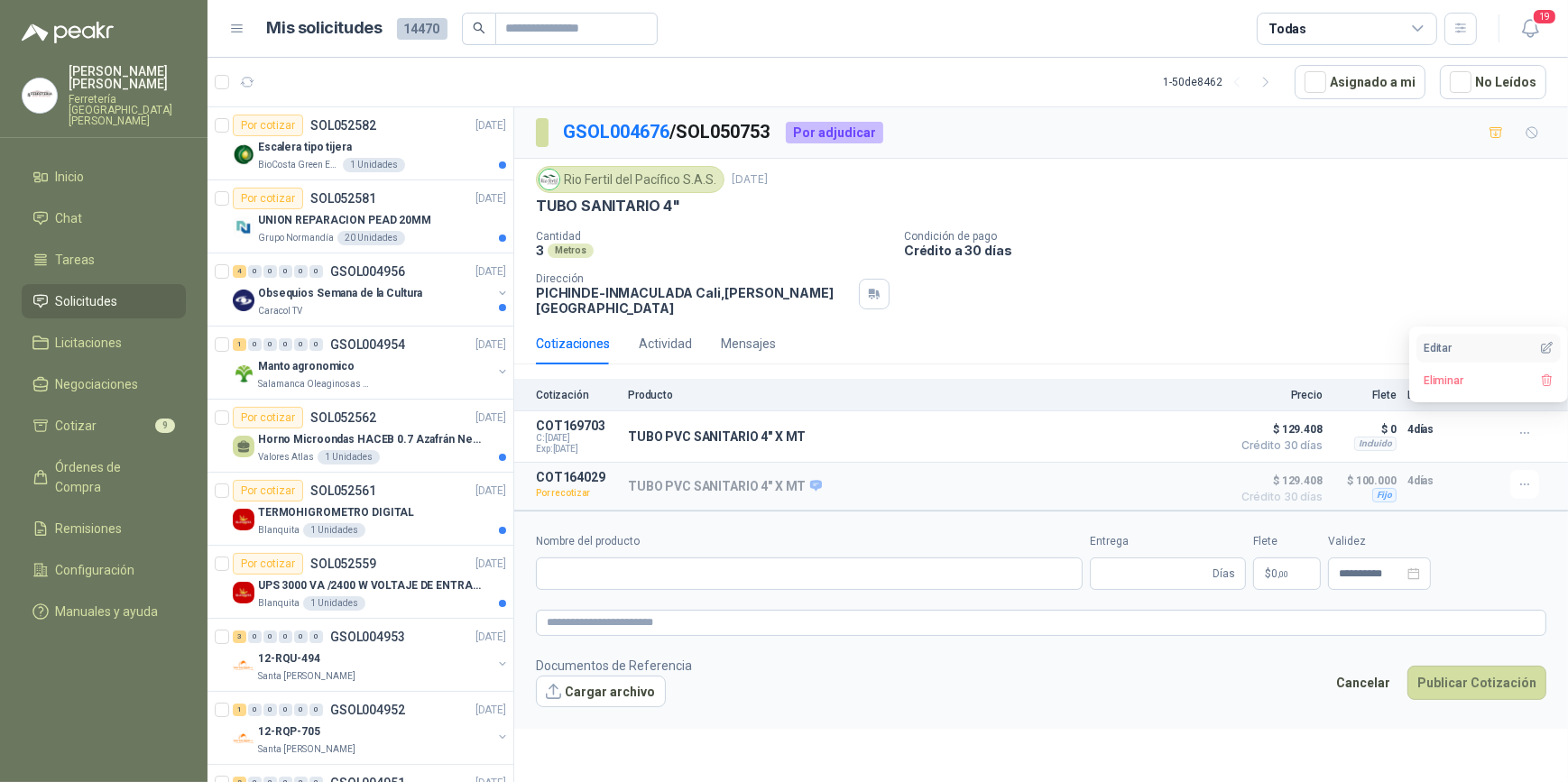
type input "**********"
type input "*"
click at [1368, 560] on p "$ 0 ,00" at bounding box center [1395, 574] width 73 height 33
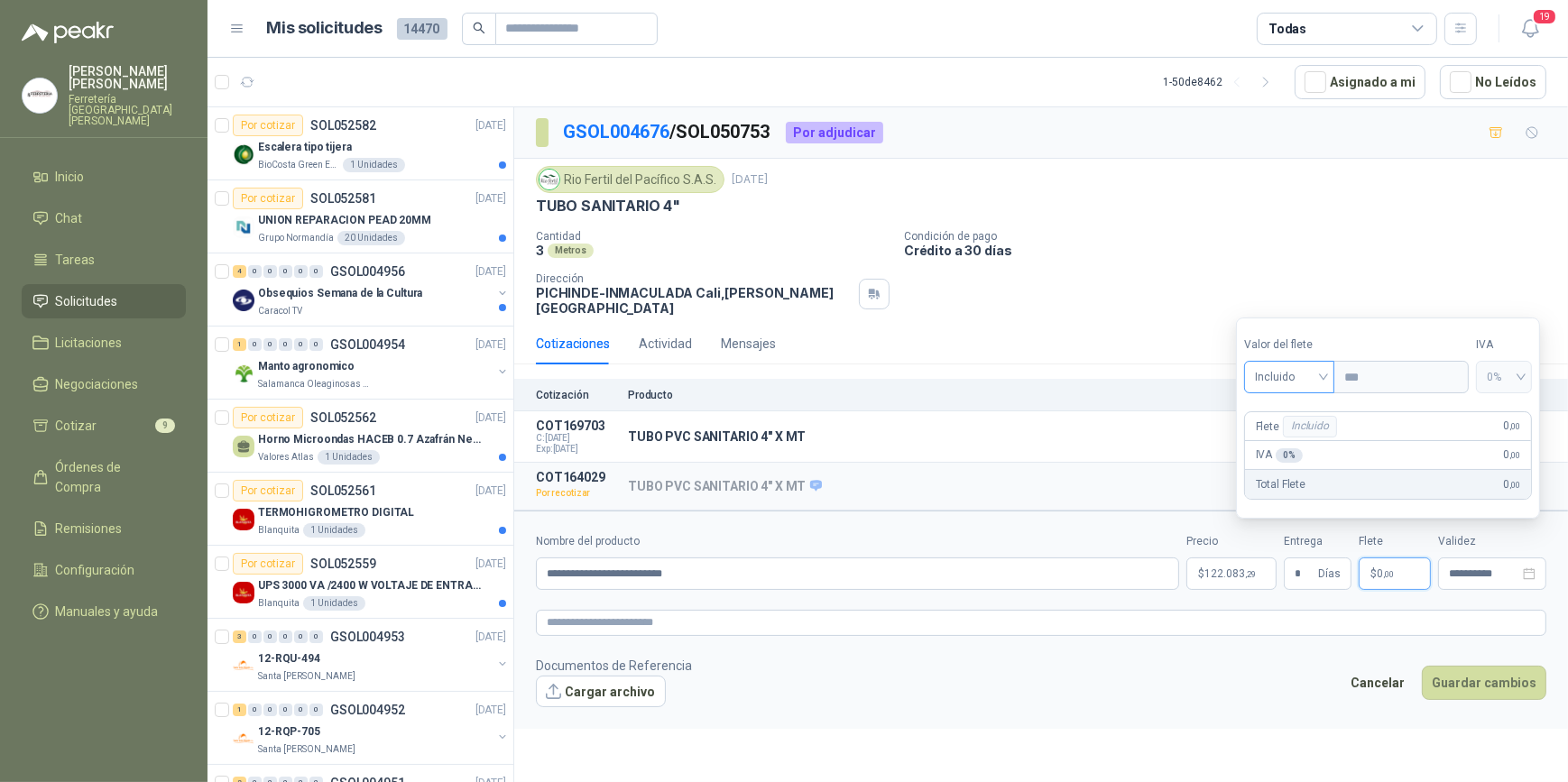
click at [1324, 378] on span "Incluido" at bounding box center [1290, 377] width 70 height 27
click at [1276, 474] on div "Fijo" at bounding box center [1292, 473] width 68 height 20
click at [1360, 378] on input "***" at bounding box center [1400, 377] width 128 height 31
type input "*********"
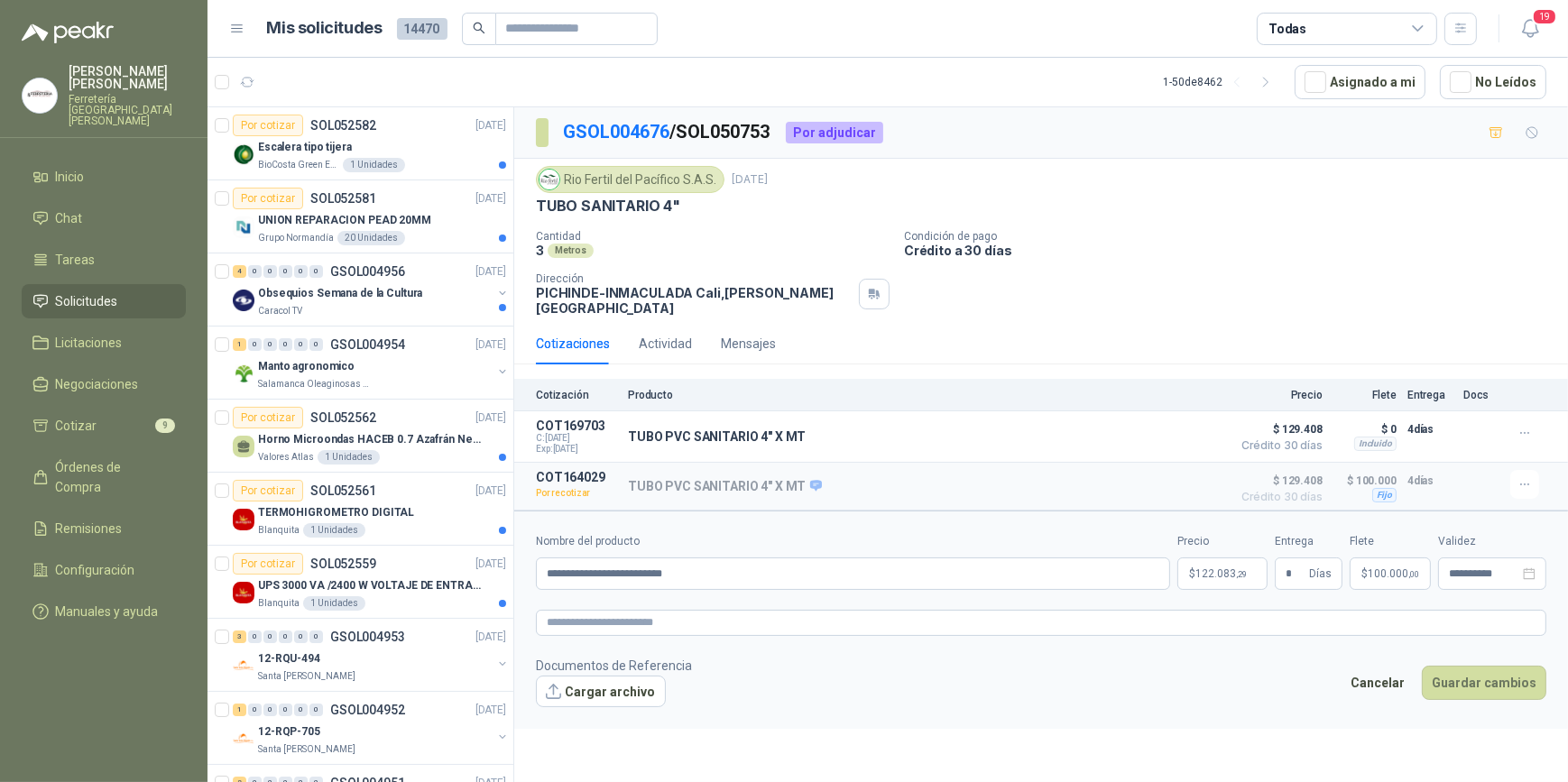
click at [1425, 633] on form "**********" at bounding box center [1040, 620] width 1054 height 219
click at [1475, 674] on button "Guardar cambios" at bounding box center [1484, 682] width 125 height 34
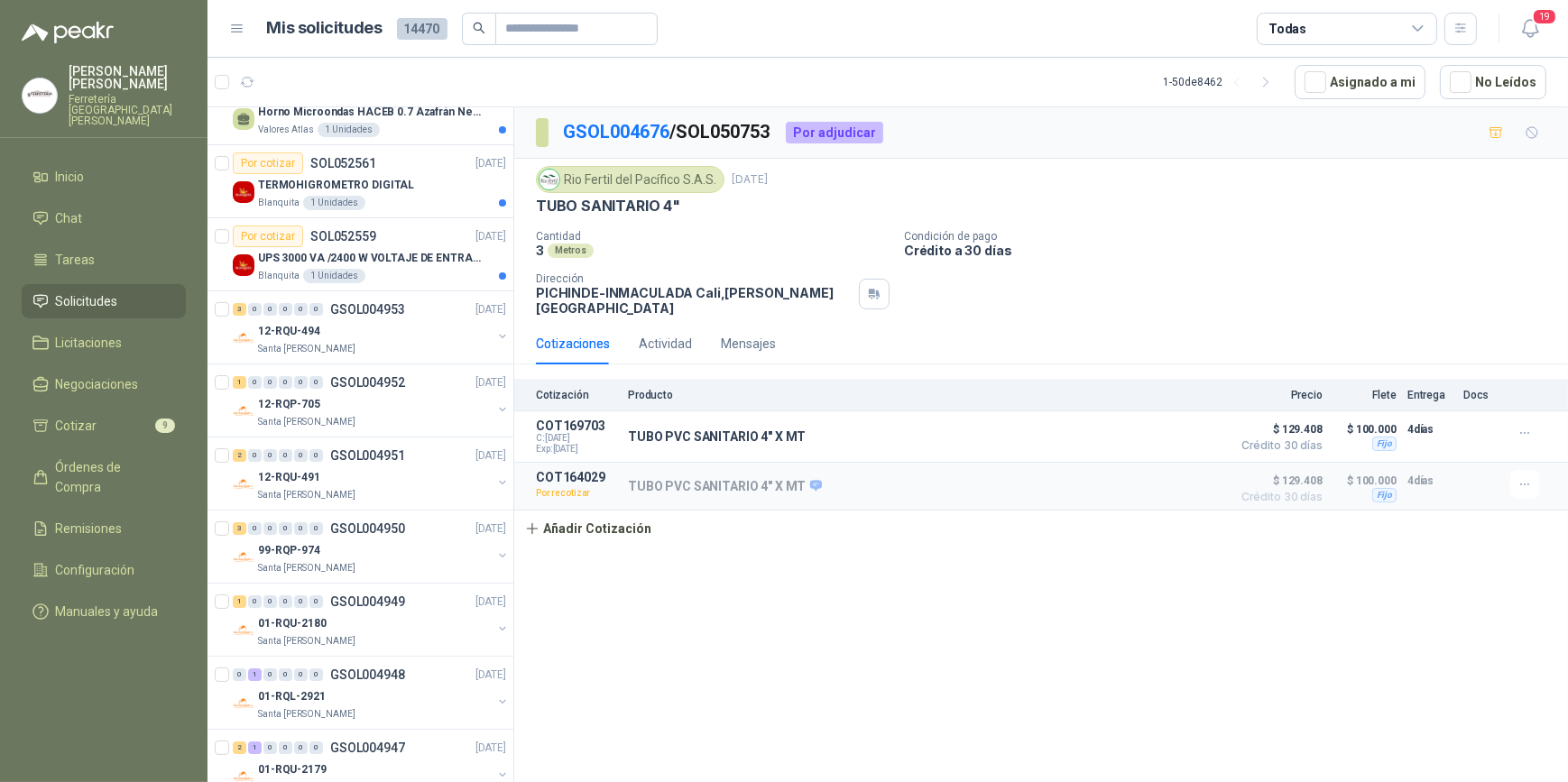
scroll to position [0, 0]
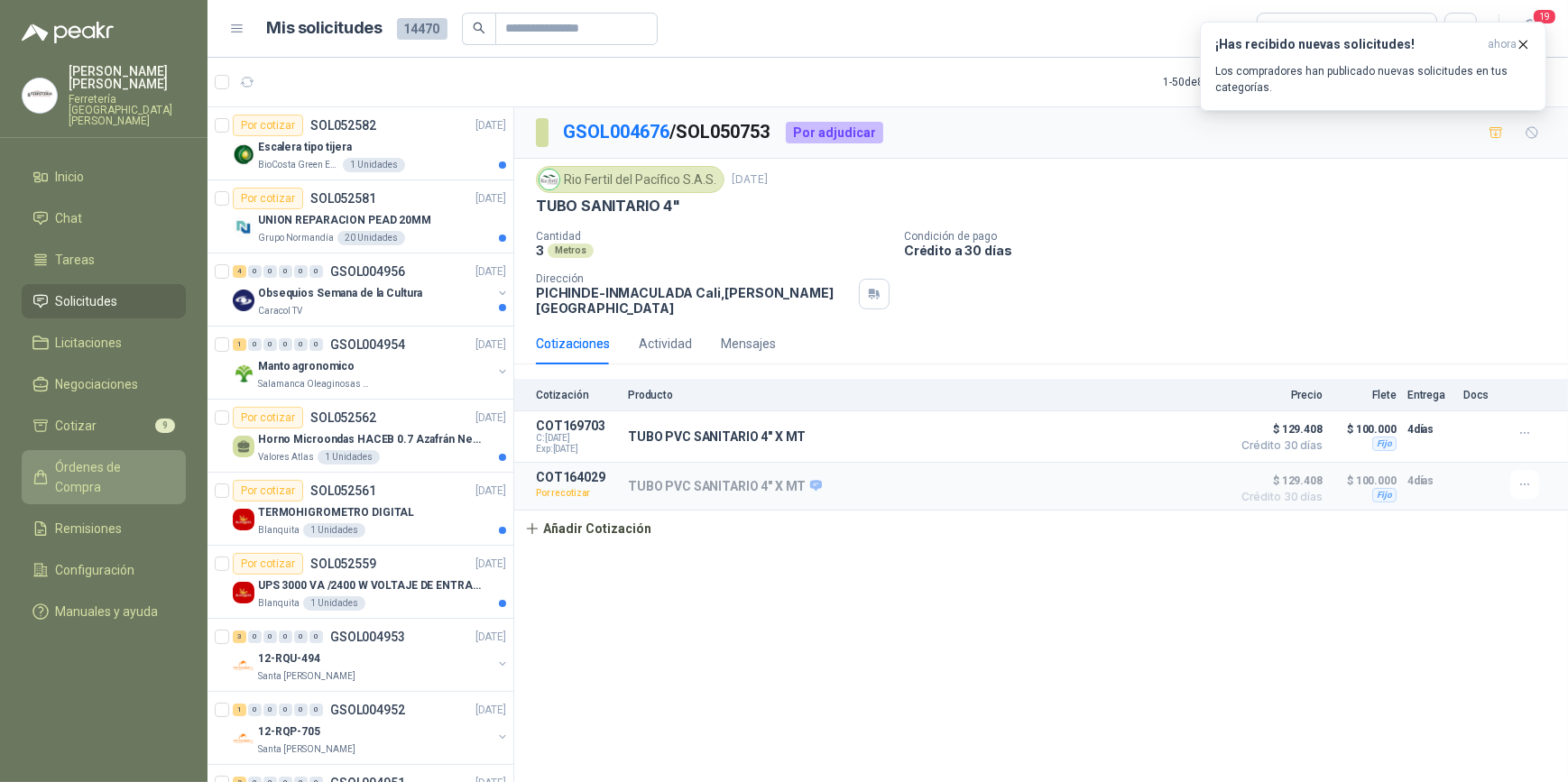
click at [107, 458] on span "Órdenes de Compra" at bounding box center [112, 477] width 113 height 40
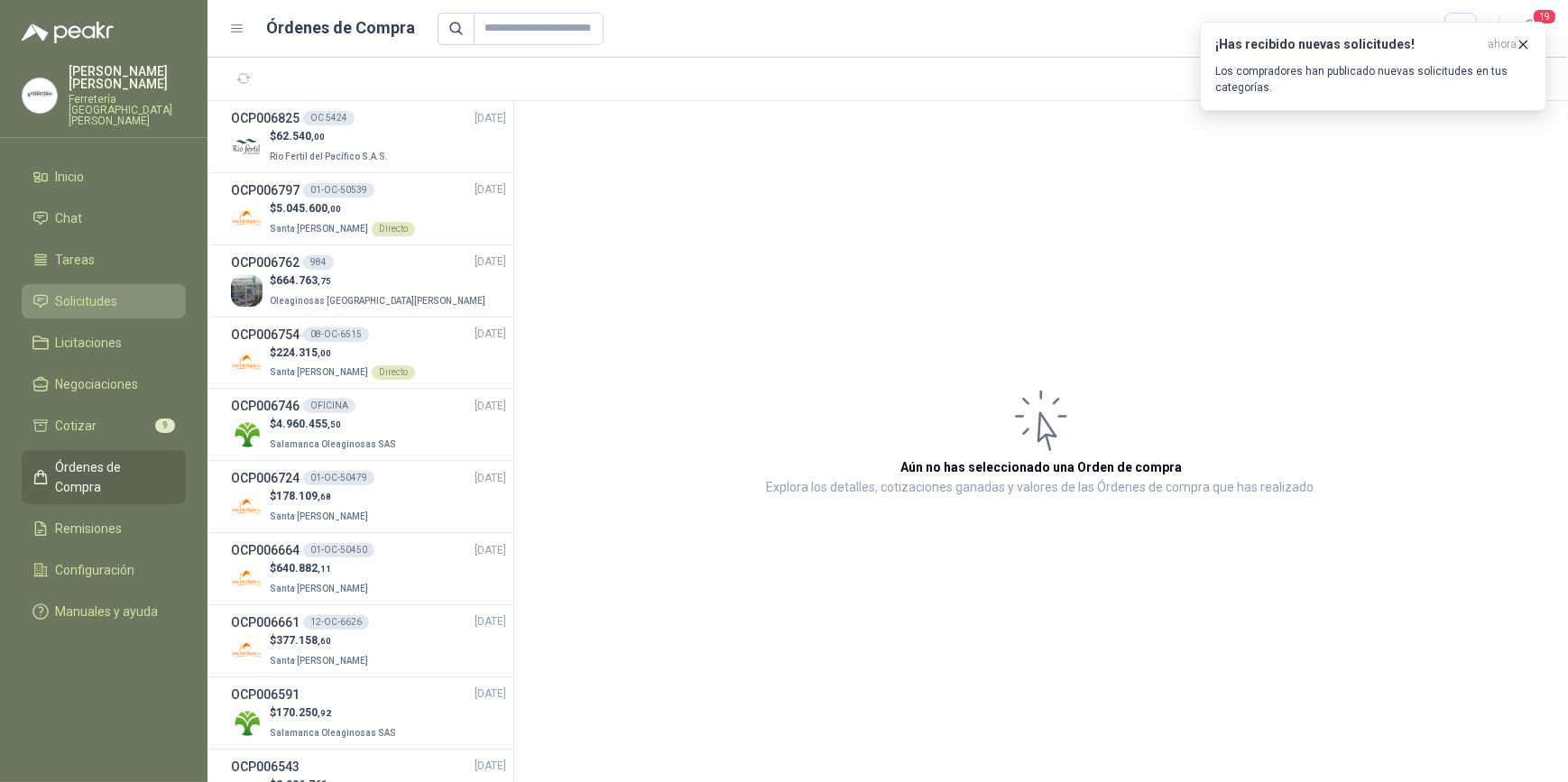
click at [113, 291] on span "Solicitudes" at bounding box center [87, 301] width 62 height 20
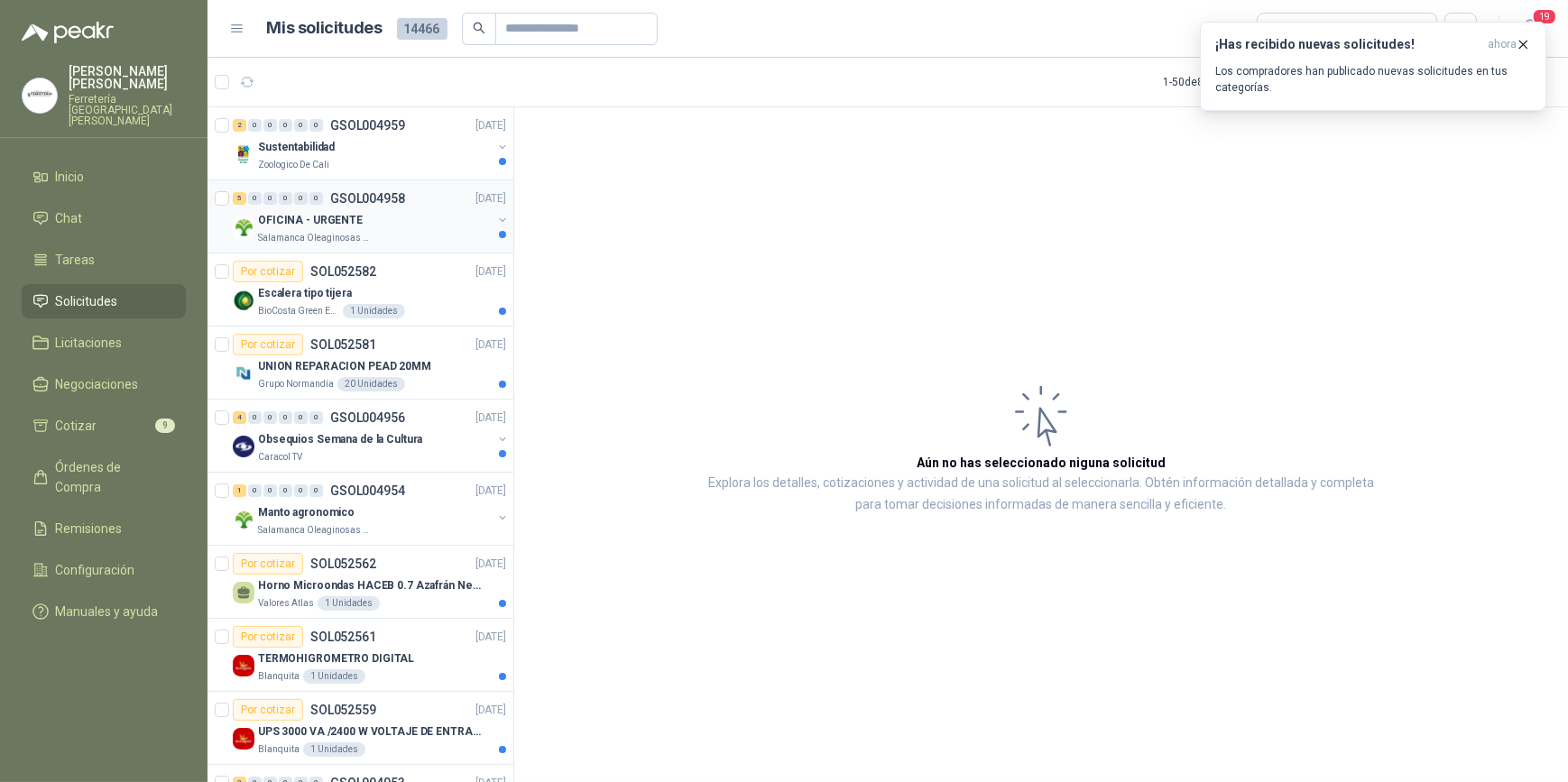
click at [392, 229] on div "OFICINA - URGENTE" at bounding box center [375, 220] width 233 height 21
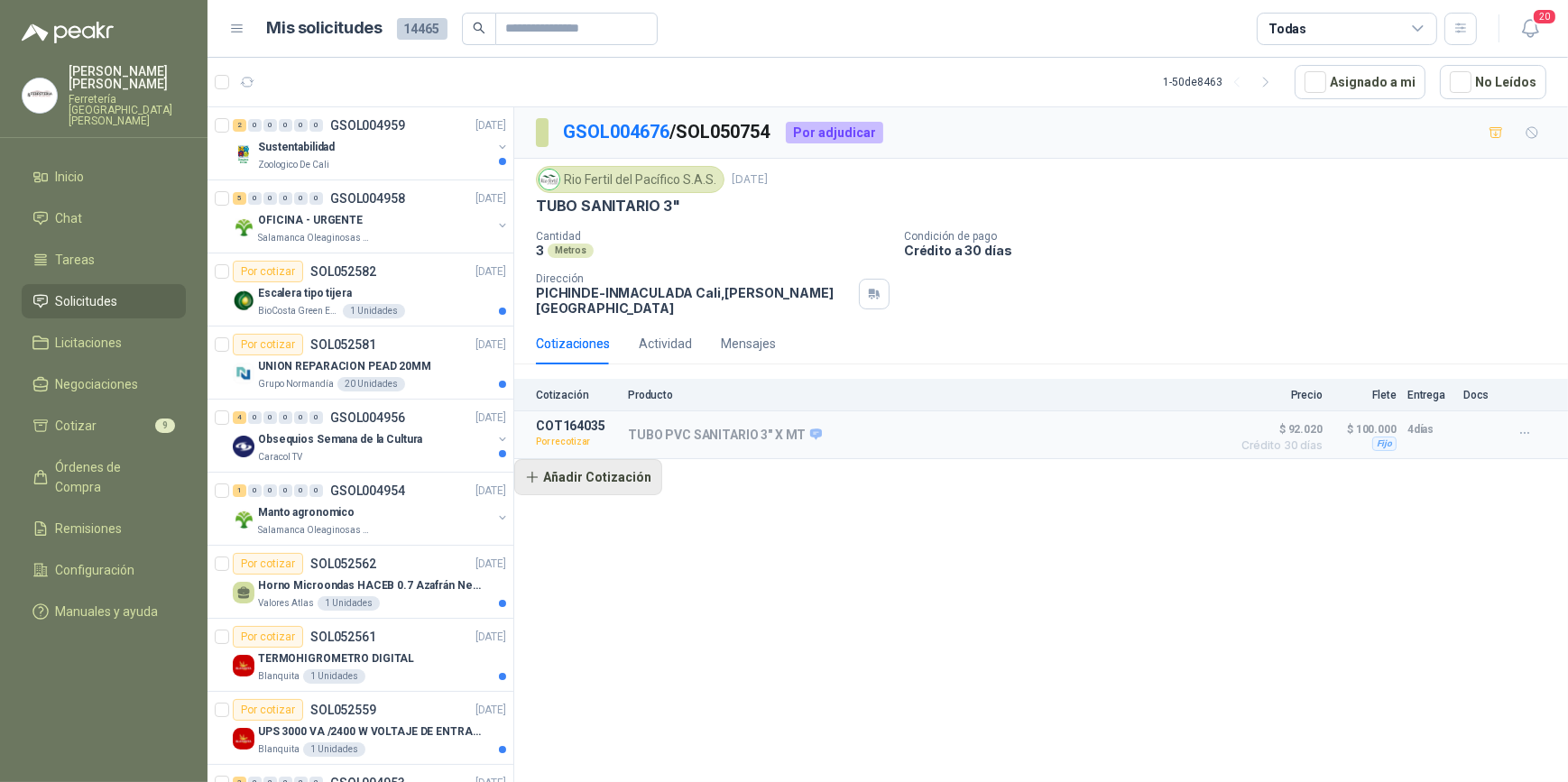
click at [595, 467] on button "Añadir Cotización" at bounding box center [588, 476] width 148 height 36
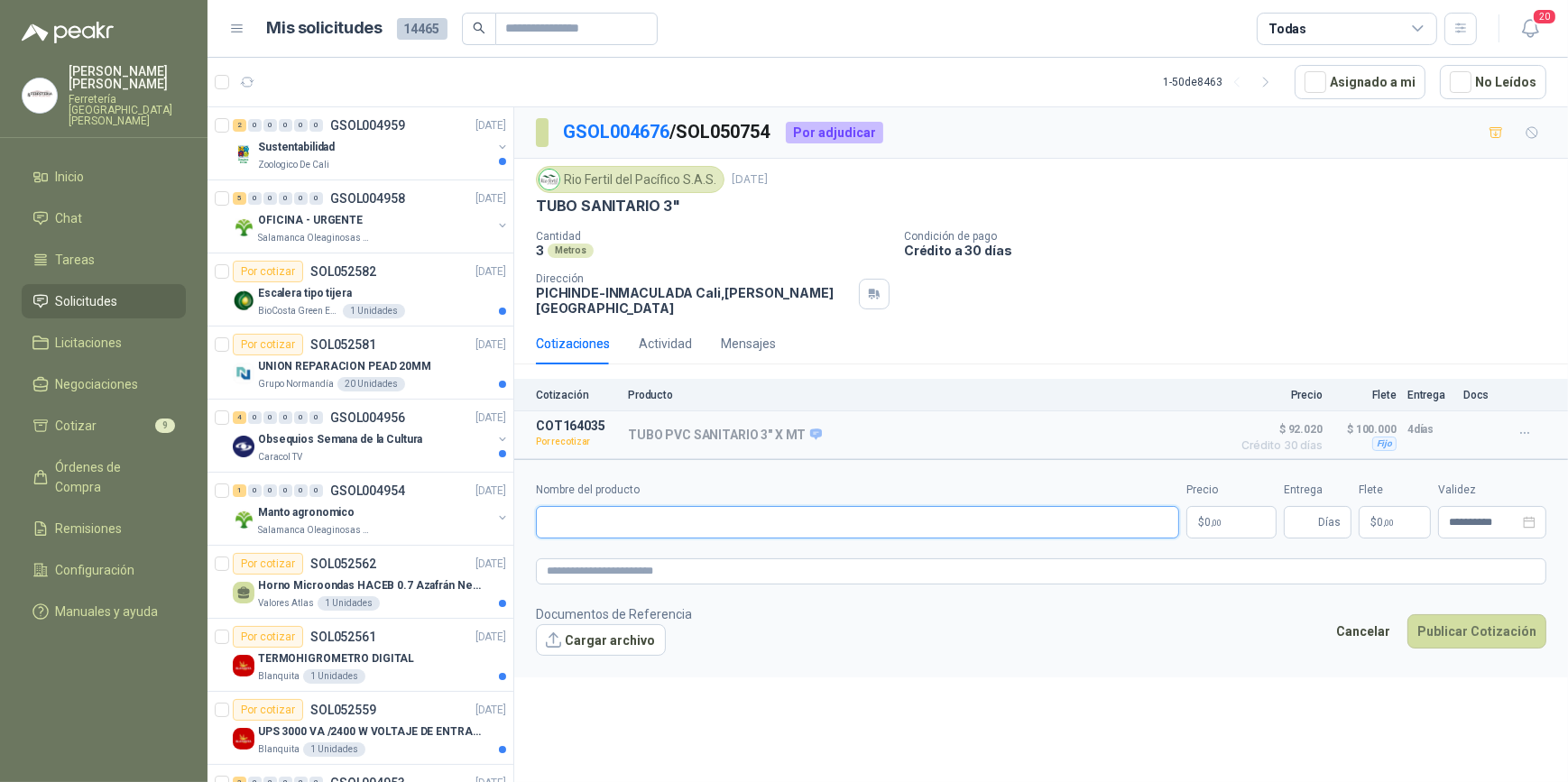
click at [595, 512] on input "Nombre del producto" at bounding box center [858, 523] width 644 height 33
type input "**********"
click at [1191, 423] on button "Detalles" at bounding box center [1179, 435] width 85 height 24
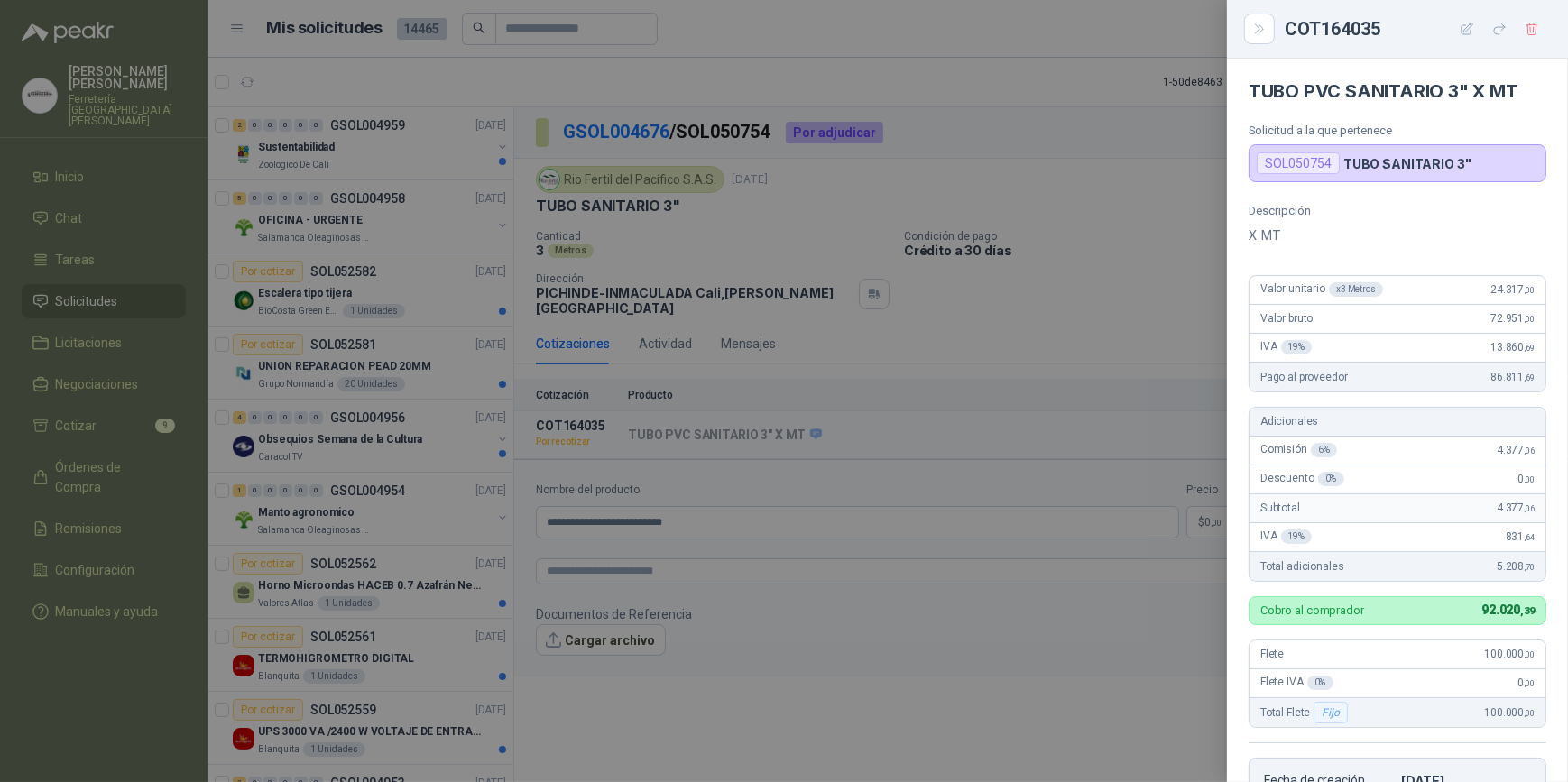
click at [1075, 595] on div at bounding box center [784, 391] width 1568 height 782
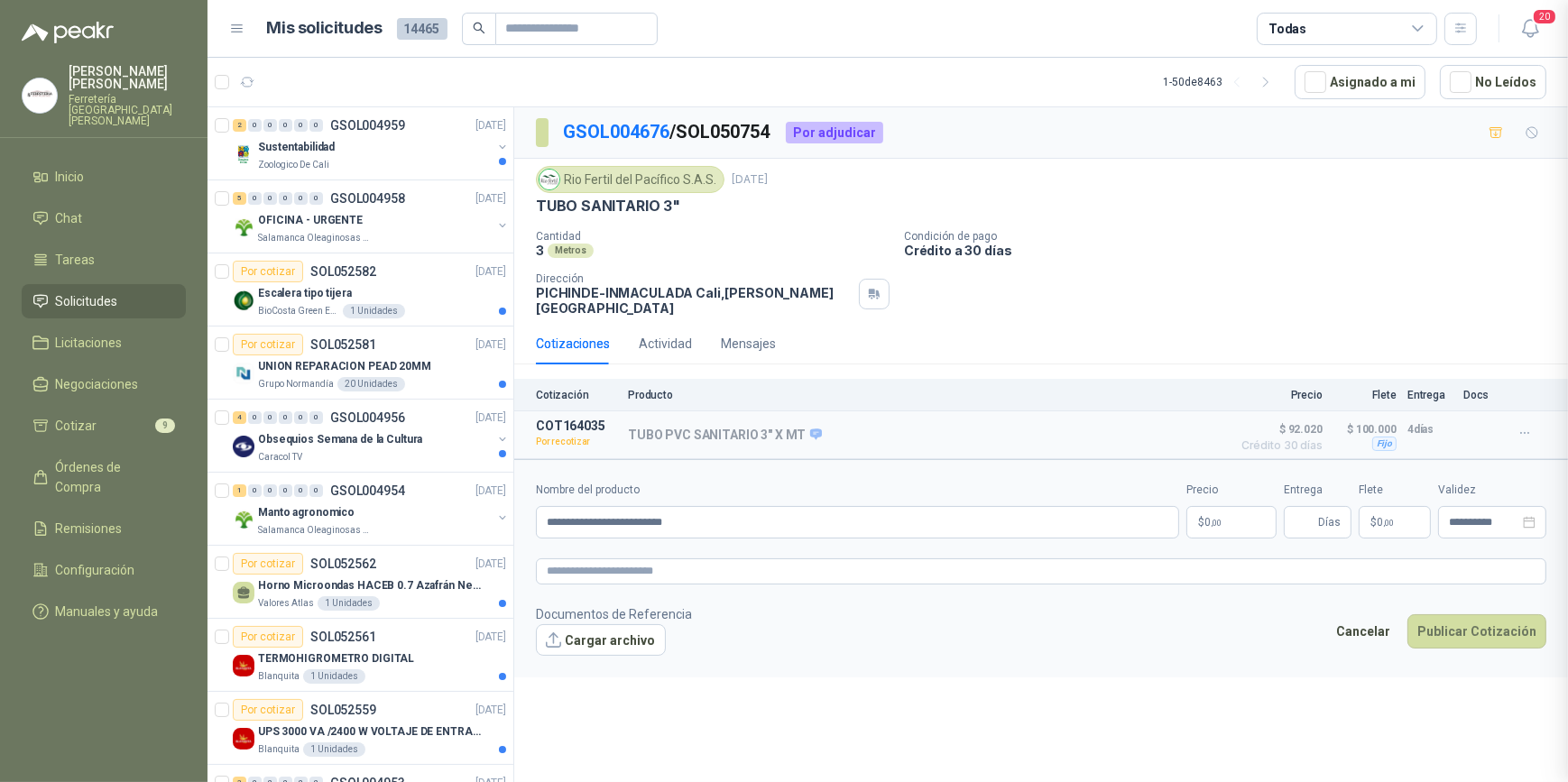
scroll to position [390, 0]
click at [1206, 517] on span "0 ,00" at bounding box center [1213, 522] width 17 height 11
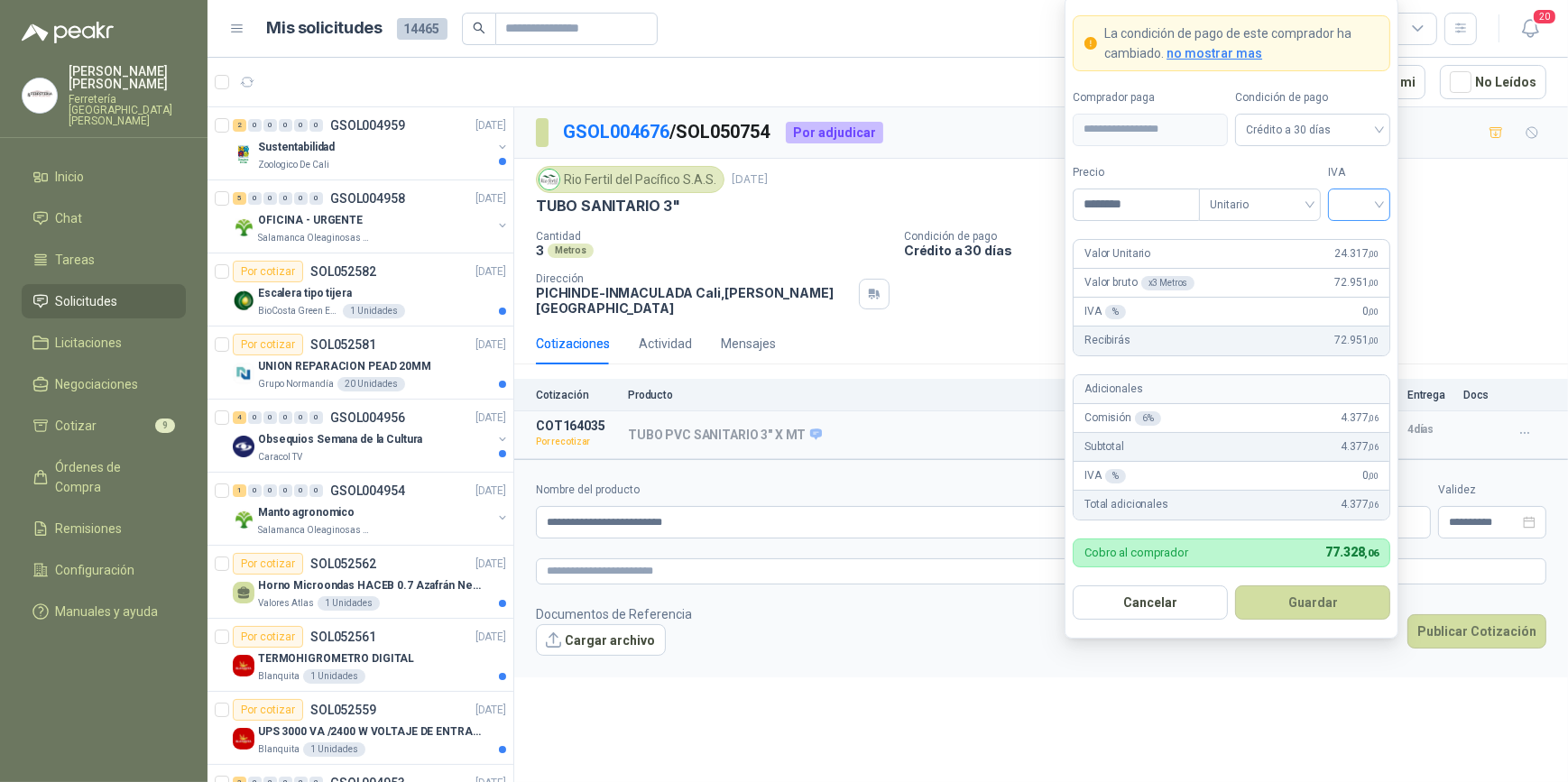
click at [1380, 203] on div at bounding box center [1359, 205] width 62 height 33
type input "********"
click at [1360, 246] on div "19%" at bounding box center [1359, 242] width 33 height 20
click at [1310, 602] on button "Guardar" at bounding box center [1312, 602] width 155 height 34
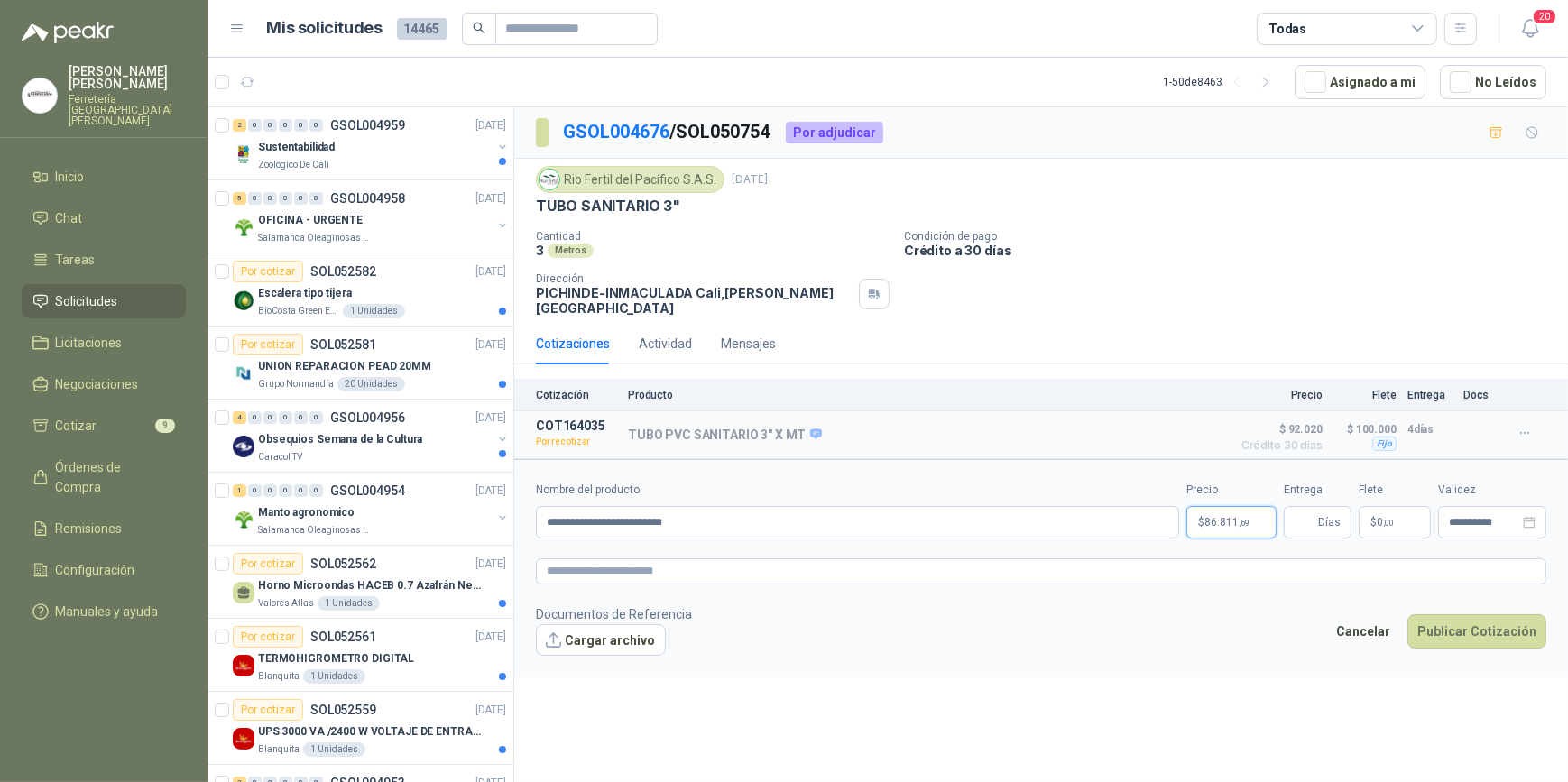
click at [1245, 512] on body "ALEXANDER BRIÑEZ SANCHEZ Ferretería Industrial del Valle Inicio Chat Tareas Sol…" at bounding box center [784, 391] width 1568 height 782
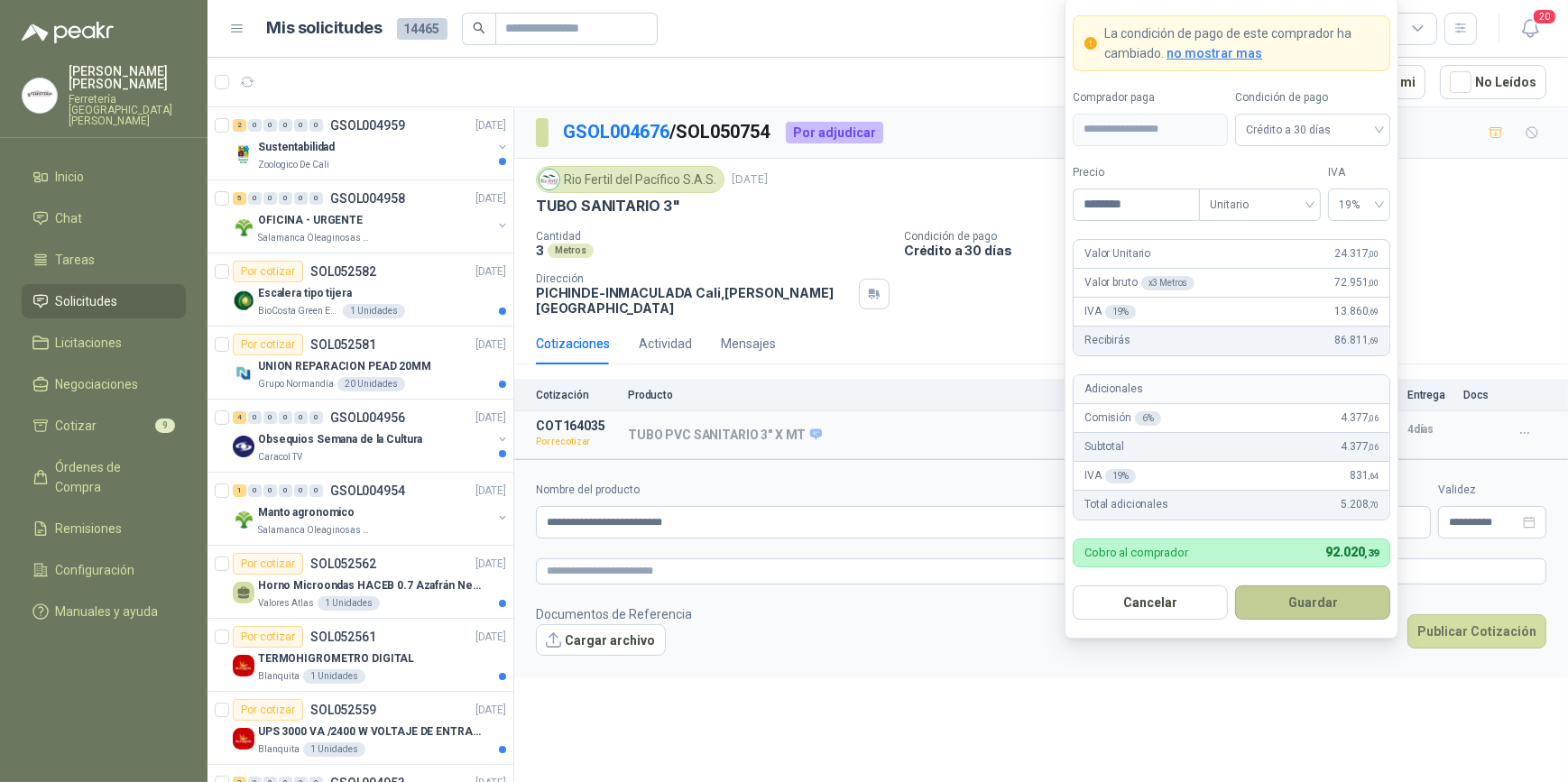
click at [1322, 604] on button "Guardar" at bounding box center [1312, 602] width 155 height 34
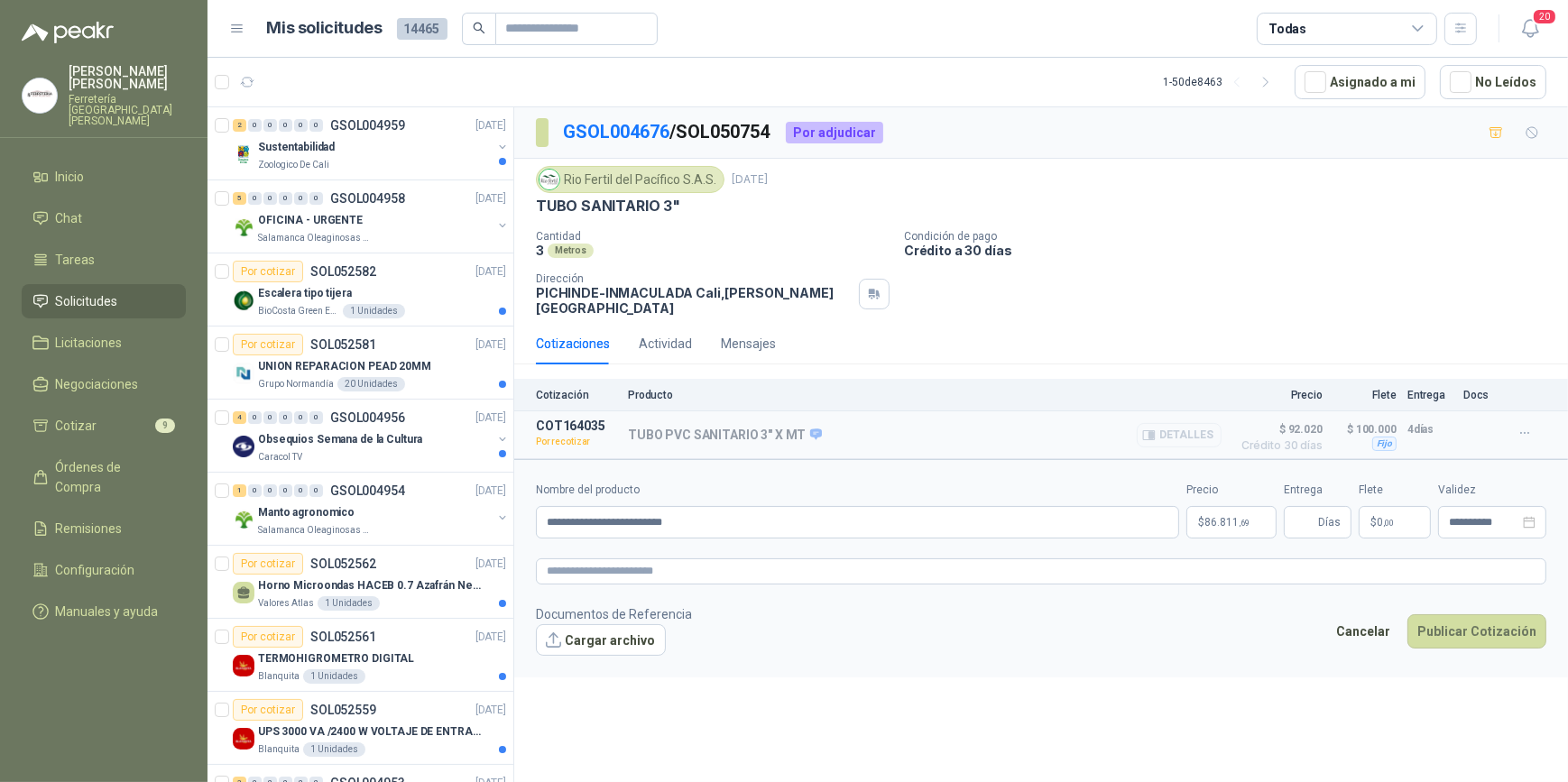
click at [1196, 423] on button "Detalles" at bounding box center [1179, 435] width 85 height 24
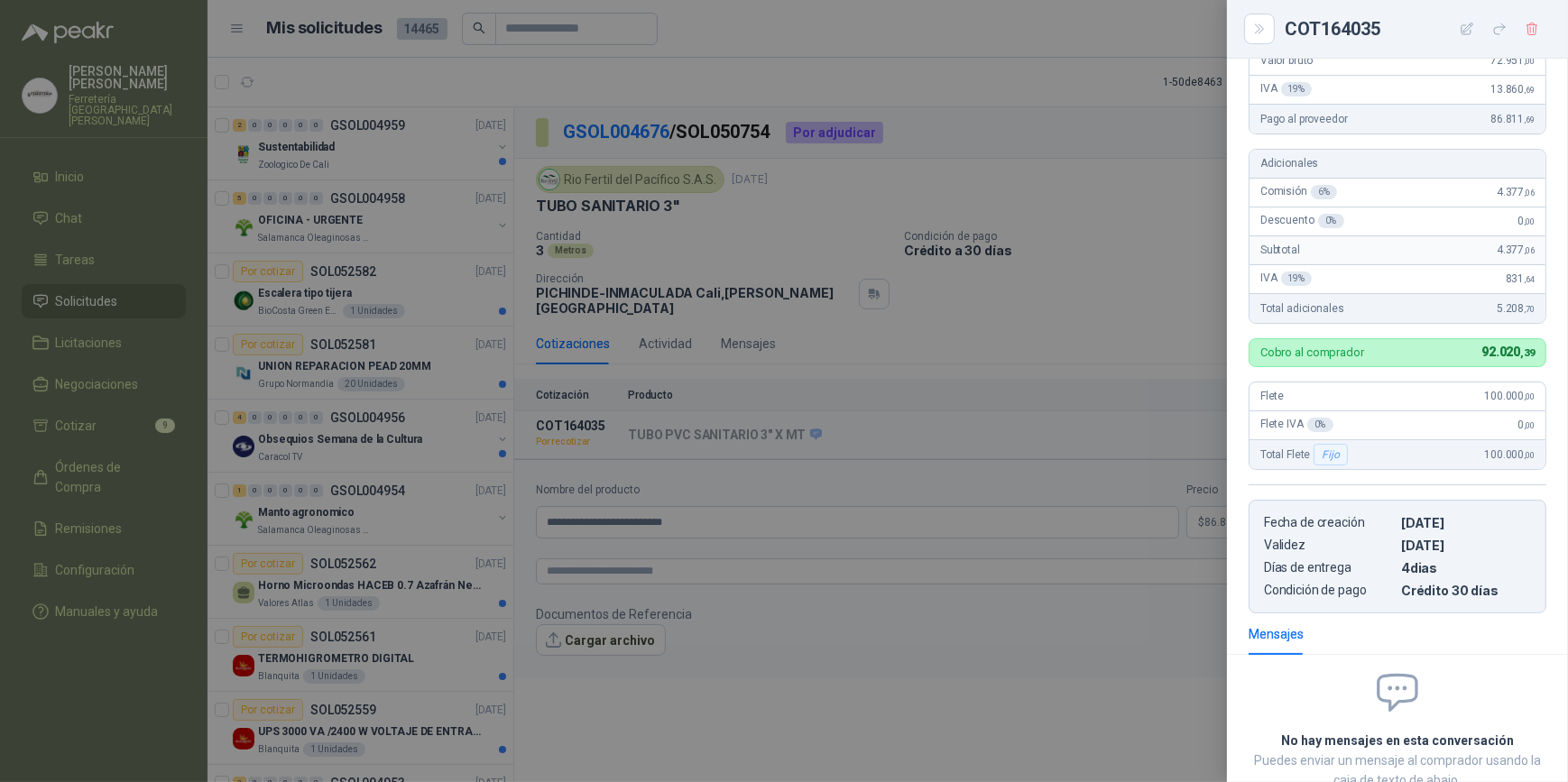
scroll to position [327, 0]
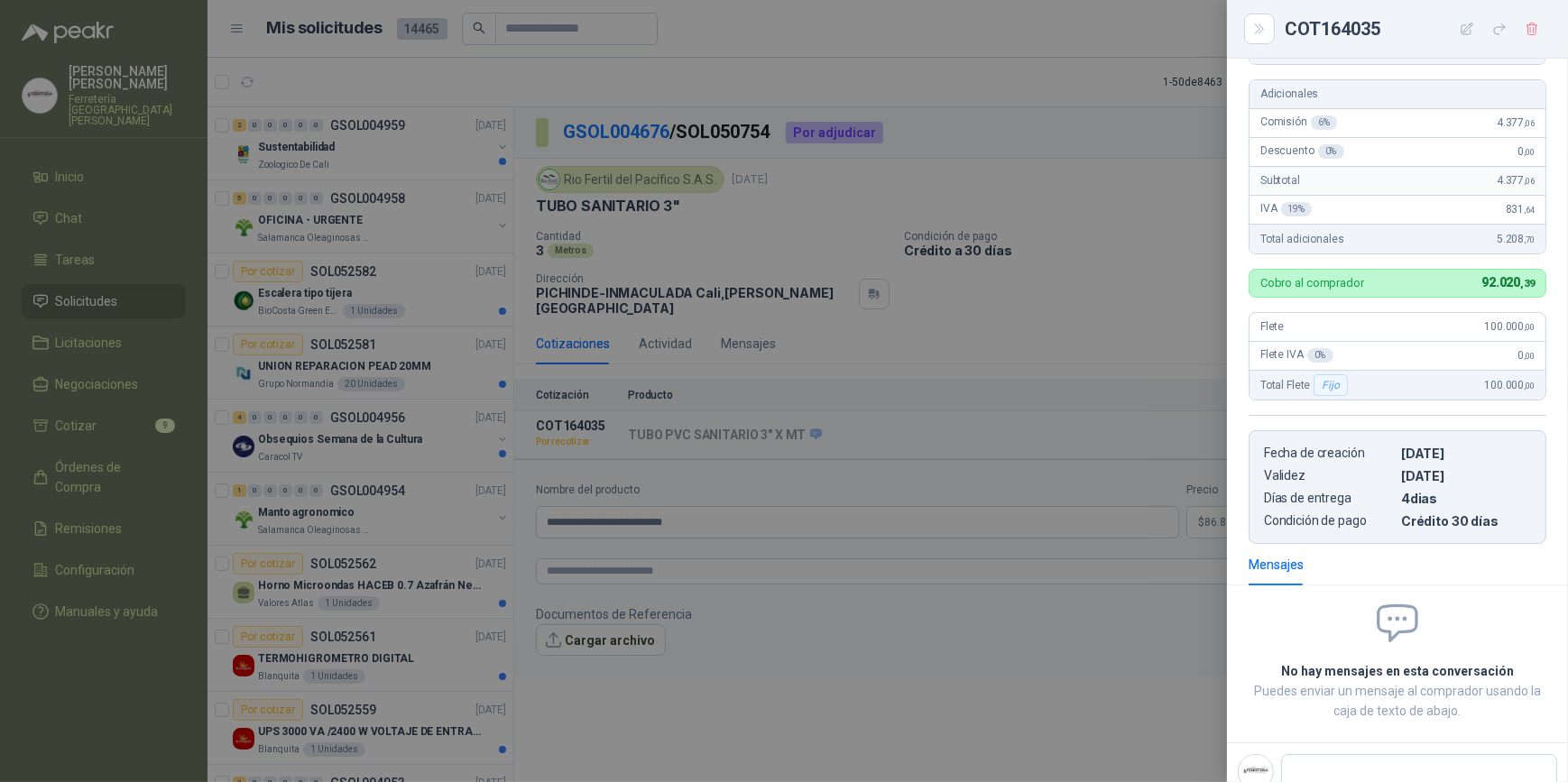
click at [1075, 634] on div at bounding box center [784, 391] width 1568 height 782
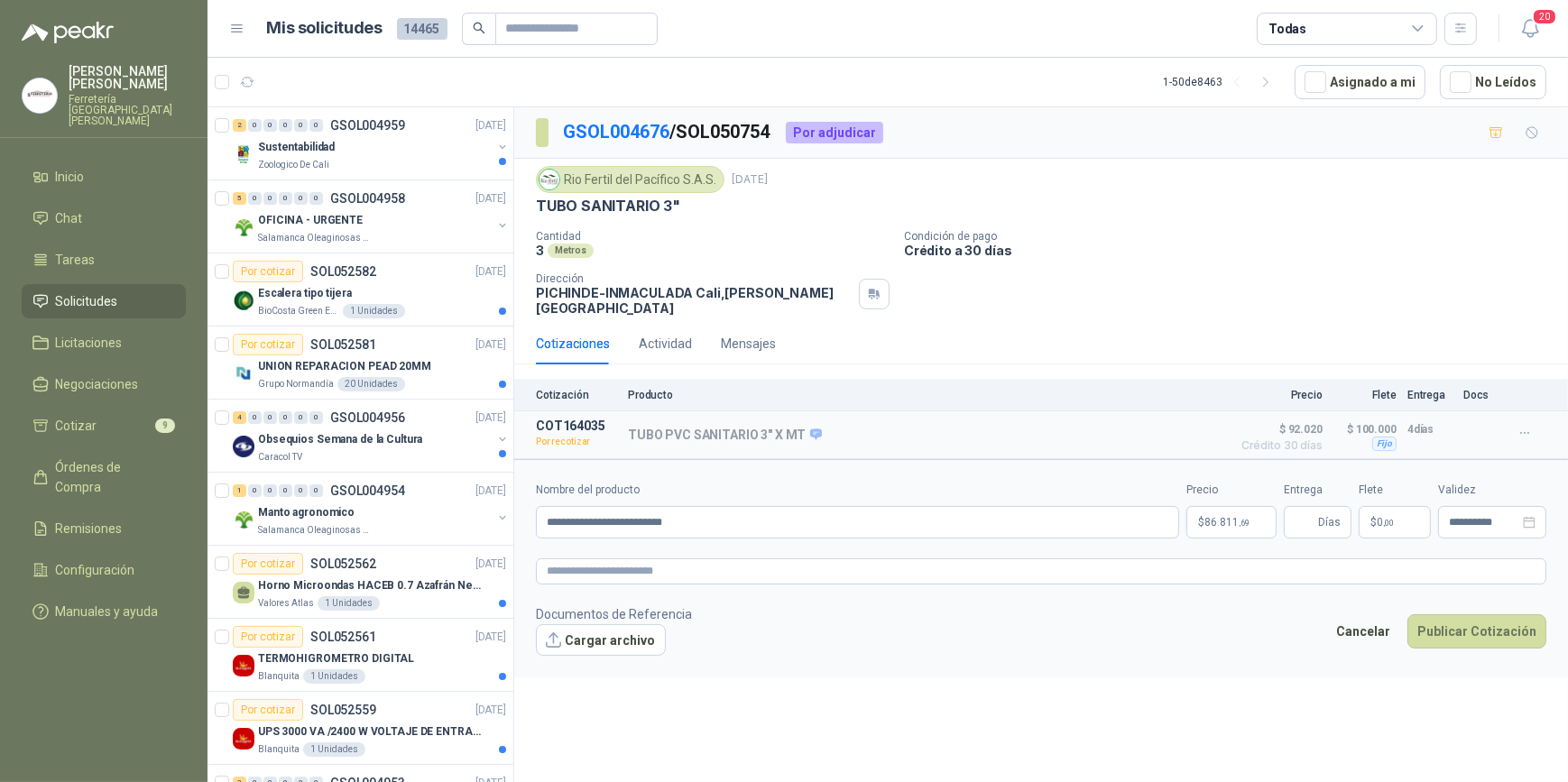
click at [1395, 509] on p "$ 0 ,00" at bounding box center [1395, 523] width 73 height 33
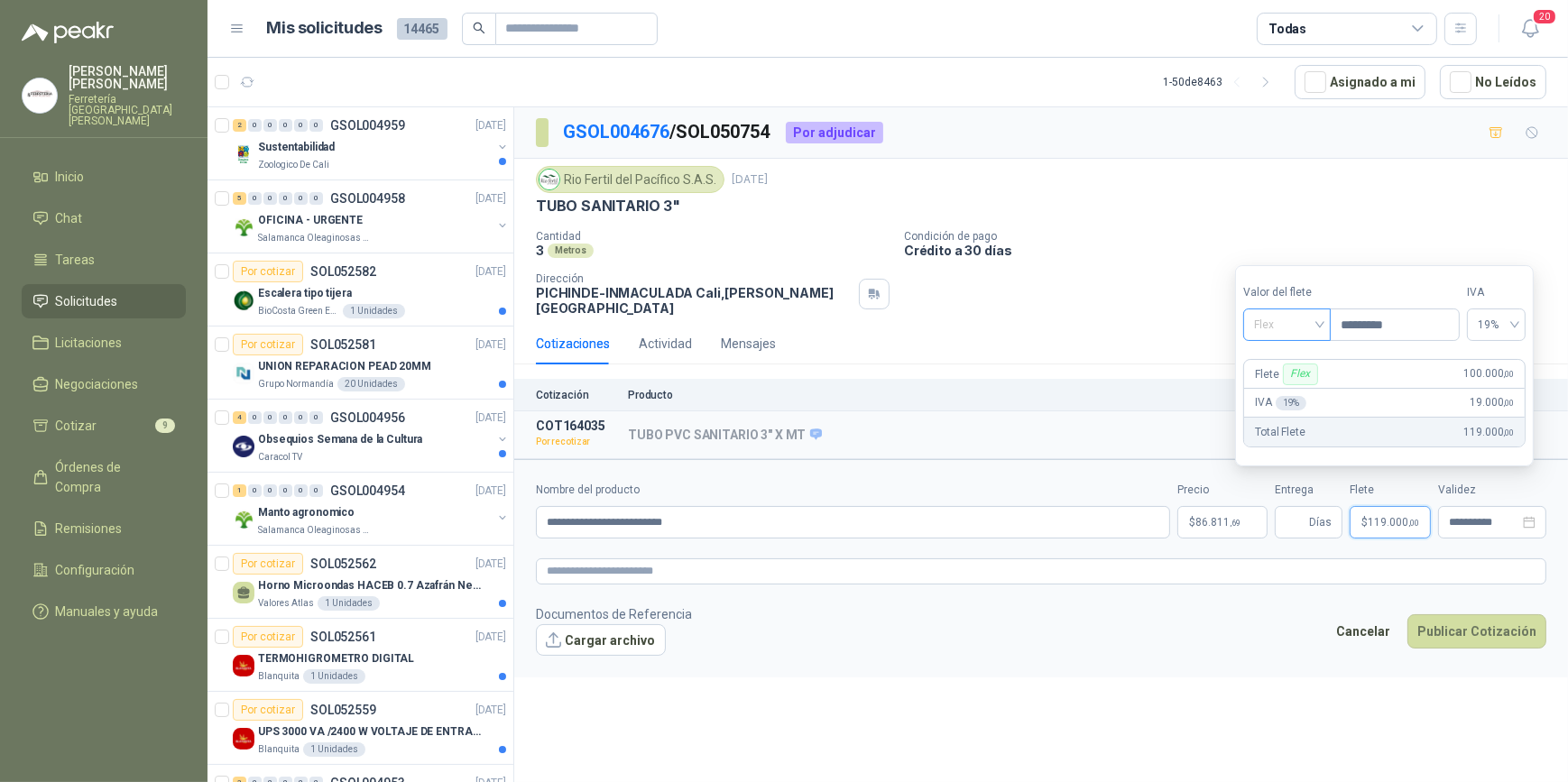
click at [1326, 325] on div "Flex" at bounding box center [1286, 325] width 87 height 33
type input "*********"
click at [1276, 419] on div "Fijo" at bounding box center [1289, 421] width 64 height 20
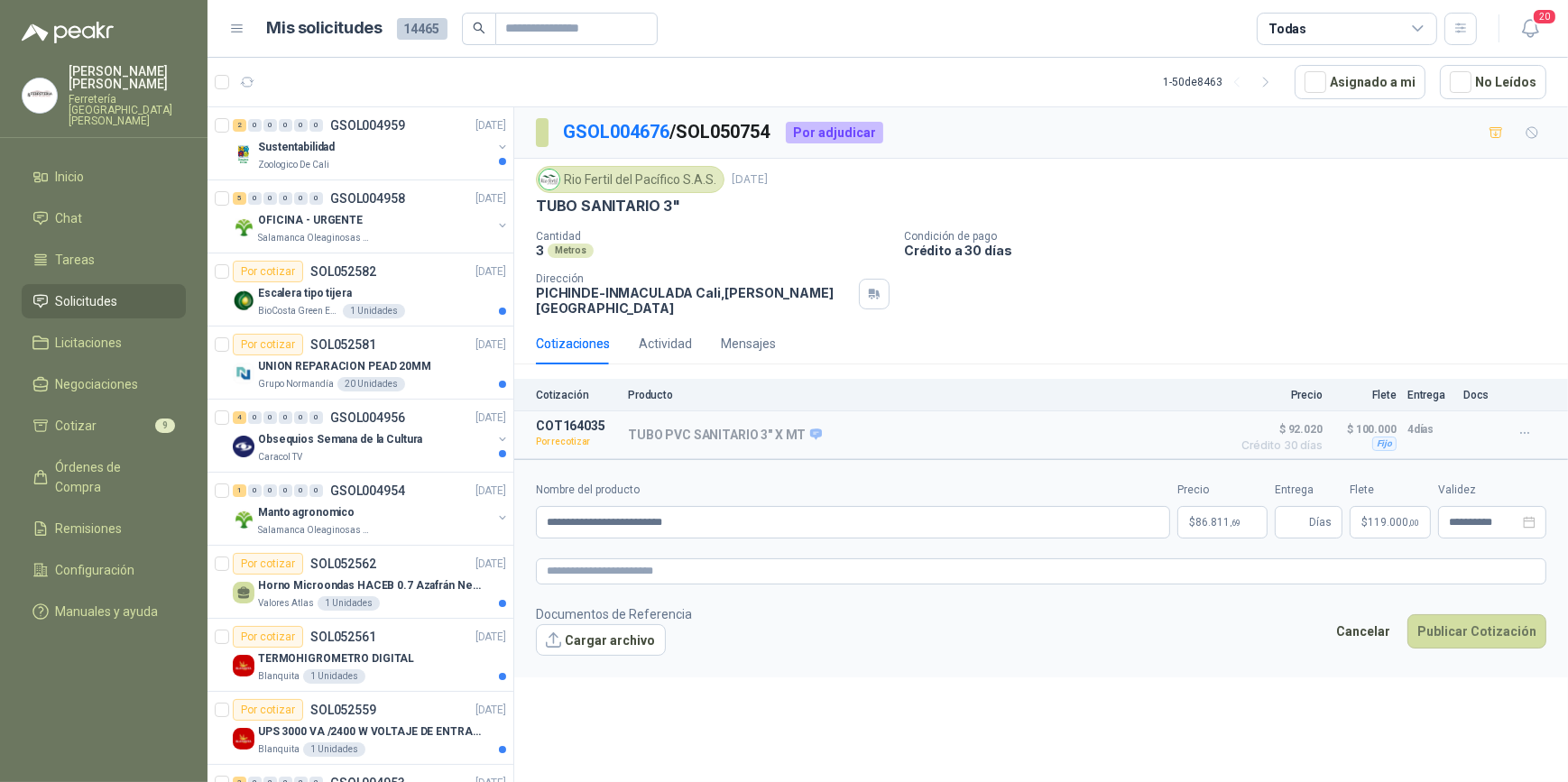
click at [1313, 605] on footer "Documentos de Referencia Cargar archivo Cancelar Publicar Cotización" at bounding box center [1041, 631] width 1010 height 52
click at [1184, 423] on button "Detalles" at bounding box center [1179, 435] width 85 height 24
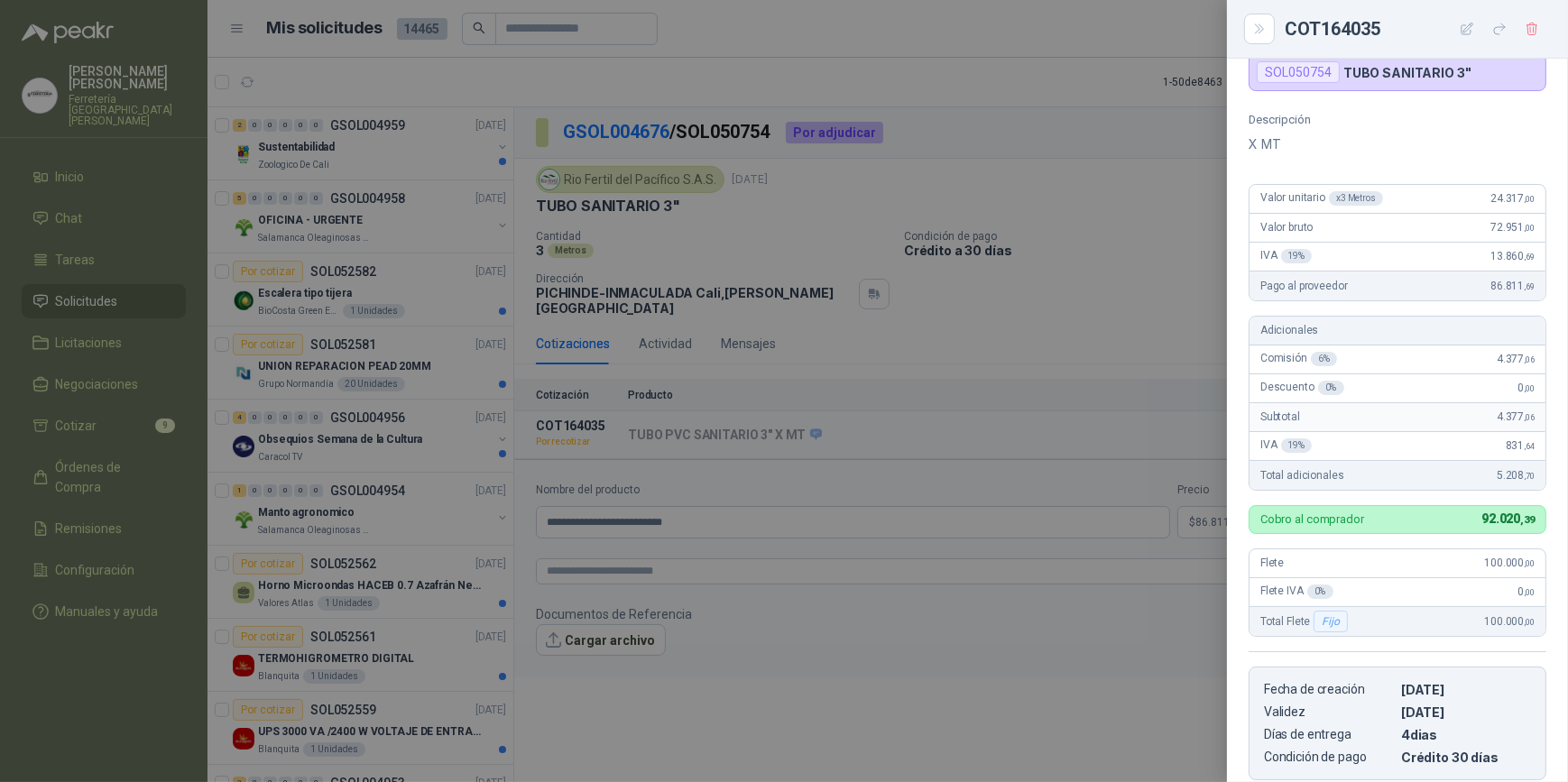
scroll to position [81, 0]
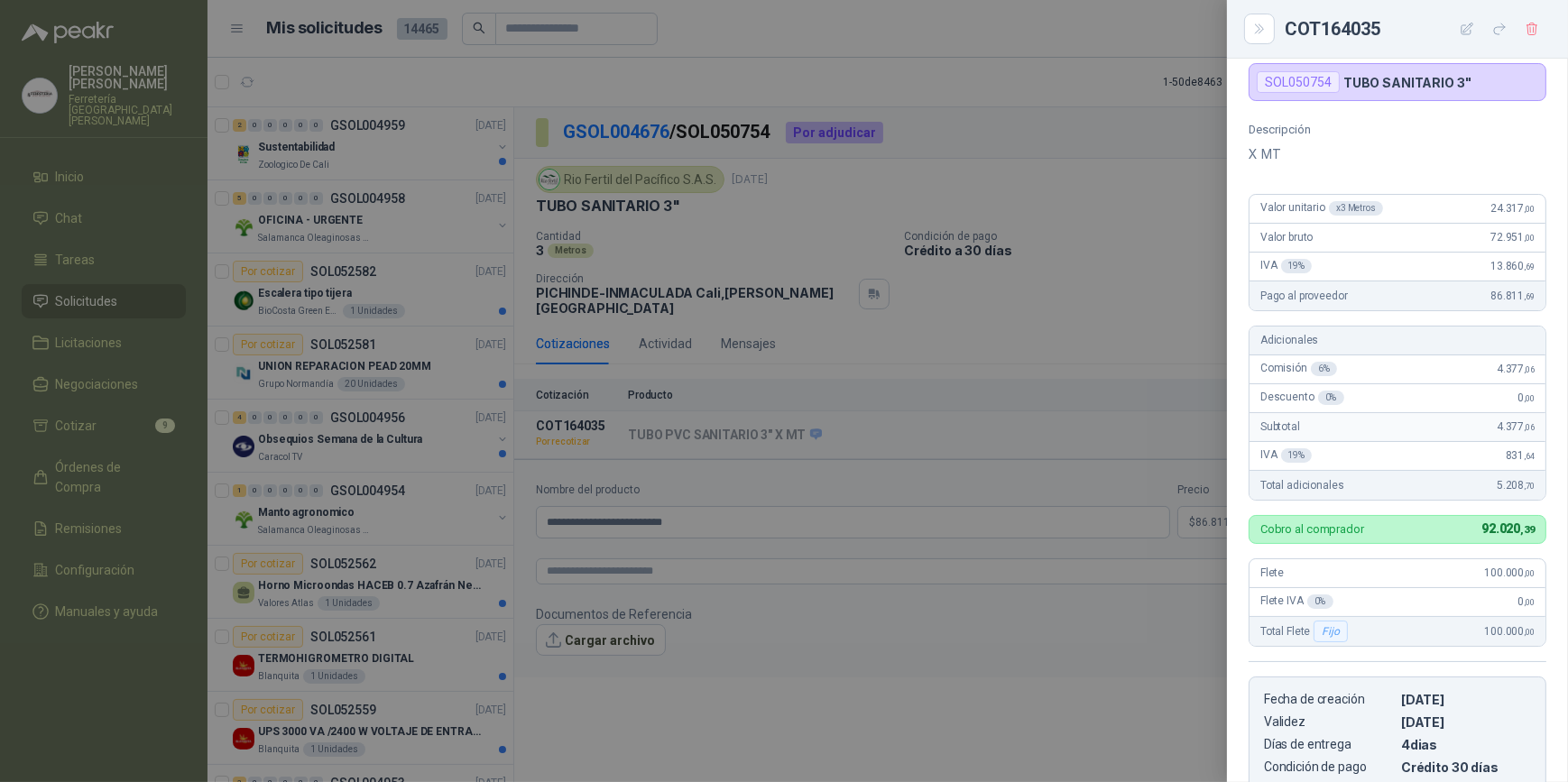
click at [1077, 677] on div at bounding box center [784, 391] width 1568 height 782
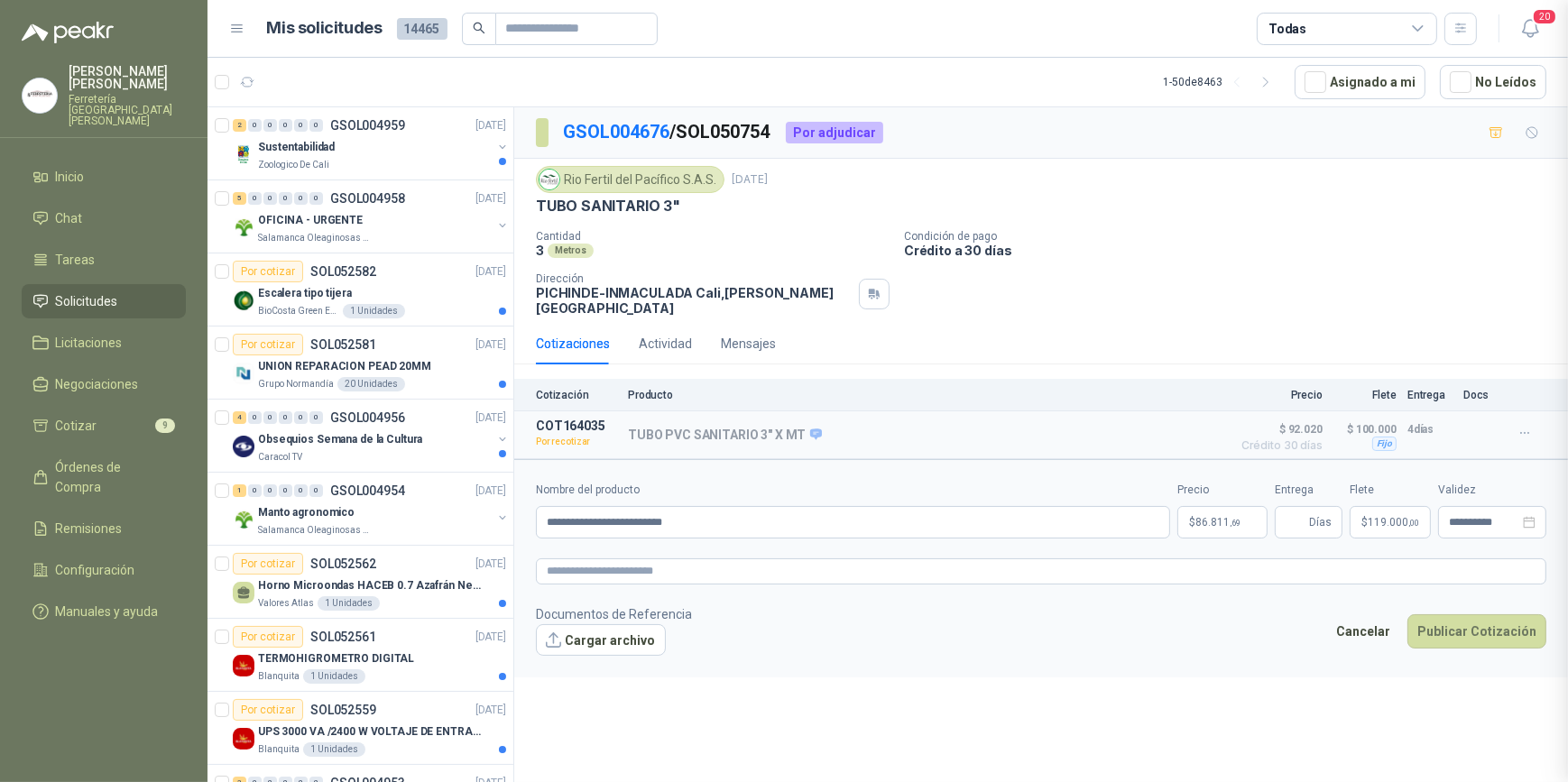
scroll to position [390, 0]
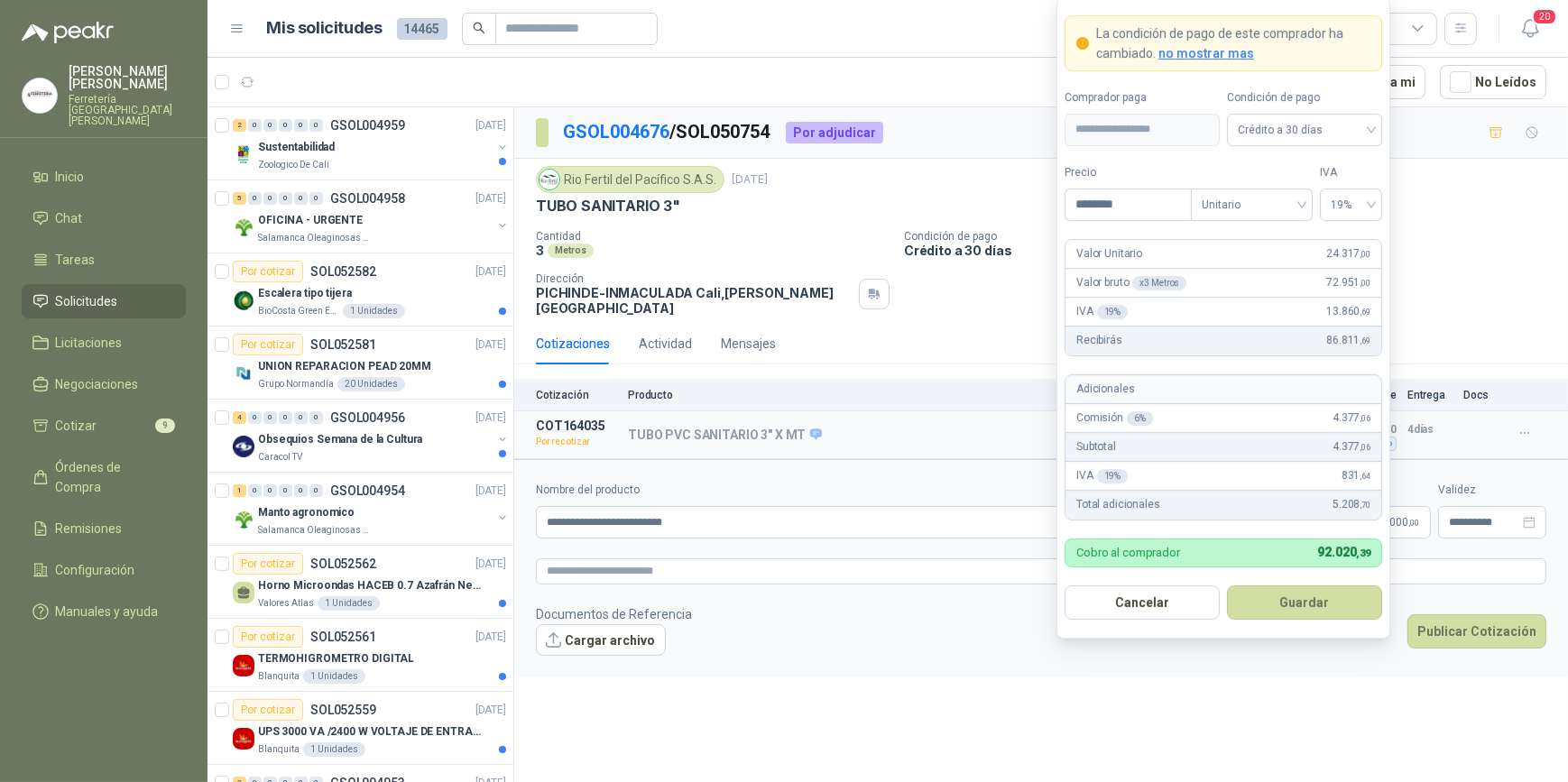
click at [1220, 511] on body "ALEXANDER BRIÑEZ SANCHEZ Ferretería Industrial del Valle Inicio Chat Tareas Sol…" at bounding box center [784, 391] width 1568 height 782
click at [1303, 607] on button "Guardar" at bounding box center [1305, 602] width 155 height 34
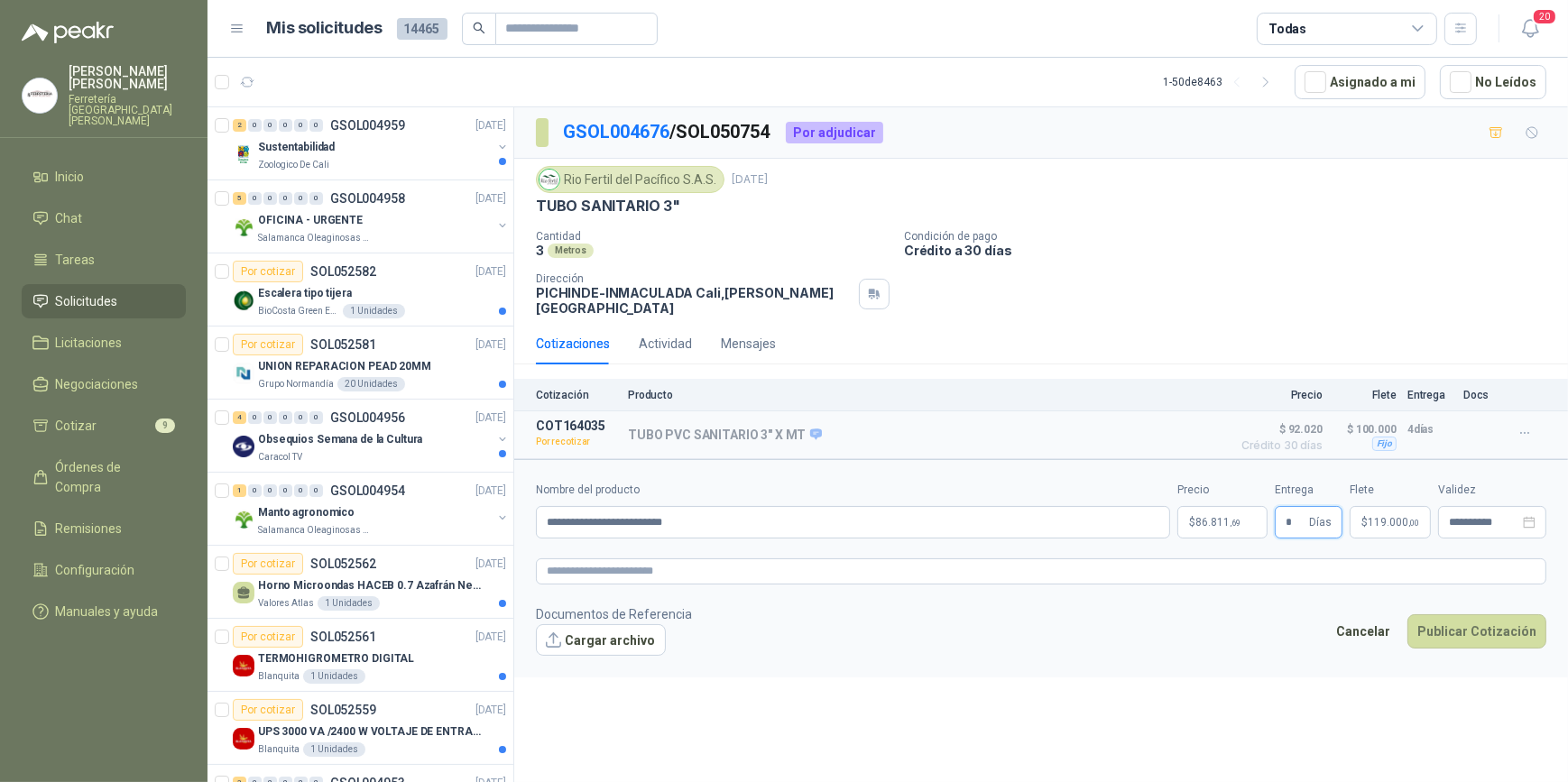
type input "*"
click at [1282, 617] on footer "Documentos de Referencia Cargar archivo Cancelar Publicar Cotización" at bounding box center [1041, 631] width 1010 height 52
click at [1472, 622] on button "Publicar Cotización" at bounding box center [1477, 631] width 139 height 34
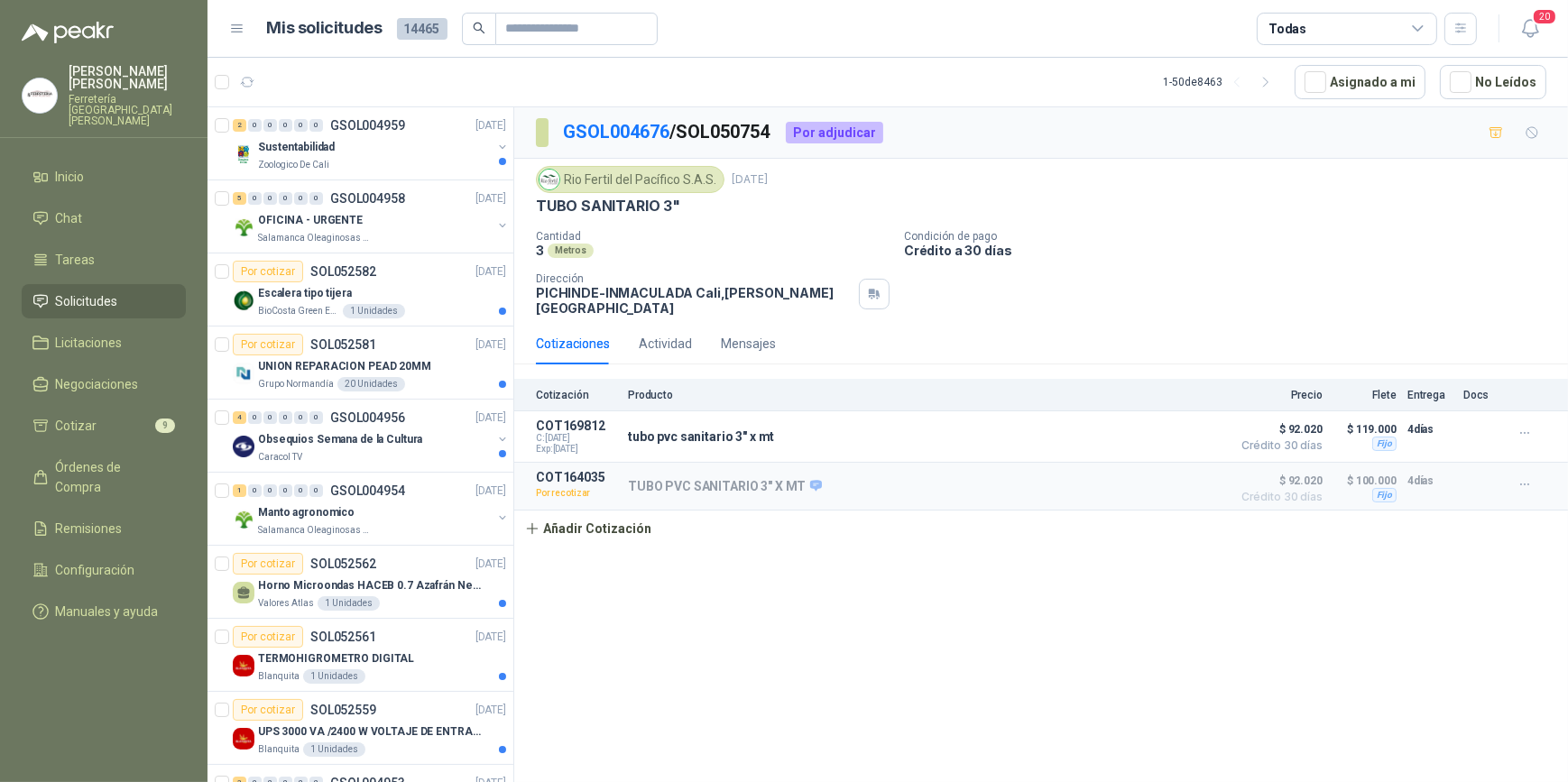
click at [75, 291] on span "Solicitudes" at bounding box center [87, 301] width 62 height 20
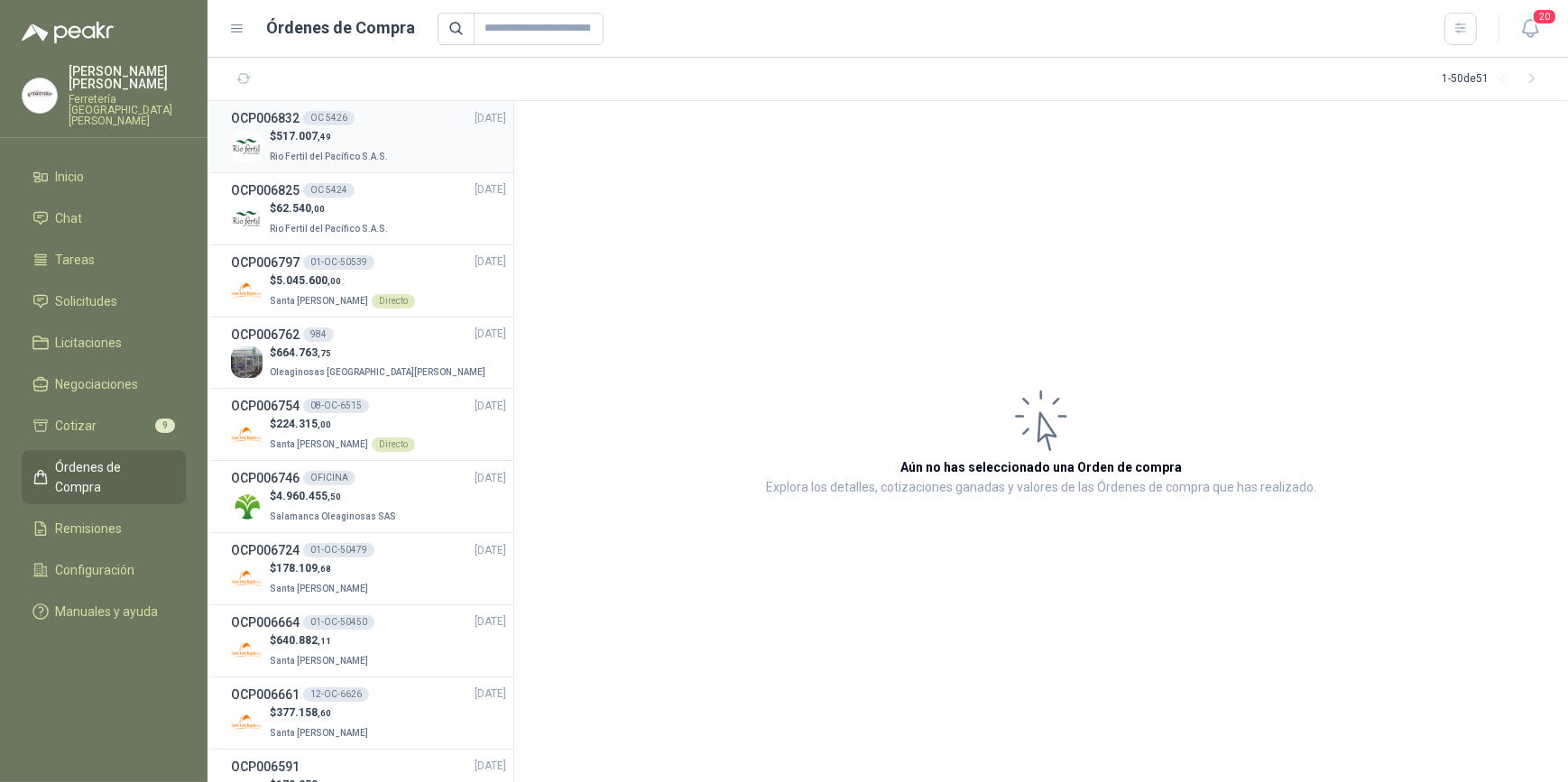
click at [317, 134] on span "517.007 ,49" at bounding box center [303, 135] width 55 height 13
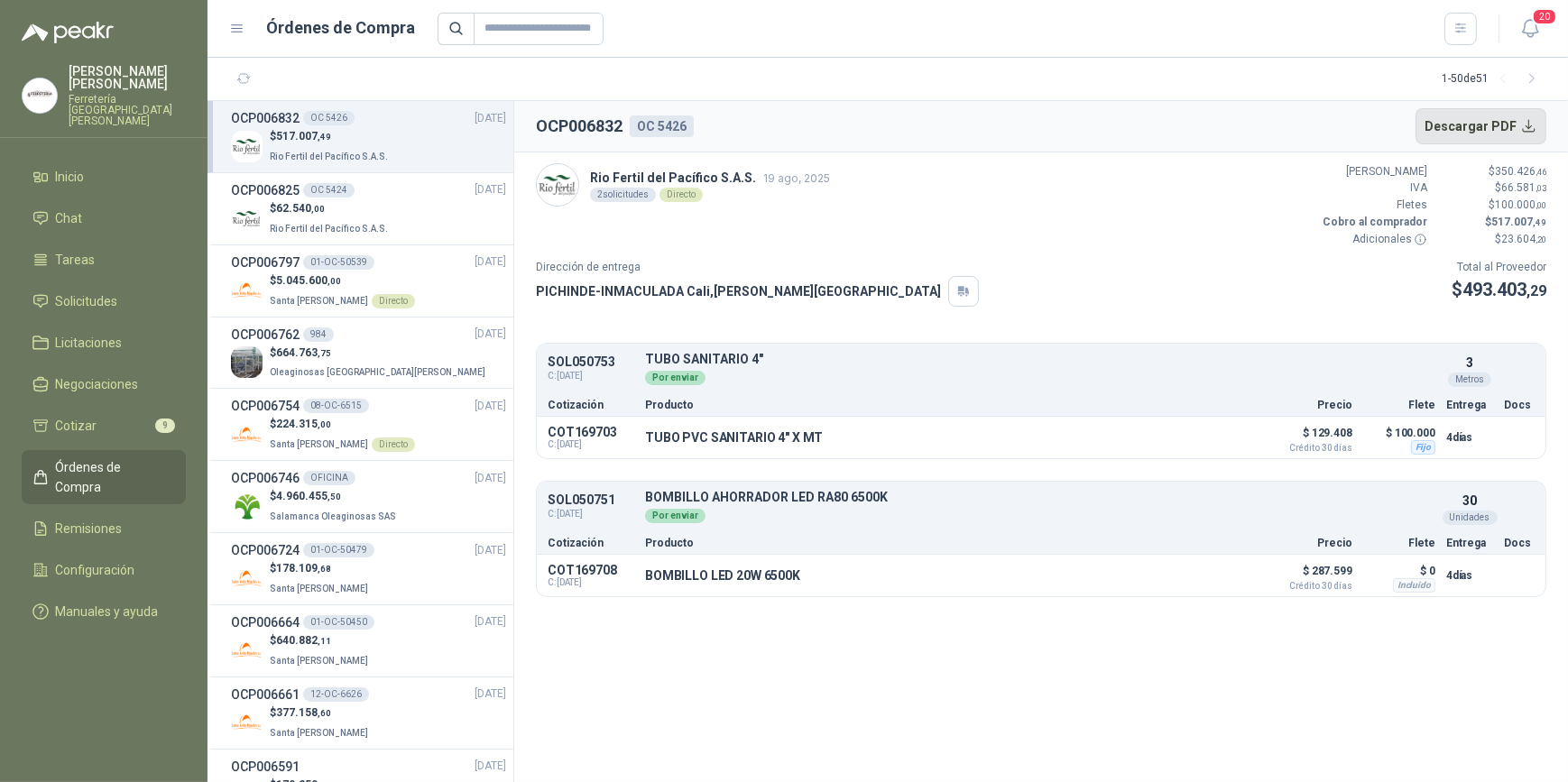
click at [1456, 121] on button "Descargar PDF" at bounding box center [1481, 126] width 132 height 36
click at [1203, 434] on button "Detalles" at bounding box center [1209, 436] width 85 height 24
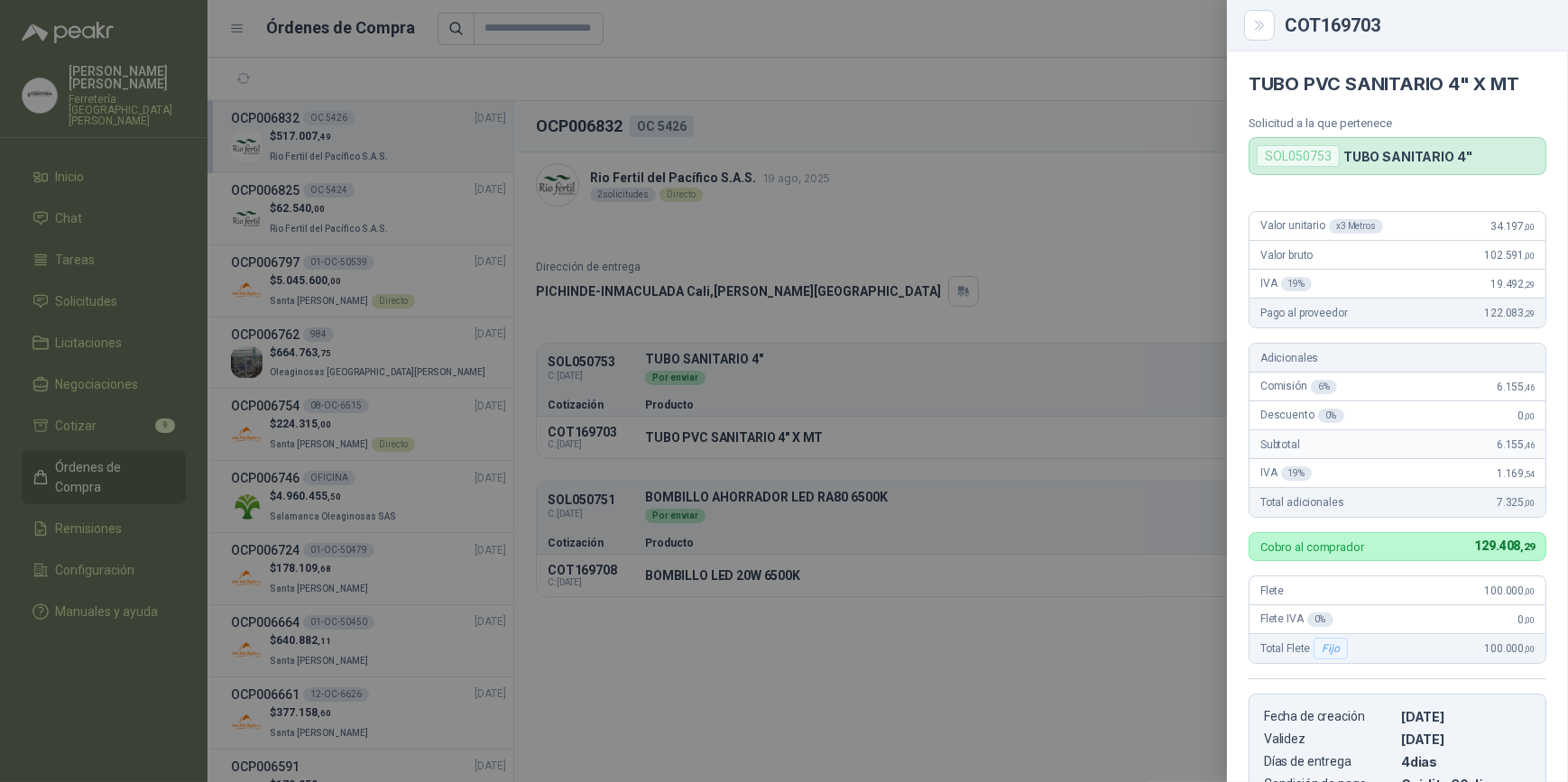
click at [983, 578] on div at bounding box center [784, 391] width 1568 height 782
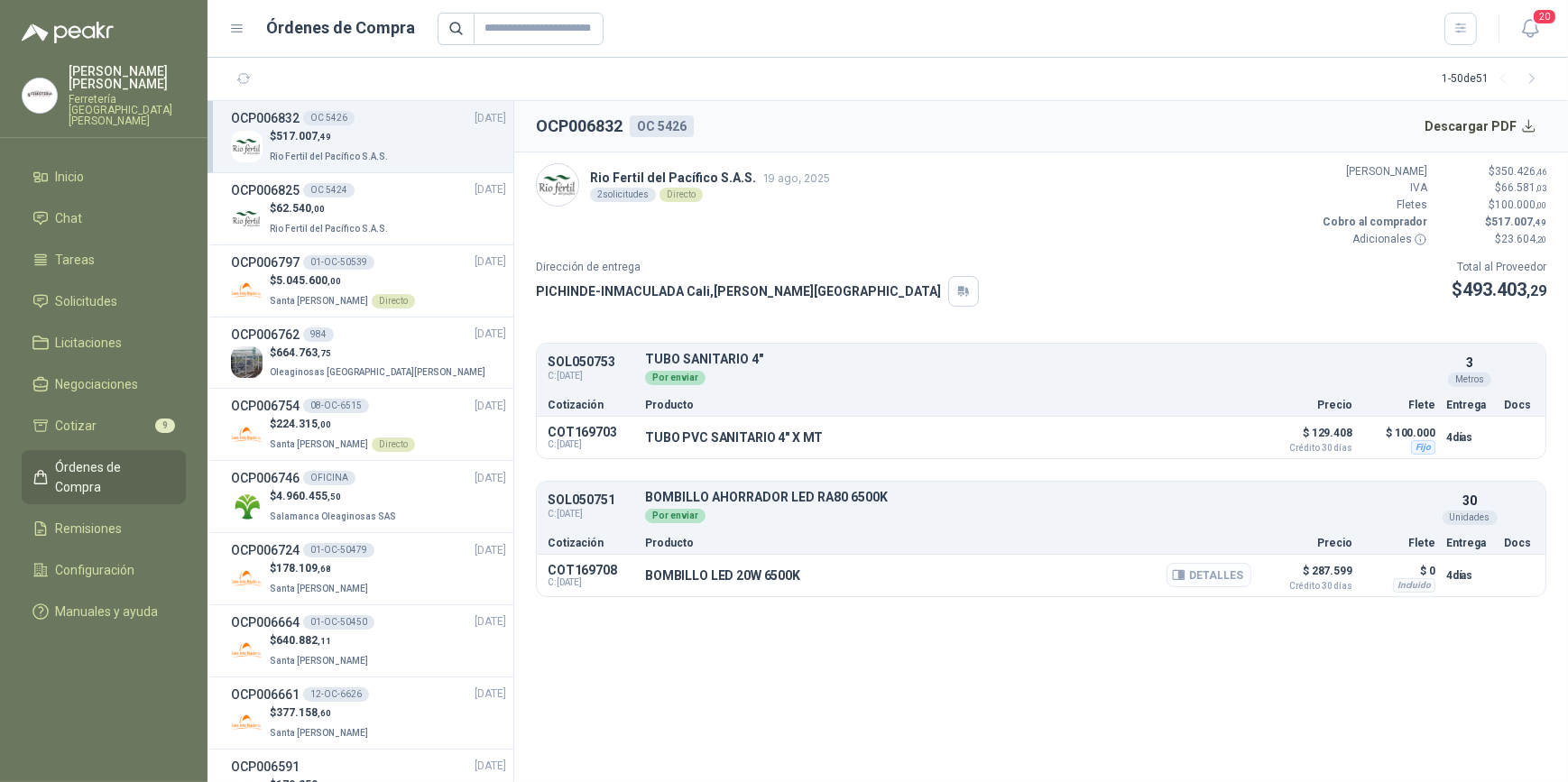
click at [1209, 571] on button "Detalles" at bounding box center [1209, 575] width 85 height 24
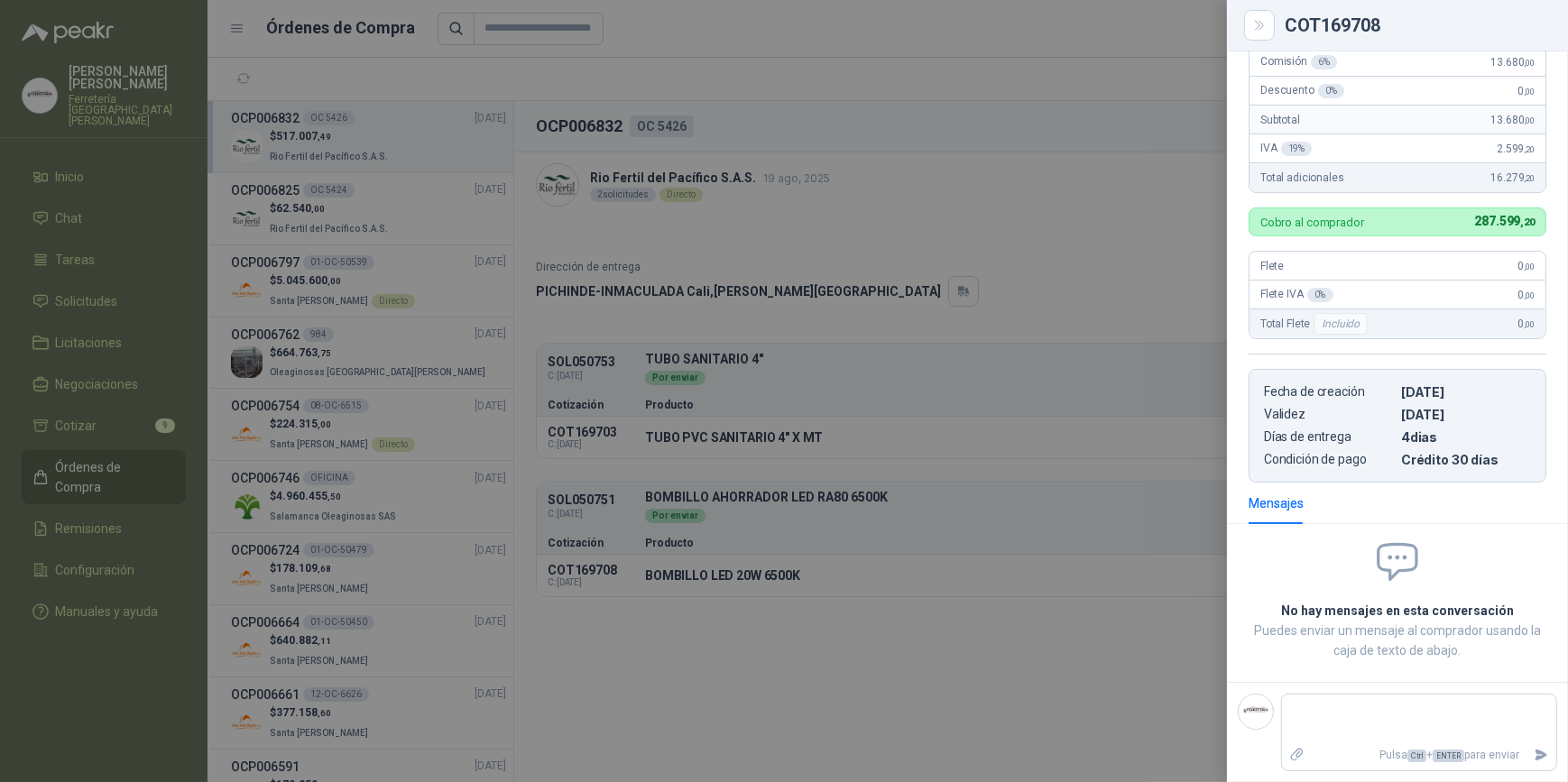
click at [1016, 617] on div at bounding box center [784, 391] width 1568 height 782
